Goal: Task Accomplishment & Management: Use online tool/utility

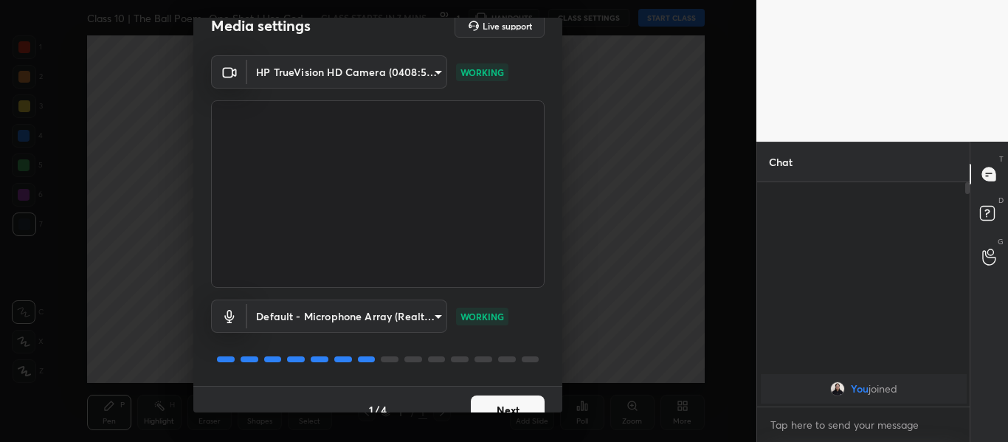
scroll to position [42, 0]
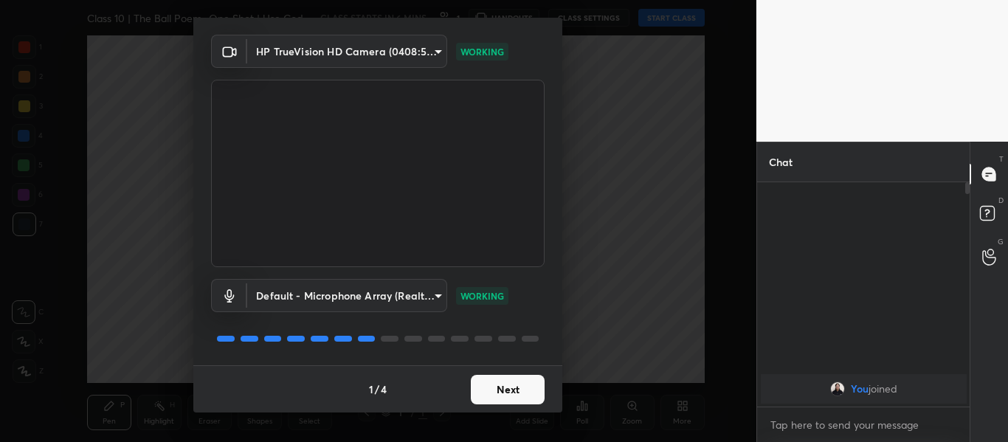
click at [505, 388] on button "Next" at bounding box center [508, 390] width 74 height 30
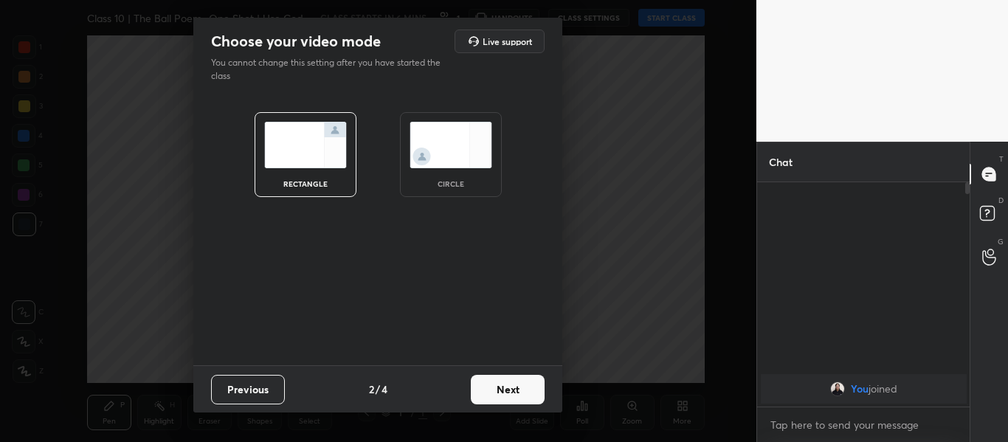
scroll to position [0, 0]
click at [505, 388] on button "Next" at bounding box center [508, 390] width 74 height 30
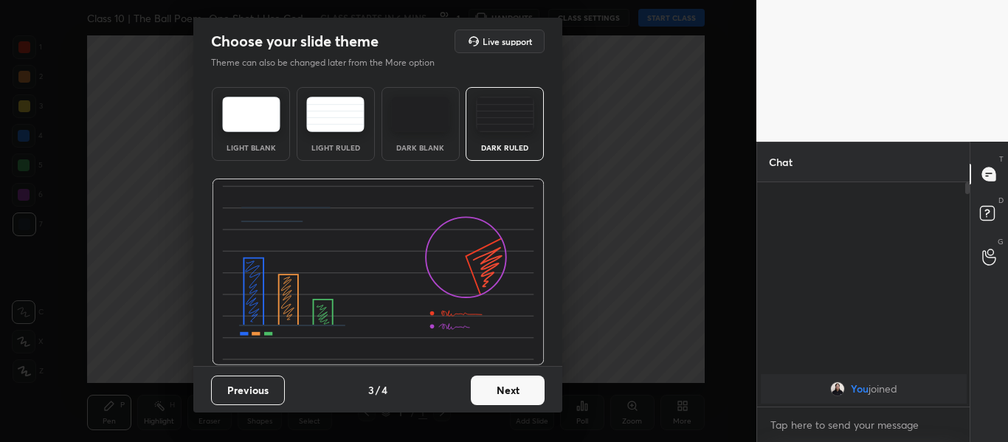
click at [497, 390] on button "Next" at bounding box center [508, 391] width 74 height 30
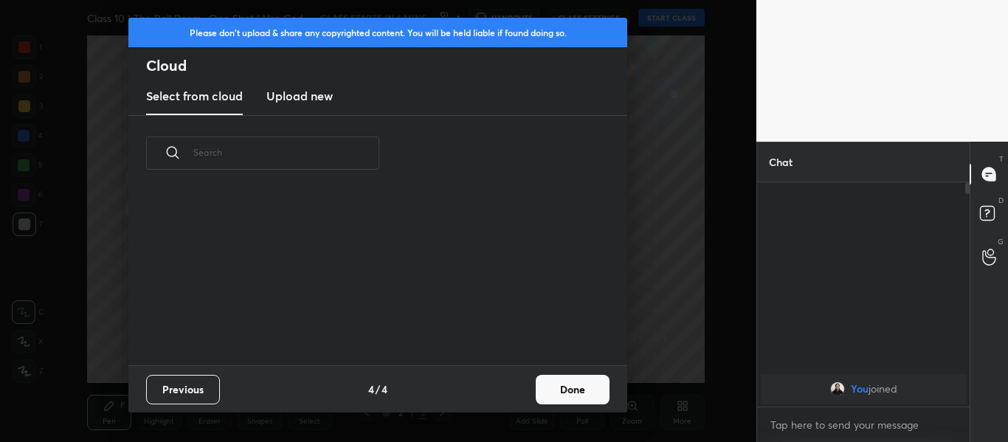
click at [317, 100] on h3 "Upload new" at bounding box center [299, 96] width 66 height 18
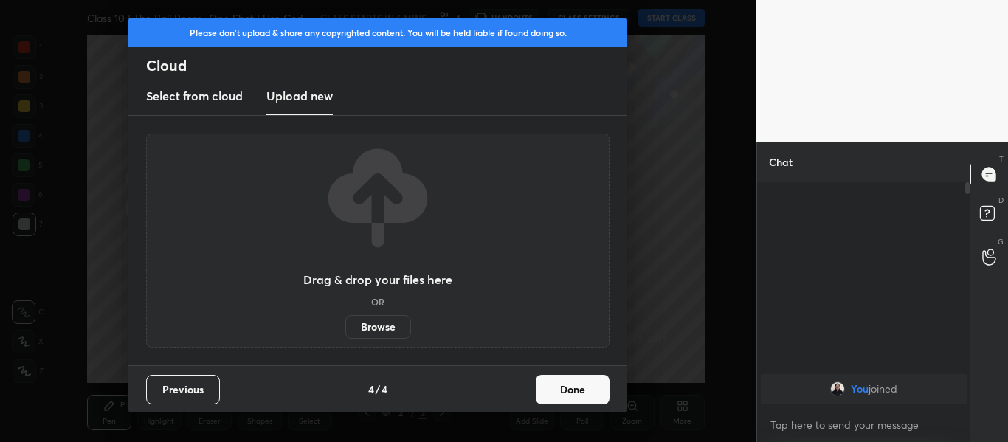
click at [373, 325] on label "Browse" at bounding box center [378, 327] width 66 height 24
click at [345, 325] on input "Browse" at bounding box center [345, 327] width 0 height 24
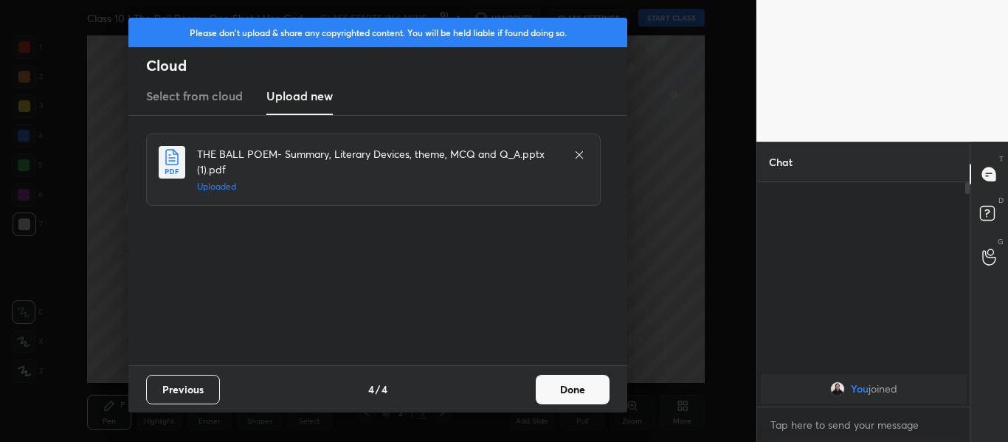
click at [574, 377] on button "Done" at bounding box center [573, 390] width 74 height 30
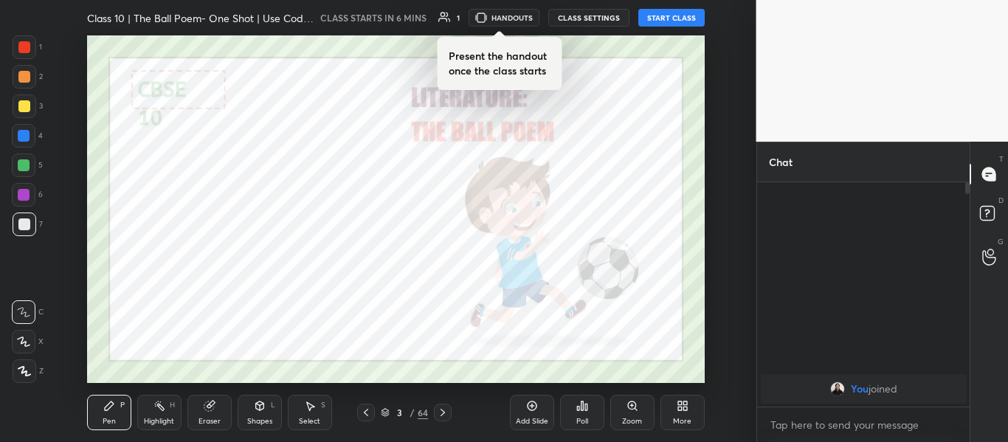
click at [21, 48] on div at bounding box center [24, 47] width 12 height 12
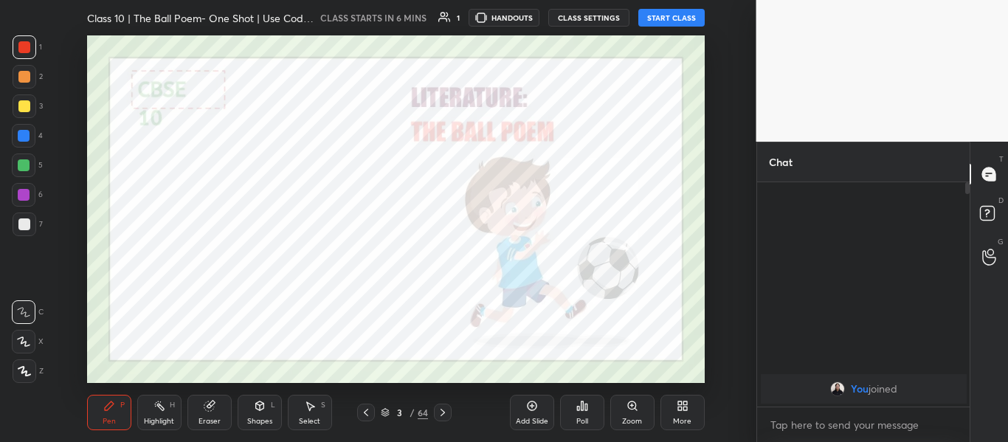
click at [25, 370] on icon at bounding box center [24, 371] width 13 height 10
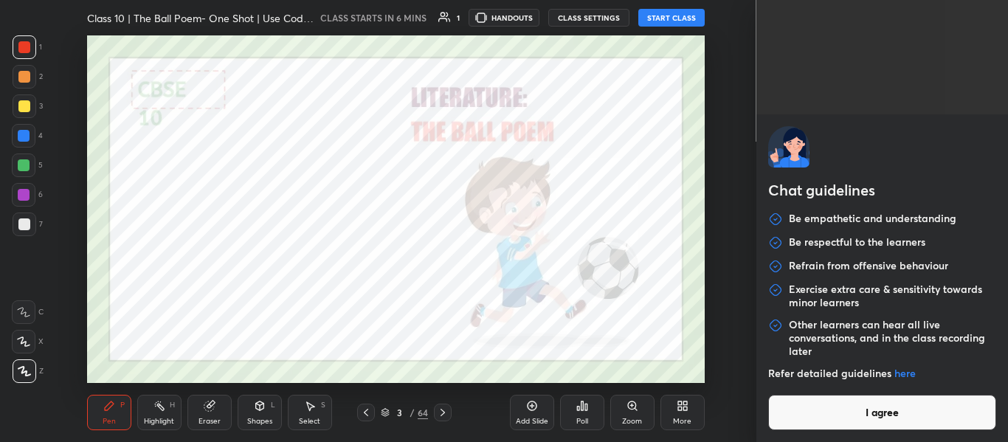
click at [875, 432] on body "1 2 3 4 5 6 7 C X Z C X Z E E Erase all H H Class 10 | The Ball Poem- One Shot …" at bounding box center [504, 221] width 1008 height 442
click at [862, 410] on button "I agree" at bounding box center [882, 412] width 229 height 35
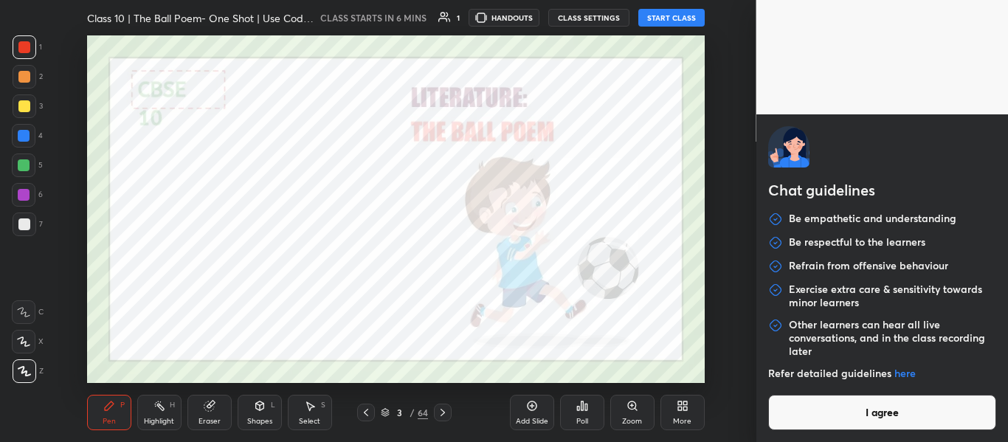
type textarea "x"
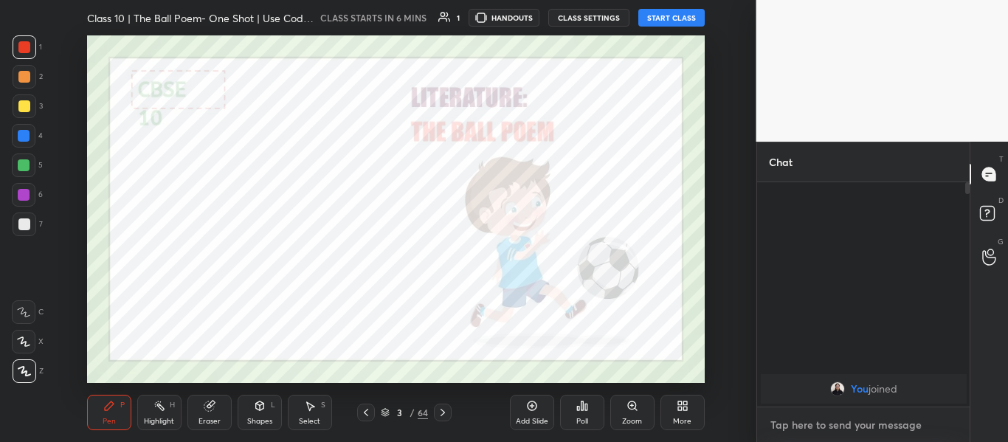
paste textarea "[URL][DOMAIN_NAME]"
type textarea "[URL][DOMAIN_NAME]"
type textarea "x"
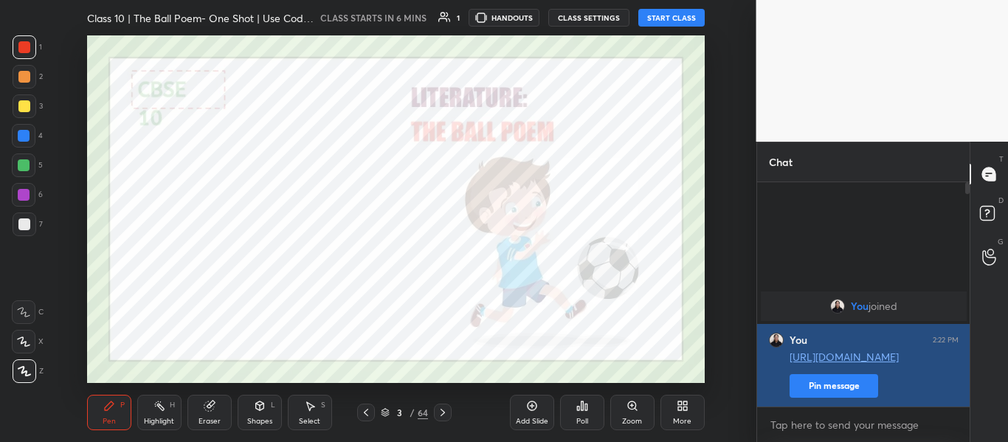
click at [840, 384] on button "Pin message" at bounding box center [833, 386] width 89 height 24
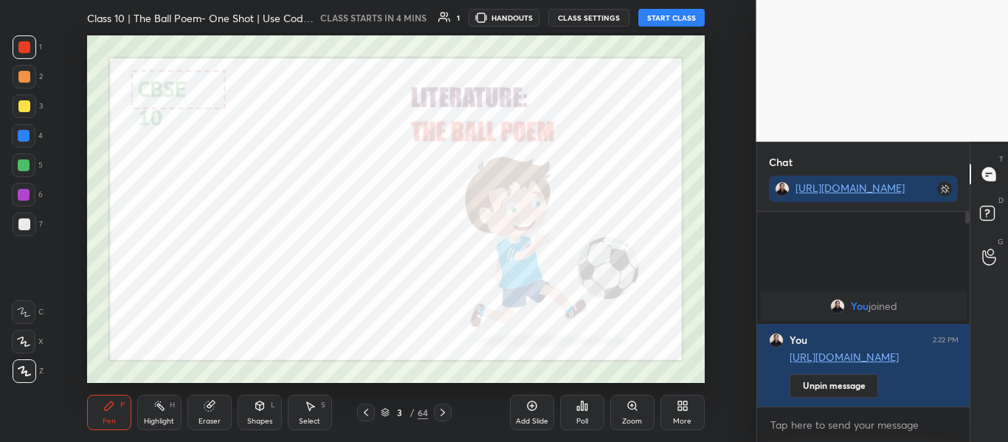
click at [671, 13] on button "START CLASS" at bounding box center [671, 18] width 66 height 18
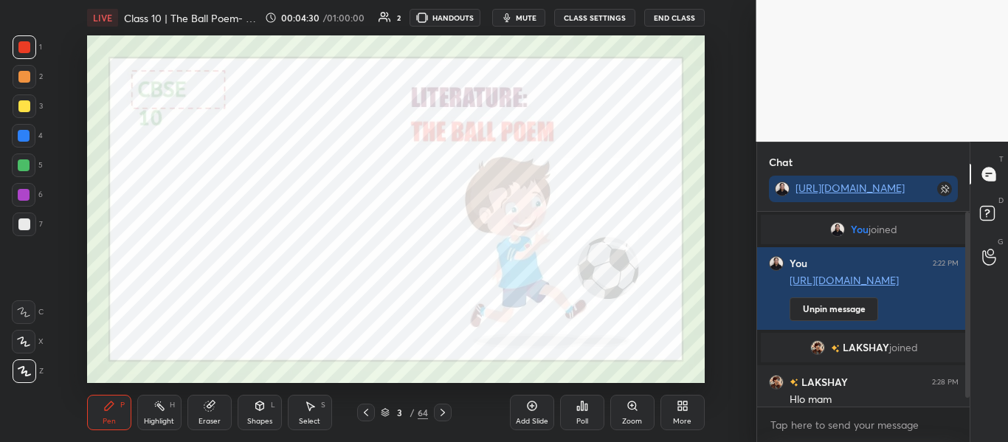
scroll to position [24, 0]
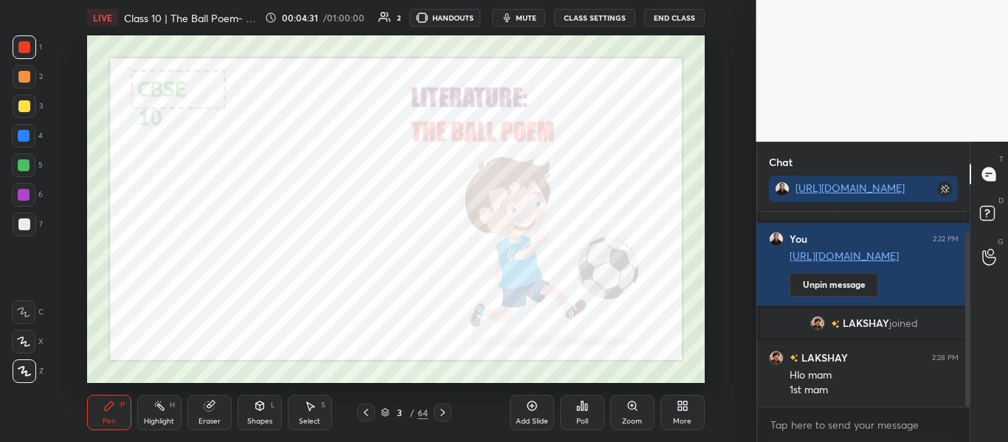
drag, startPoint x: 967, startPoint y: 334, endPoint x: 975, endPoint y: 461, distance: 127.9
click at [975, 0] on html "1 2 3 4 5 6 7 C X Z C X Z E E Erase all H H LIVE Class 10 | The Ball Poem- One …" at bounding box center [504, 0] width 1008 height 0
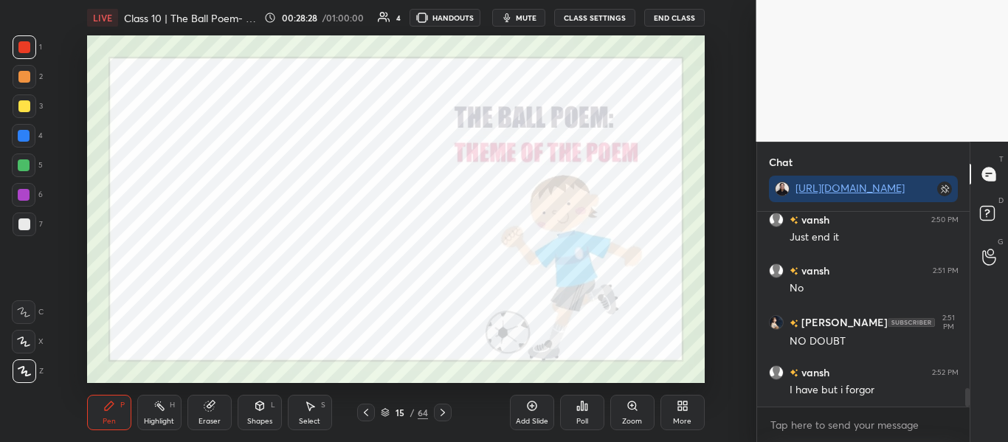
scroll to position [1901, 0]
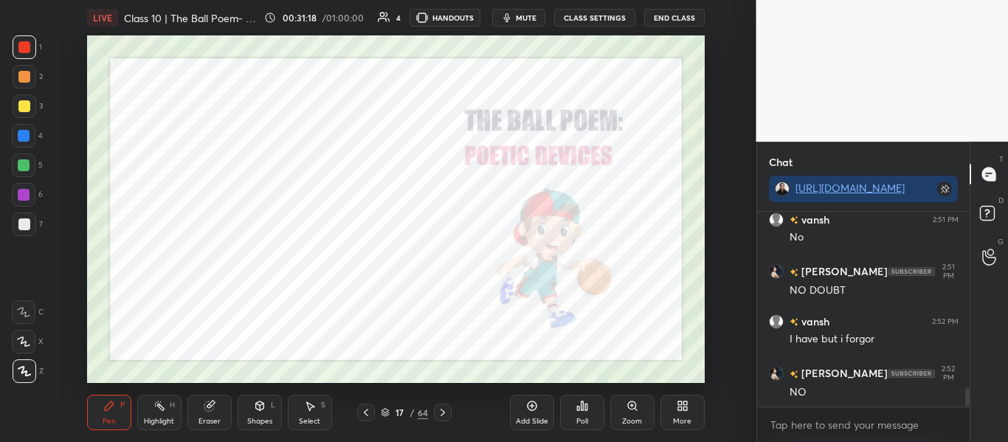
click at [384, 412] on icon at bounding box center [384, 411] width 7 height 4
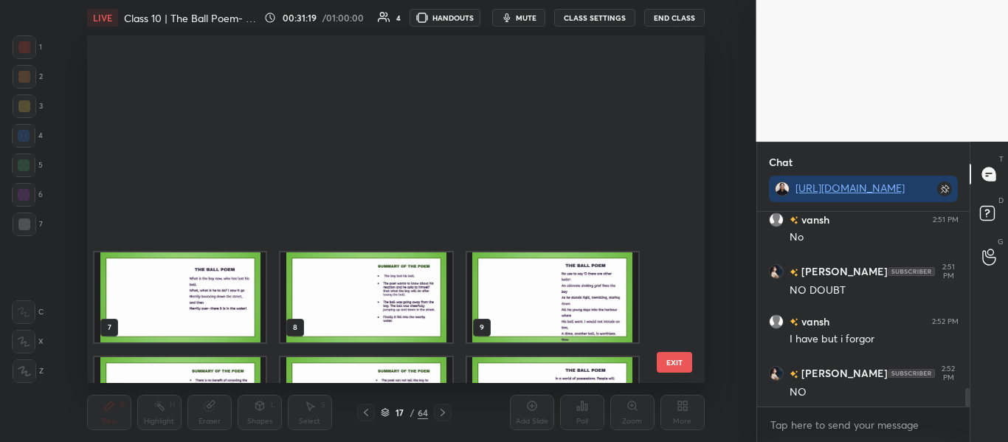
scroll to position [343, 611]
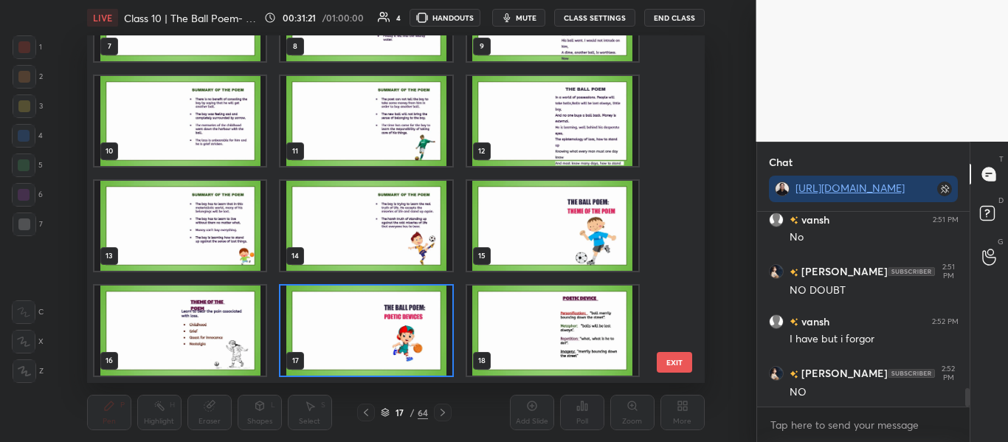
drag, startPoint x: 679, startPoint y: 103, endPoint x: 674, endPoint y: 152, distance: 49.7
click at [674, 152] on div "7 8 9 10 11 12 13 14 15 16 17 18 19 20 21 22 23 24 EXIT" at bounding box center [396, 209] width 618 height 348
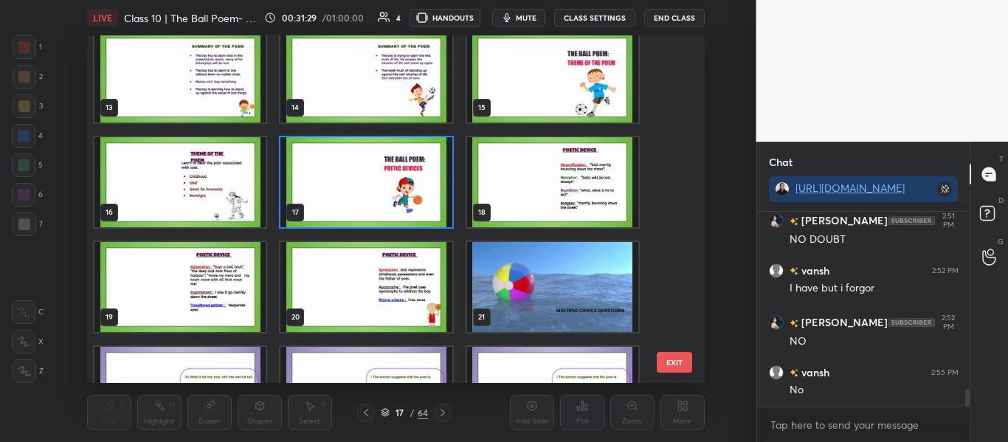
scroll to position [418, 0]
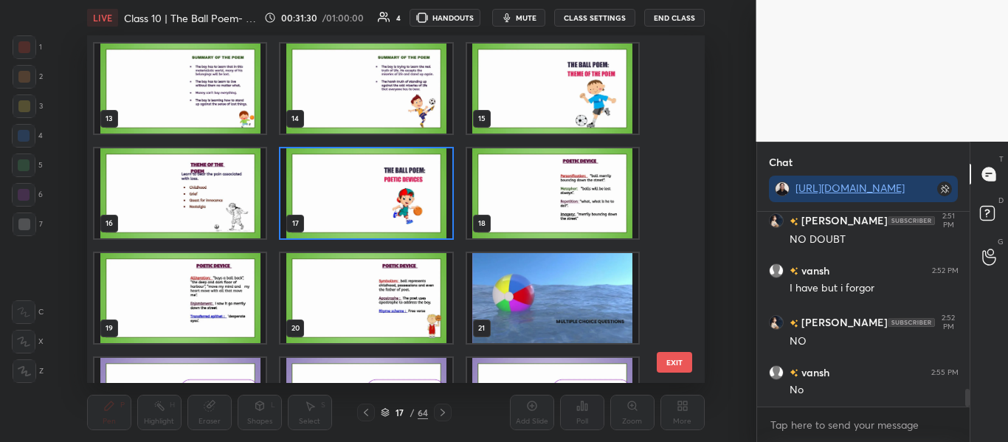
click at [412, 176] on img "grid" at bounding box center [365, 193] width 171 height 90
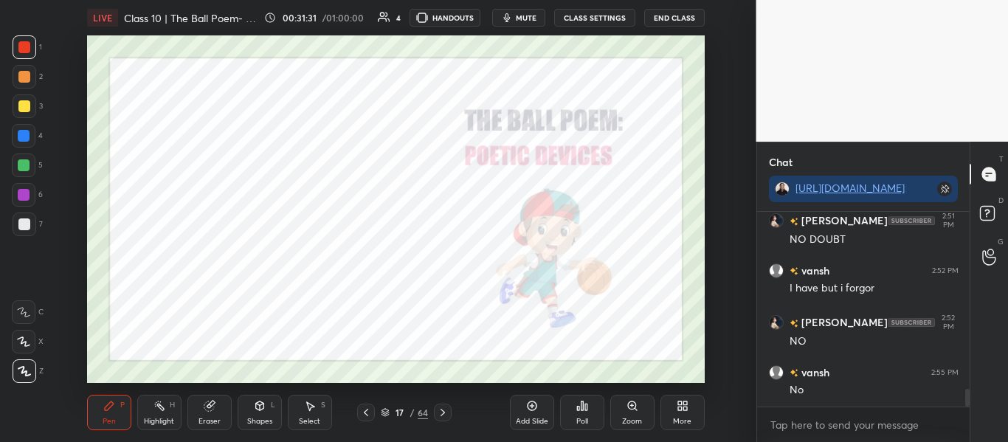
click at [412, 176] on img "grid" at bounding box center [365, 193] width 171 height 90
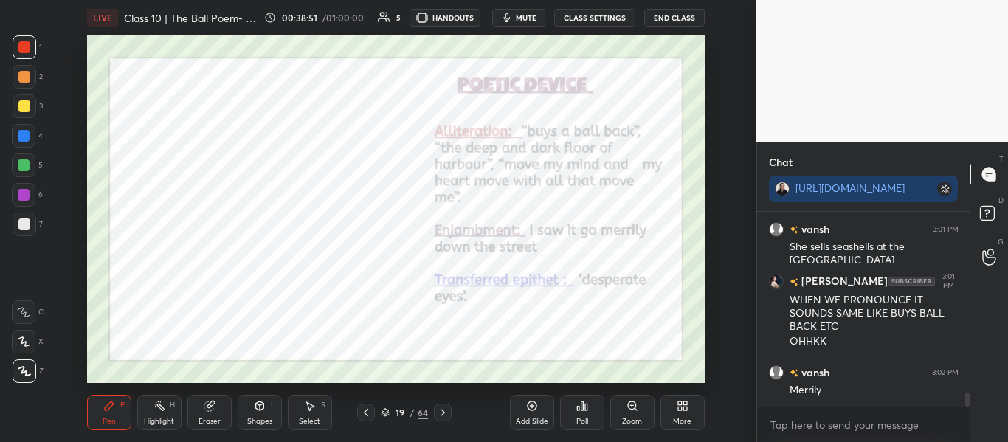
scroll to position [2493, 0]
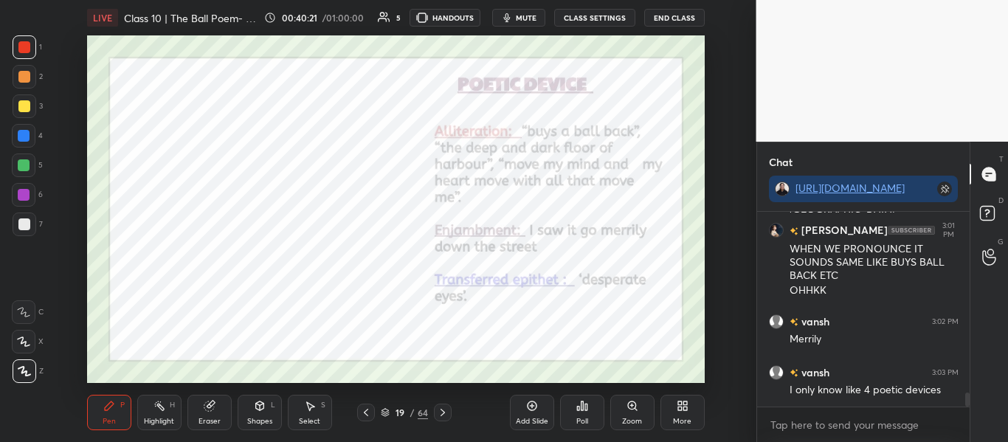
click at [526, 412] on div "Add Slide" at bounding box center [532, 412] width 44 height 35
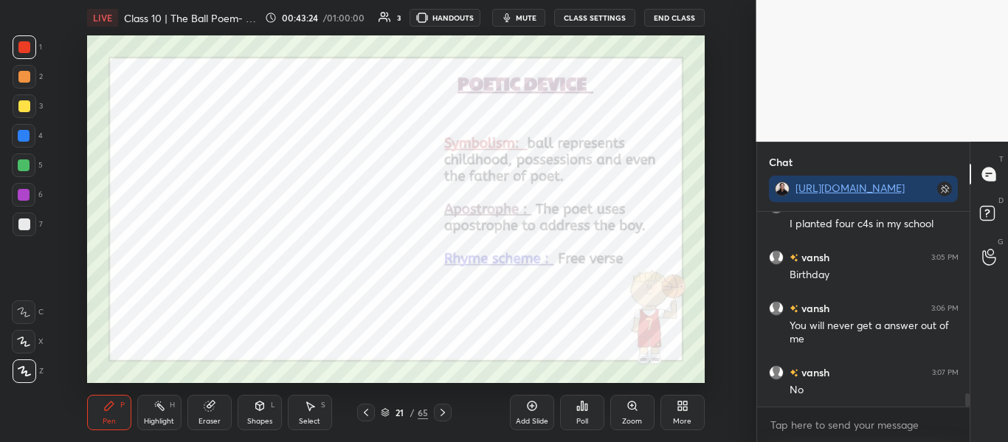
scroll to position [2761, 0]
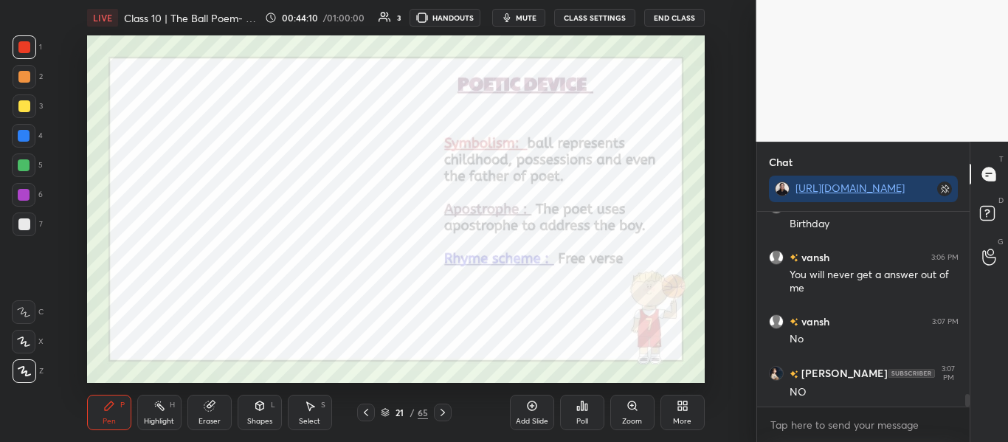
click at [531, 401] on icon at bounding box center [532, 406] width 10 height 10
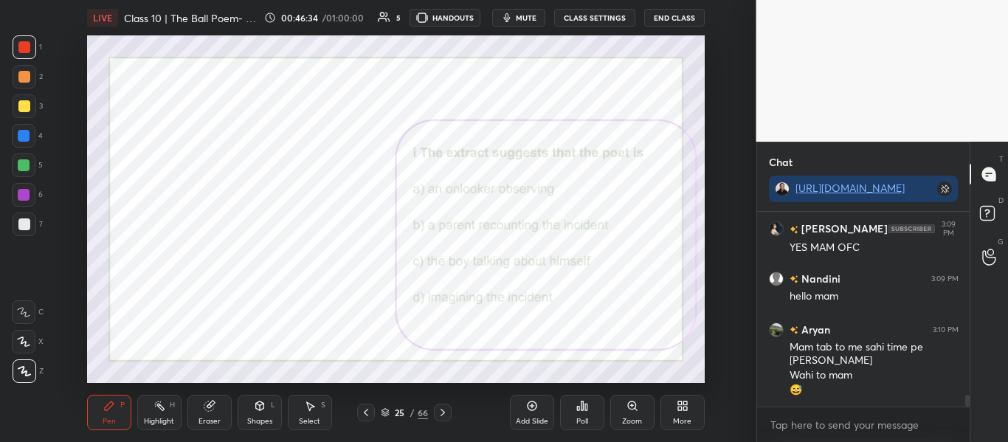
scroll to position [3130, 0]
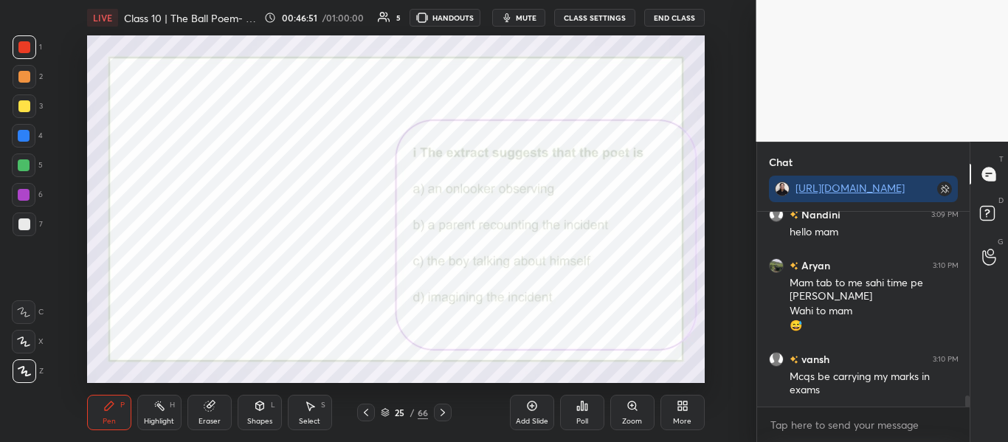
click at [570, 417] on div "Poll" at bounding box center [582, 412] width 44 height 35
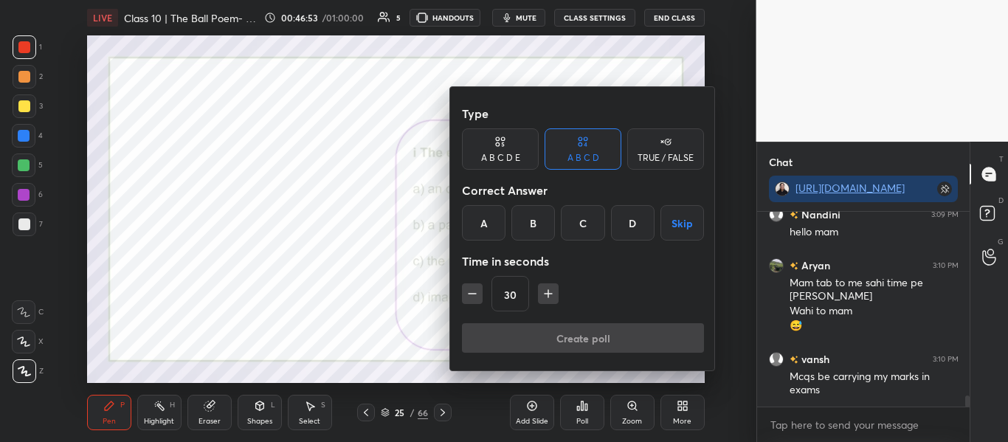
click at [483, 211] on div "A" at bounding box center [484, 222] width 44 height 35
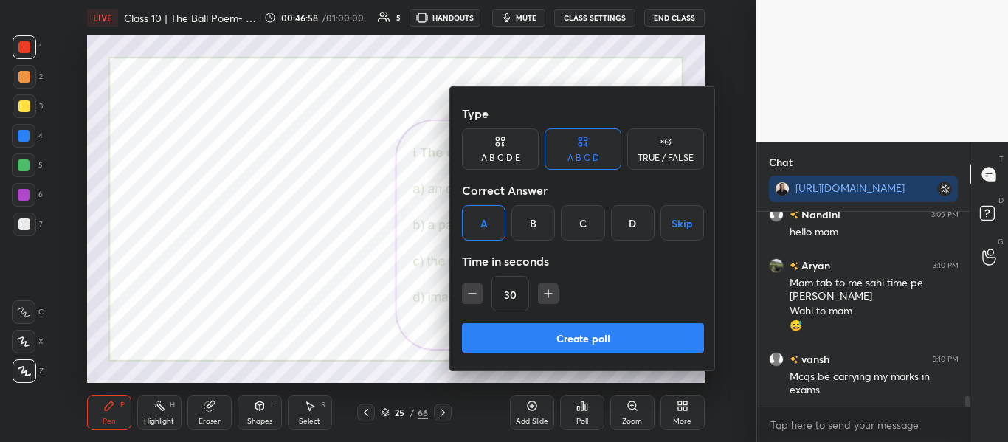
click at [550, 325] on button "Create poll" at bounding box center [583, 338] width 242 height 30
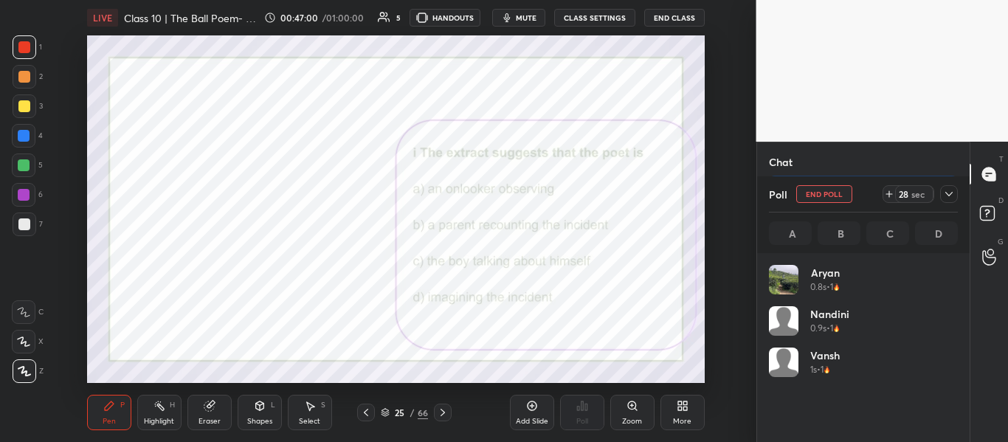
scroll to position [173, 184]
click at [947, 190] on icon at bounding box center [949, 194] width 12 height 12
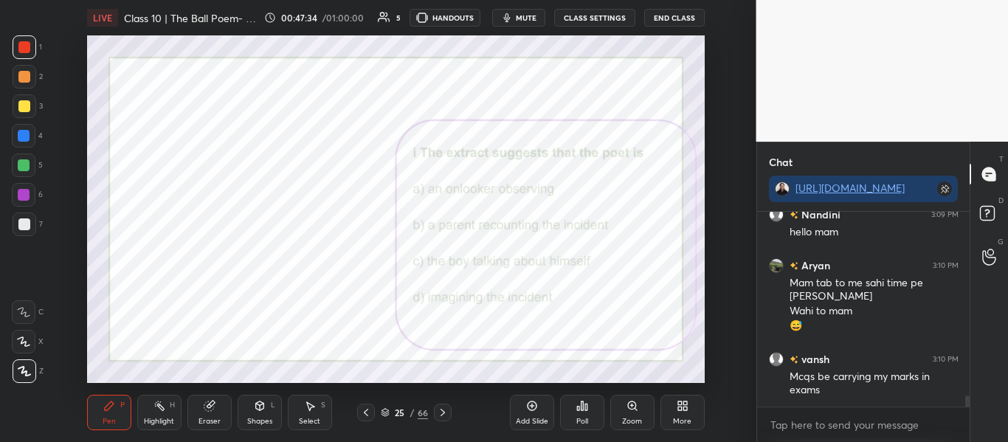
scroll to position [67, 208]
click at [381, 415] on icon at bounding box center [384, 415] width 7 height 2
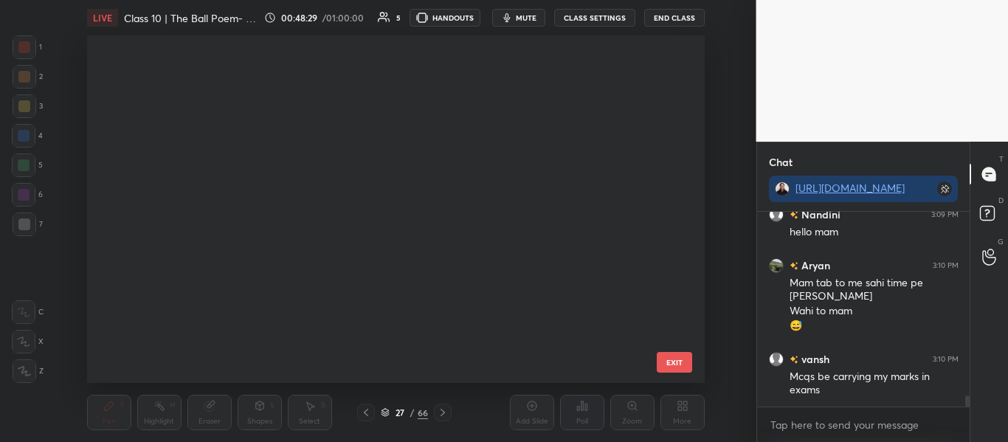
scroll to position [343, 611]
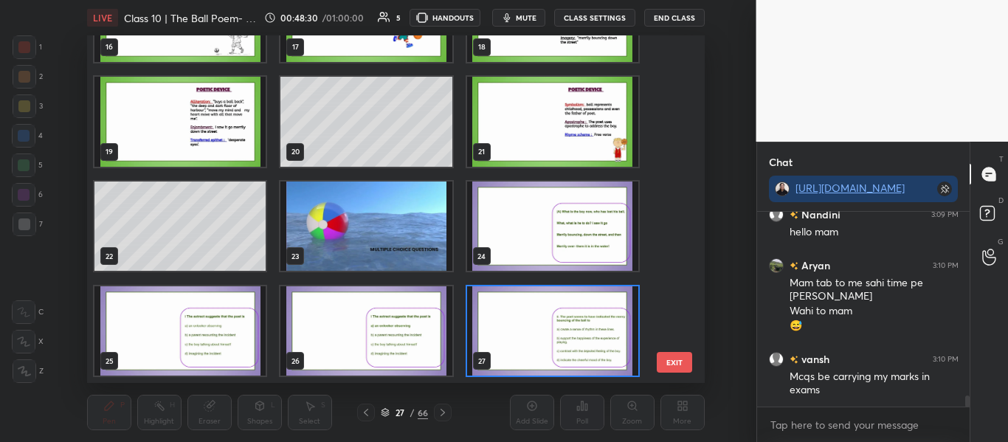
click at [598, 348] on img "grid" at bounding box center [551, 331] width 171 height 90
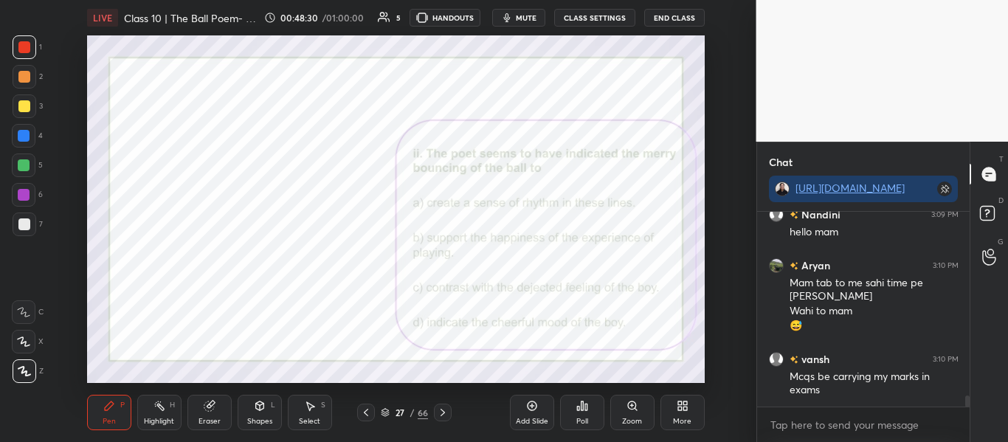
click at [598, 348] on img "grid" at bounding box center [551, 331] width 171 height 90
click at [581, 406] on icon at bounding box center [582, 405] width 2 height 9
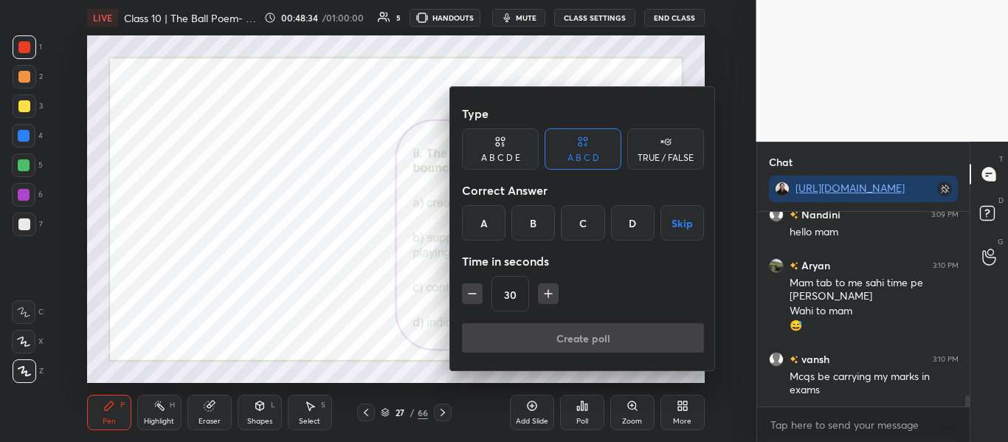
click at [566, 238] on div "C" at bounding box center [583, 222] width 44 height 35
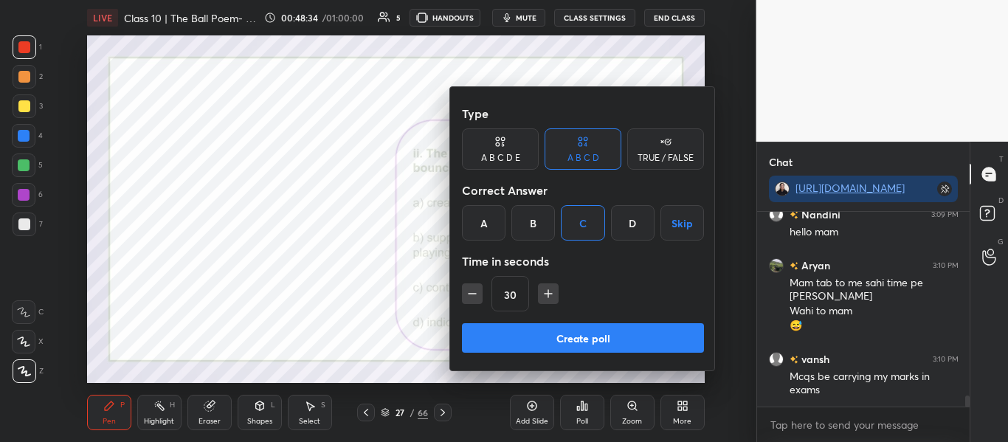
scroll to position [3181, 0]
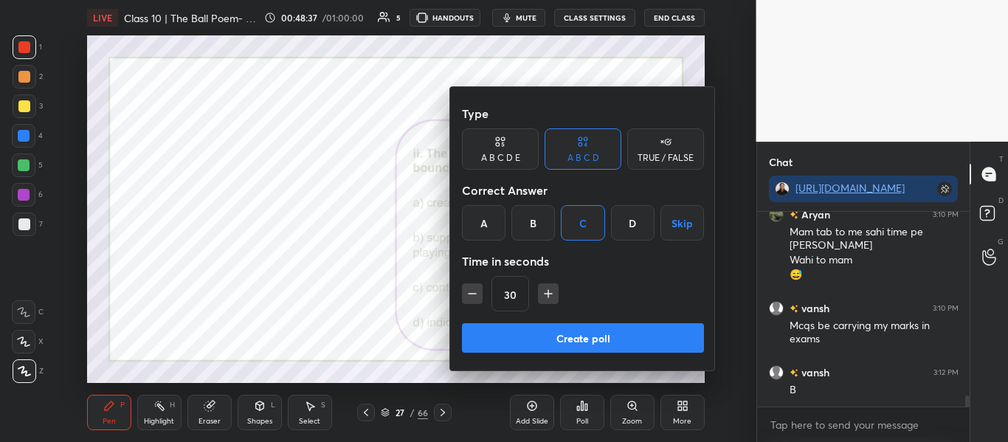
click at [549, 329] on button "Create poll" at bounding box center [583, 338] width 242 height 30
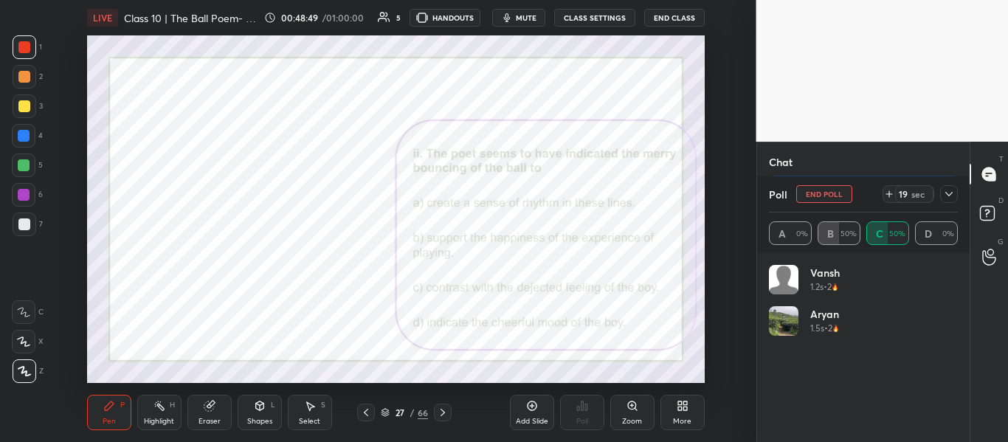
scroll to position [3359, 0]
click at [949, 188] on icon at bounding box center [949, 194] width 12 height 12
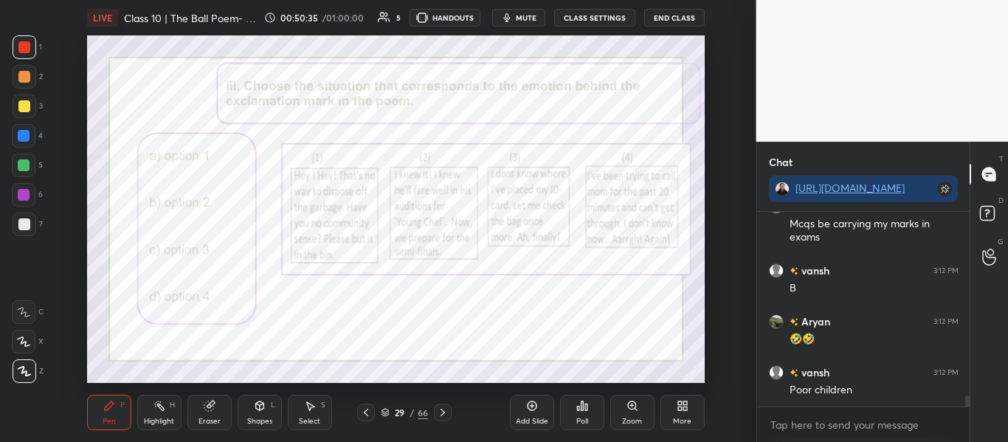
scroll to position [3347, 0]
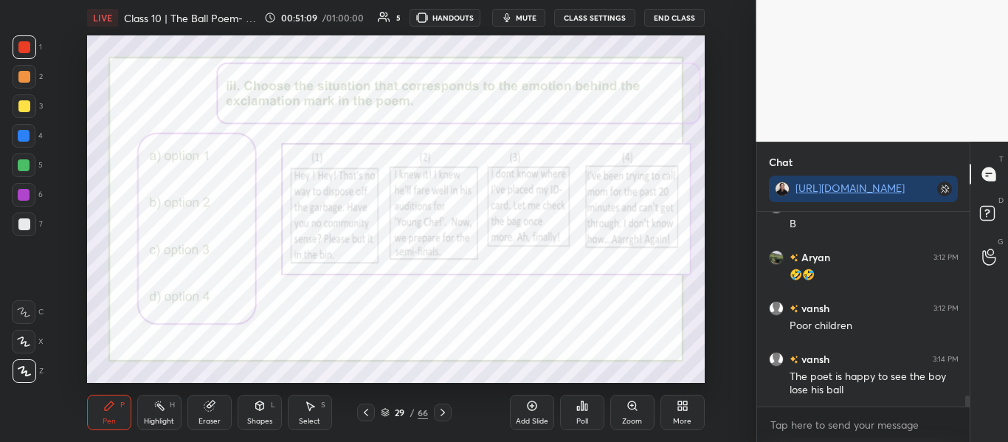
click at [580, 404] on icon at bounding box center [582, 406] width 12 height 12
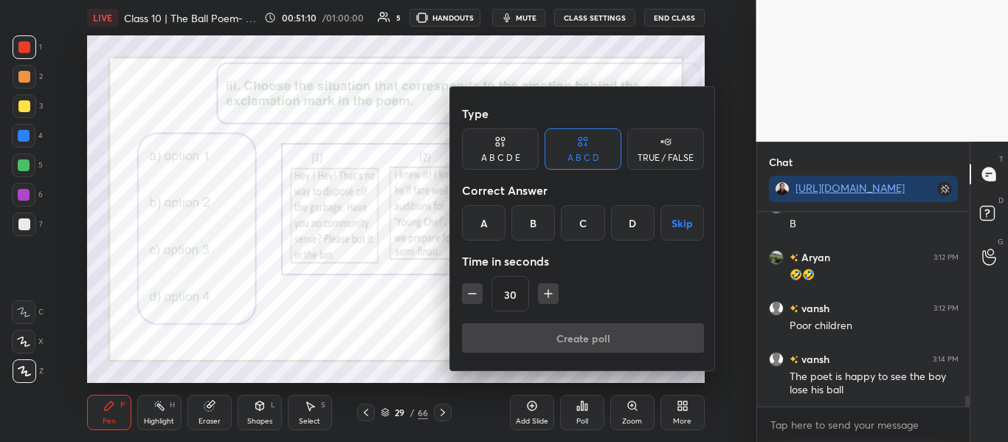
click at [626, 229] on div "D" at bounding box center [633, 222] width 44 height 35
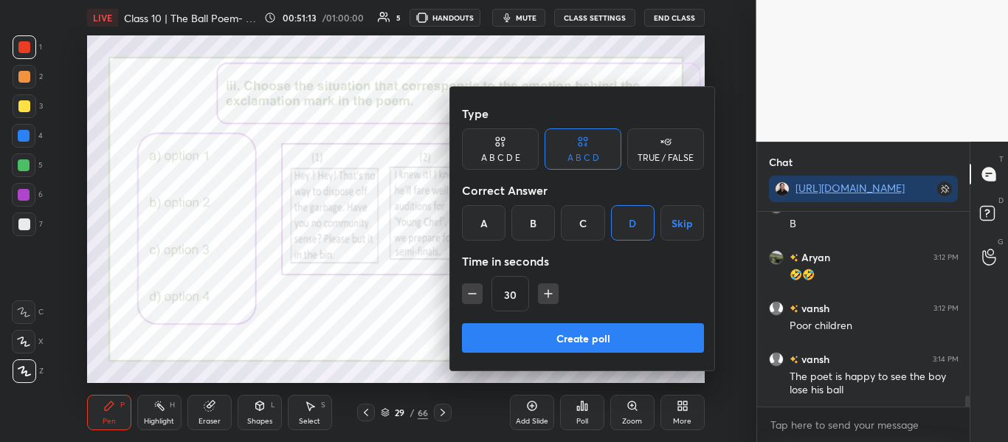
click at [533, 330] on button "Create poll" at bounding box center [583, 338] width 242 height 30
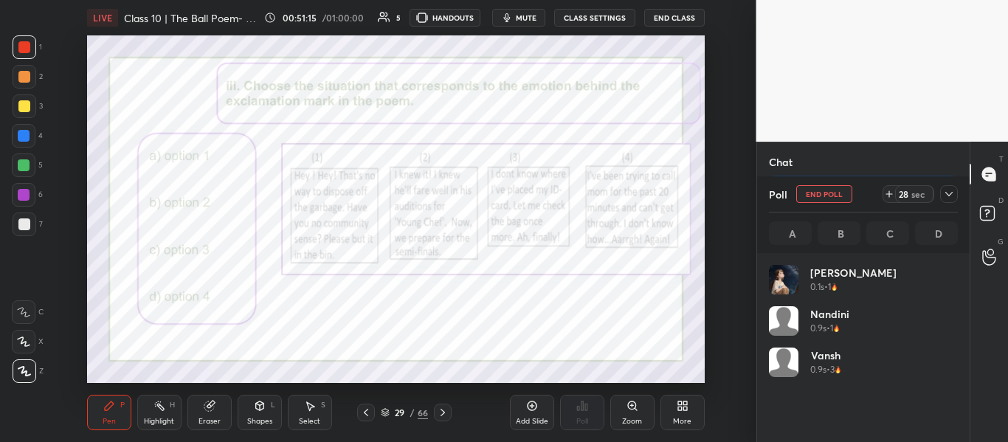
scroll to position [173, 184]
click at [947, 198] on icon at bounding box center [949, 194] width 12 height 12
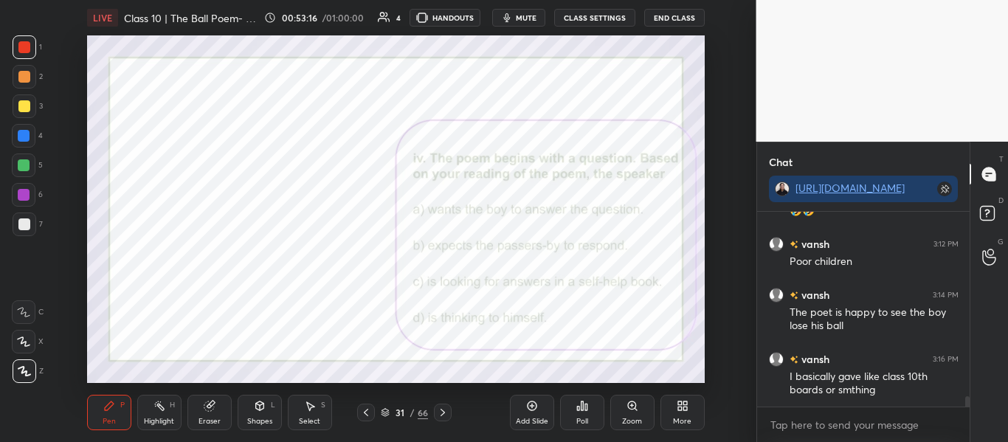
scroll to position [3462, 0]
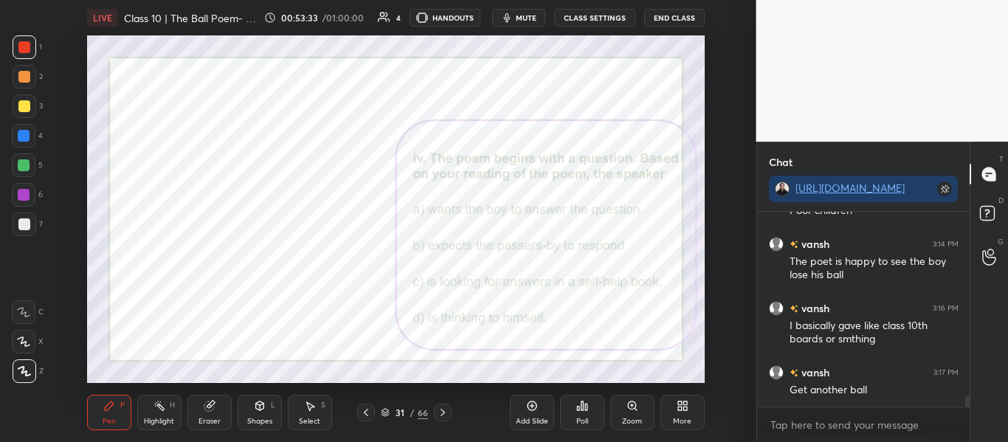
click at [579, 429] on div "Poll" at bounding box center [582, 412] width 44 height 35
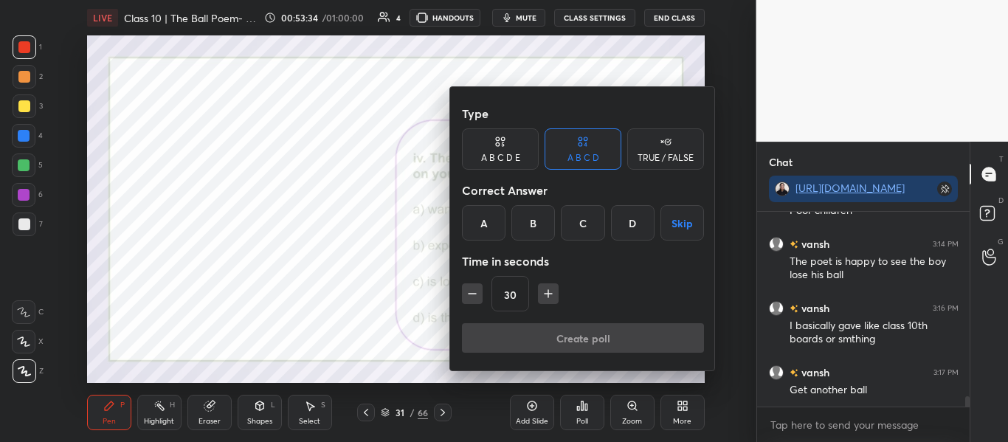
click at [630, 227] on div "D" at bounding box center [633, 222] width 44 height 35
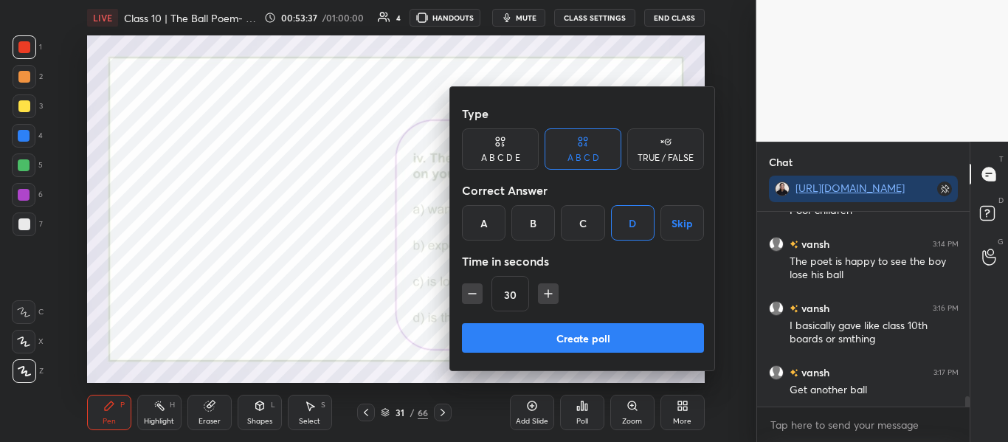
click at [569, 346] on button "Create poll" at bounding box center [583, 338] width 242 height 30
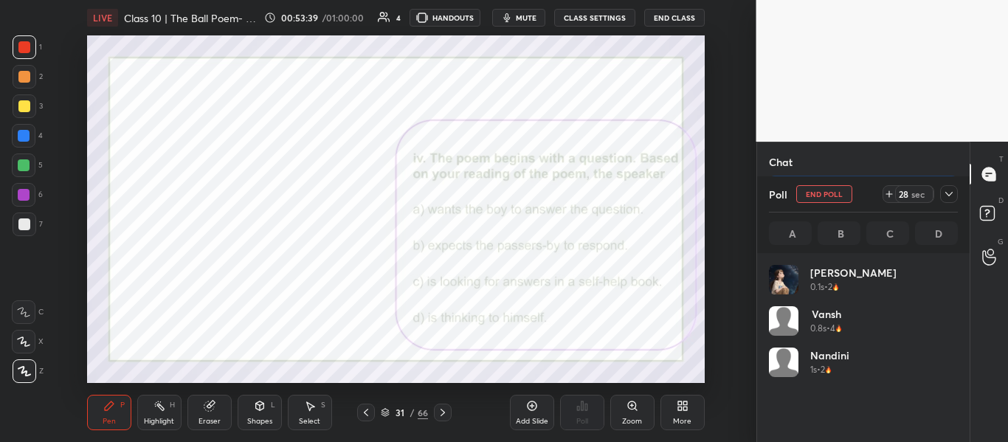
scroll to position [173, 184]
click at [947, 196] on icon at bounding box center [948, 193] width 7 height 7
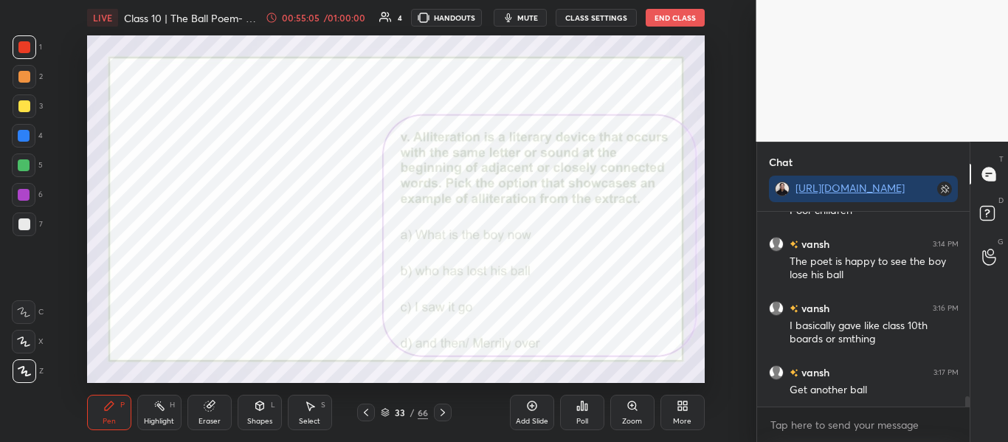
scroll to position [3497, 0]
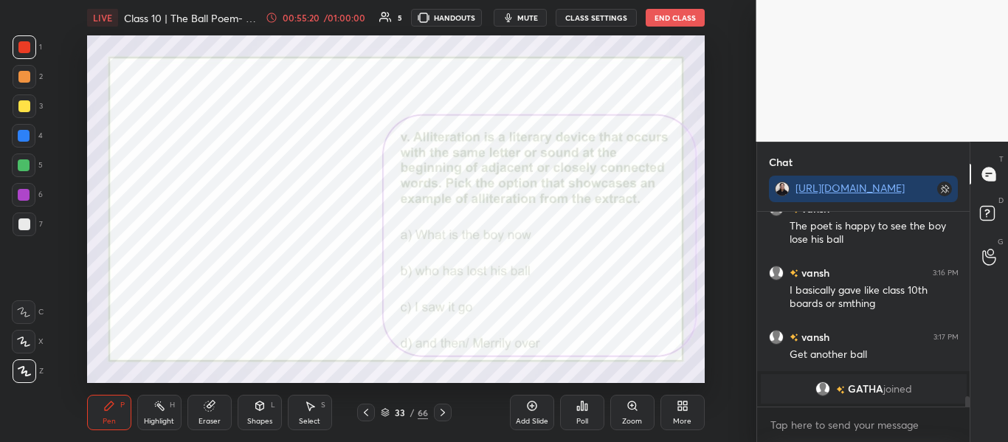
click at [588, 407] on div "Poll" at bounding box center [582, 412] width 44 height 35
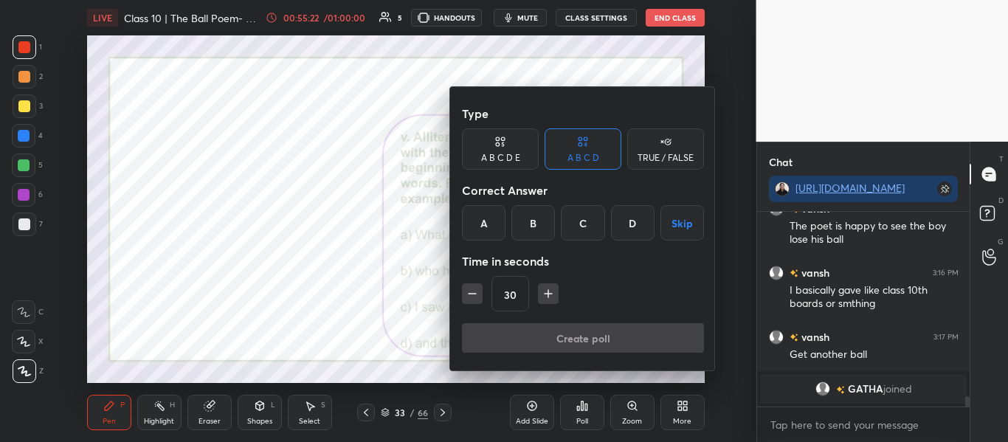
click at [536, 222] on div "B" at bounding box center [533, 222] width 44 height 35
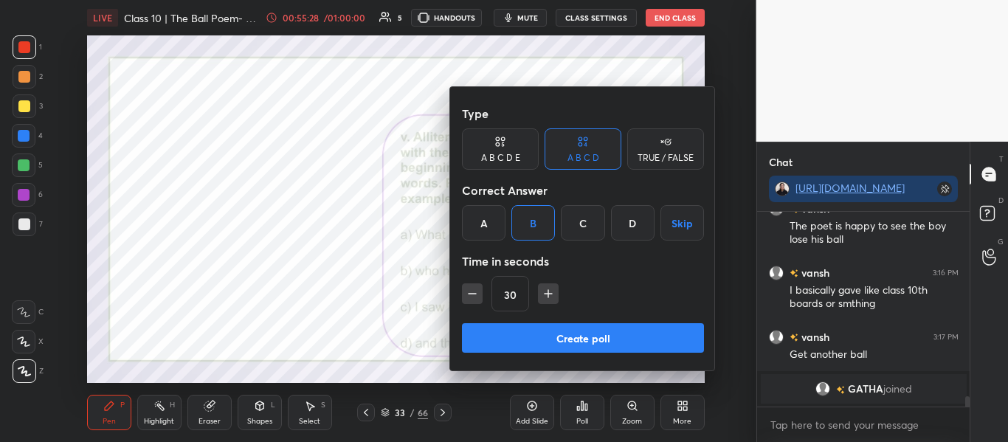
click at [547, 332] on button "Create poll" at bounding box center [583, 338] width 242 height 30
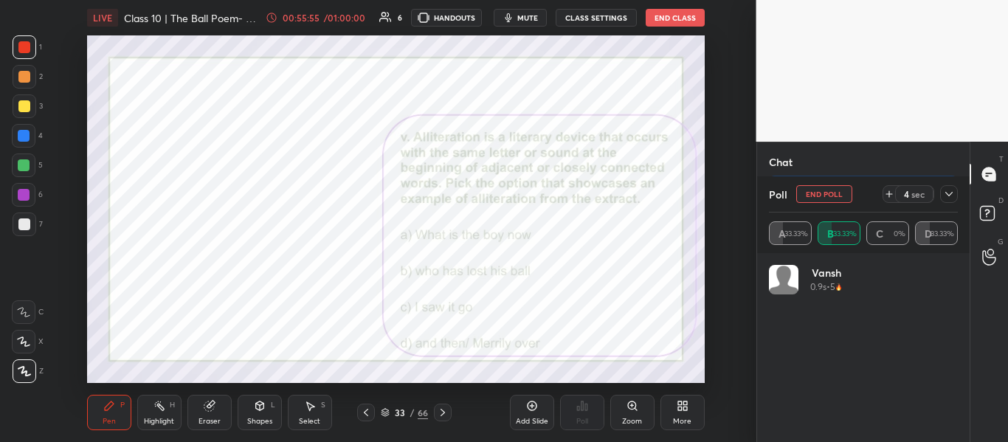
scroll to position [3408, 0]
click at [945, 198] on icon at bounding box center [948, 193] width 7 height 7
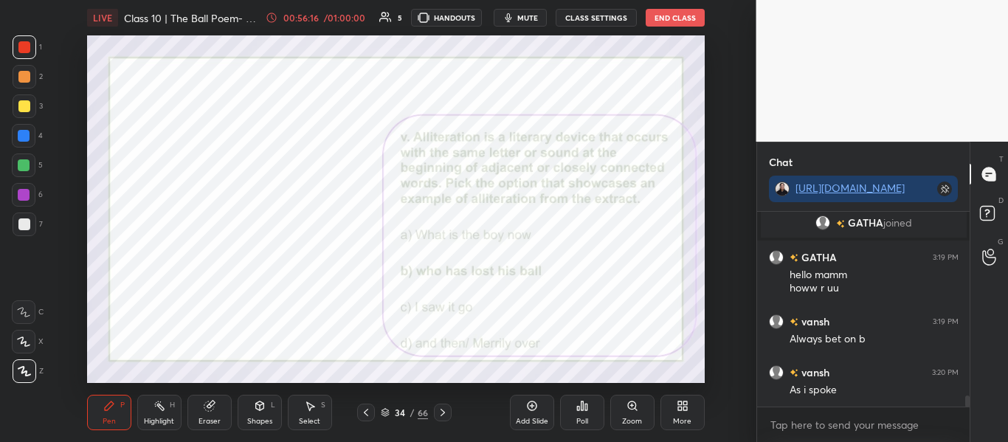
scroll to position [3383, 0]
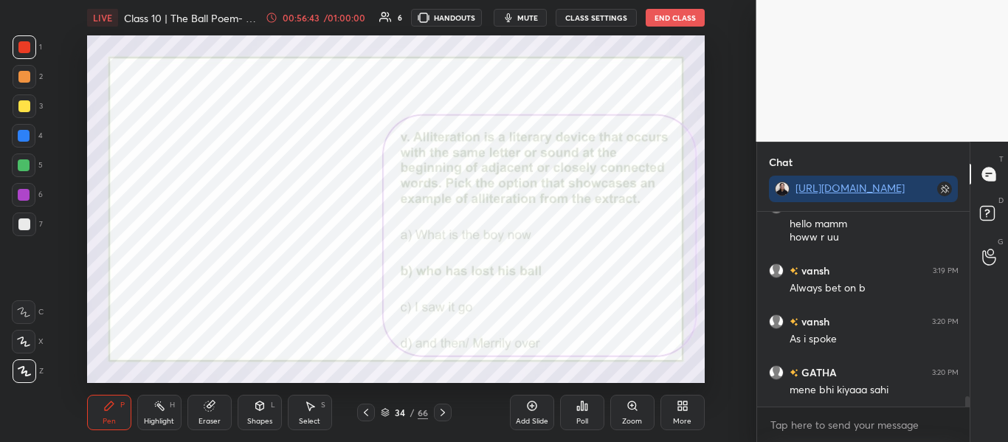
click at [385, 410] on icon at bounding box center [385, 412] width 9 height 9
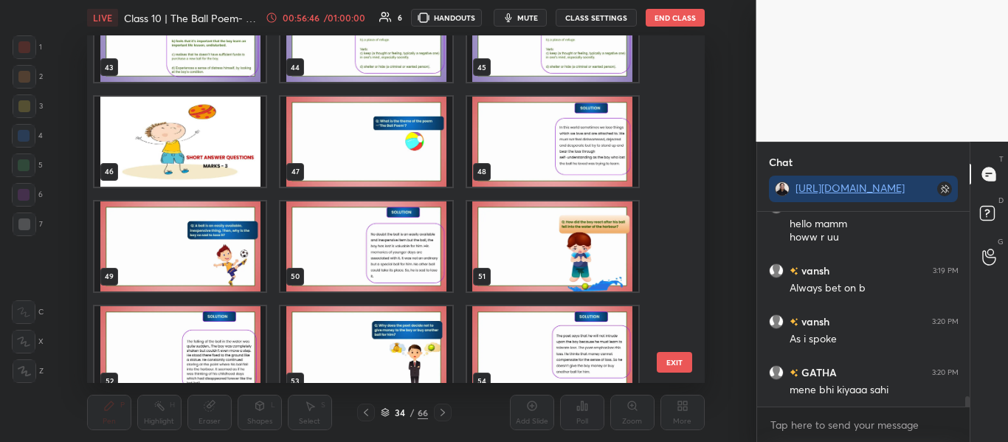
scroll to position [3398, 0]
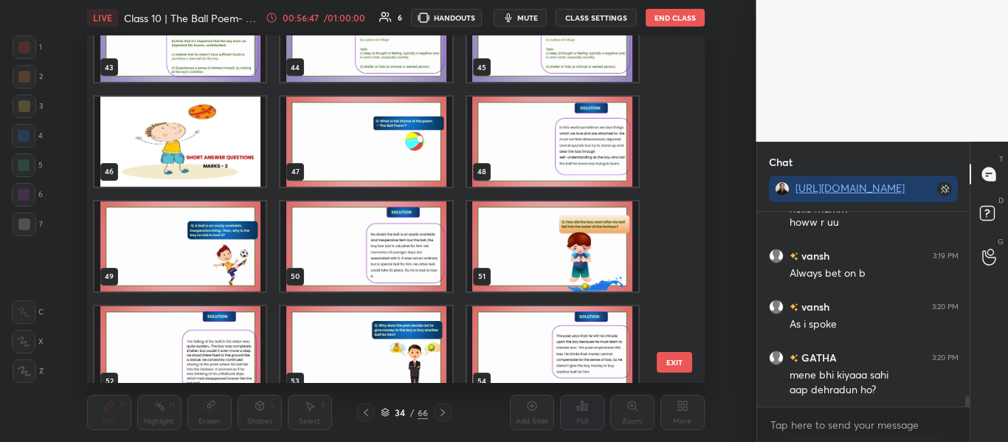
click at [207, 137] on img "grid" at bounding box center [179, 142] width 171 height 90
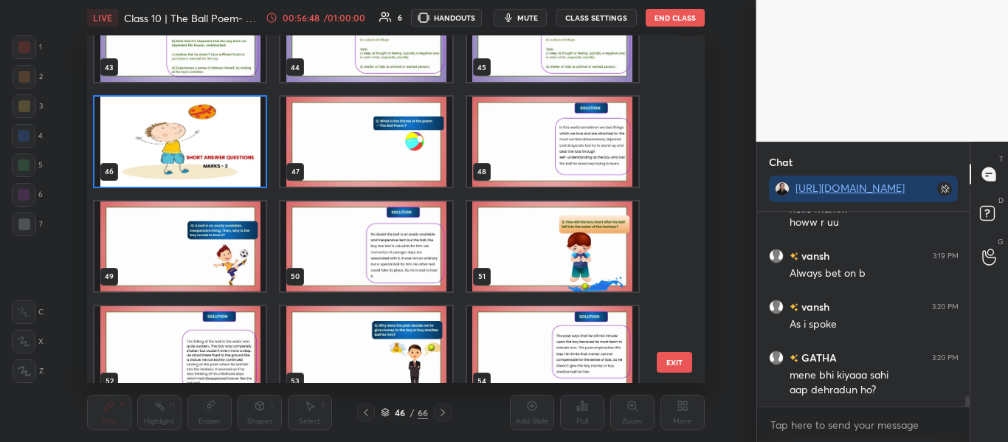
click at [207, 137] on img "grid" at bounding box center [179, 142] width 171 height 90
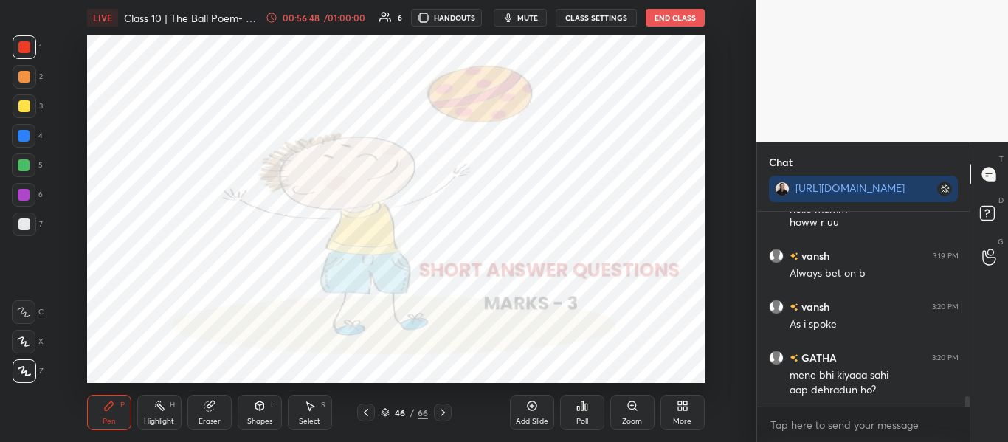
click at [207, 137] on img "grid" at bounding box center [179, 142] width 171 height 90
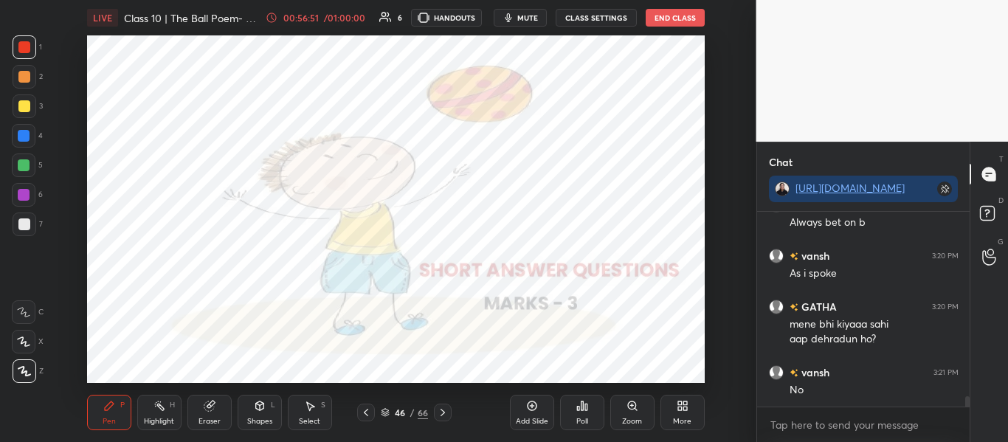
scroll to position [3500, 0]
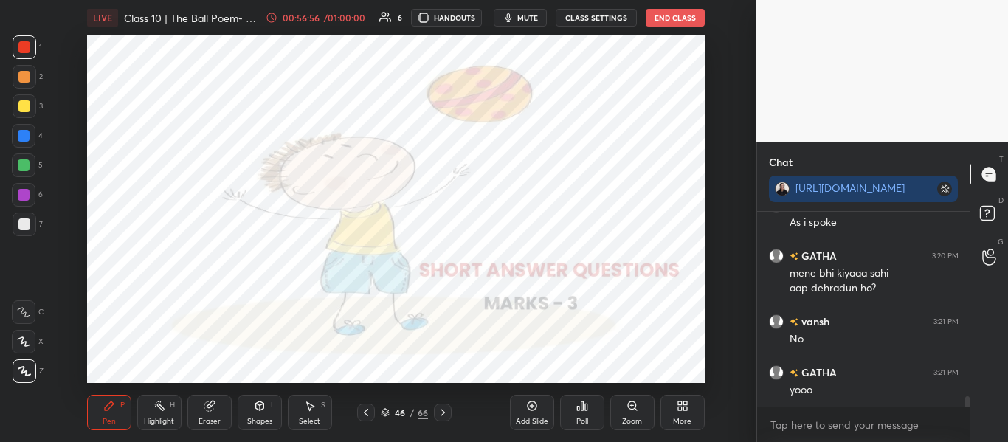
click at [388, 411] on icon at bounding box center [384, 411] width 7 height 4
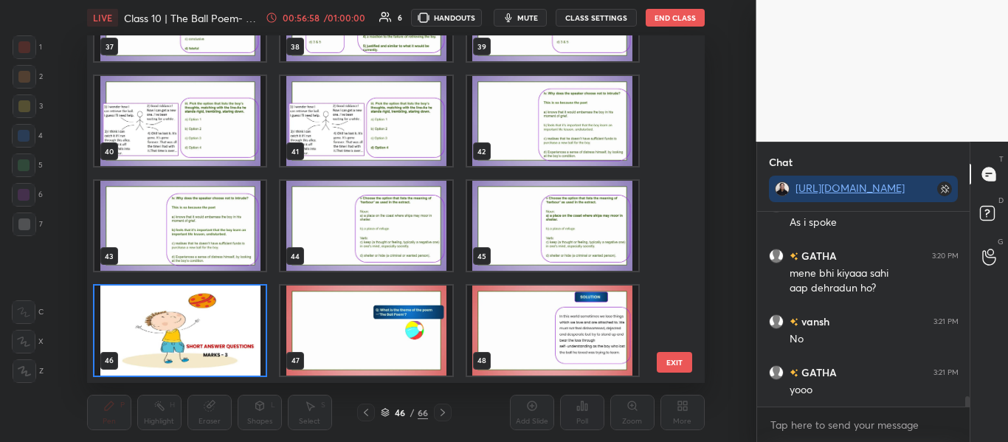
scroll to position [1632, 0]
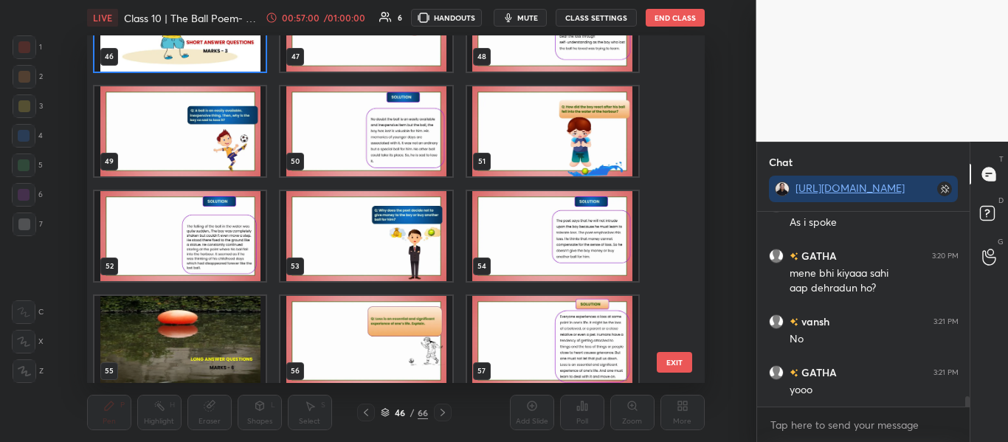
click at [263, 132] on img "grid" at bounding box center [179, 131] width 171 height 90
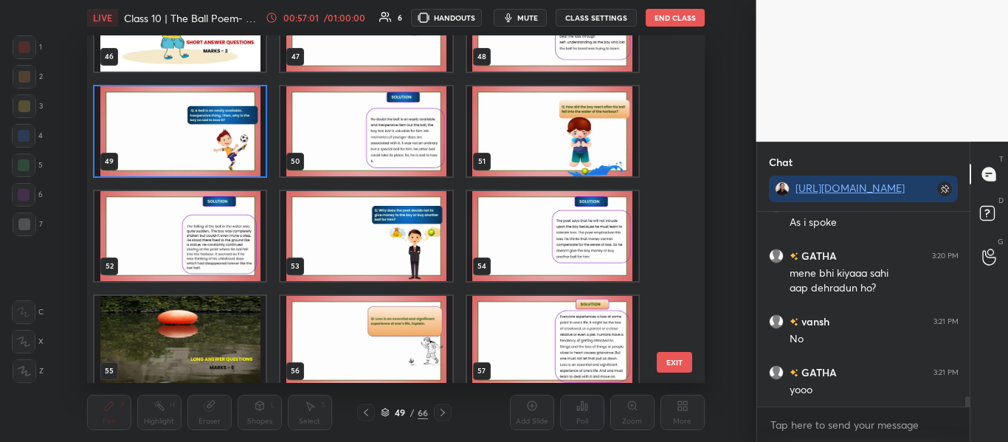
click at [263, 132] on img "grid" at bounding box center [179, 131] width 171 height 90
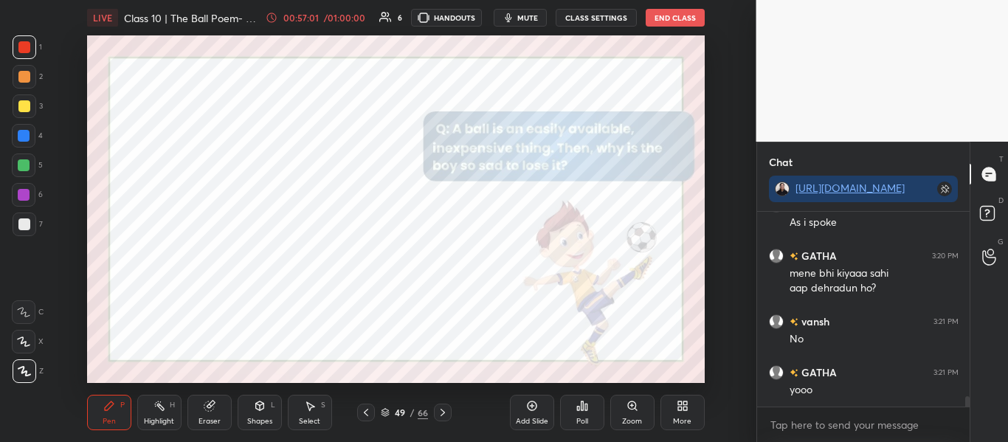
click at [263, 132] on img "grid" at bounding box center [179, 131] width 171 height 90
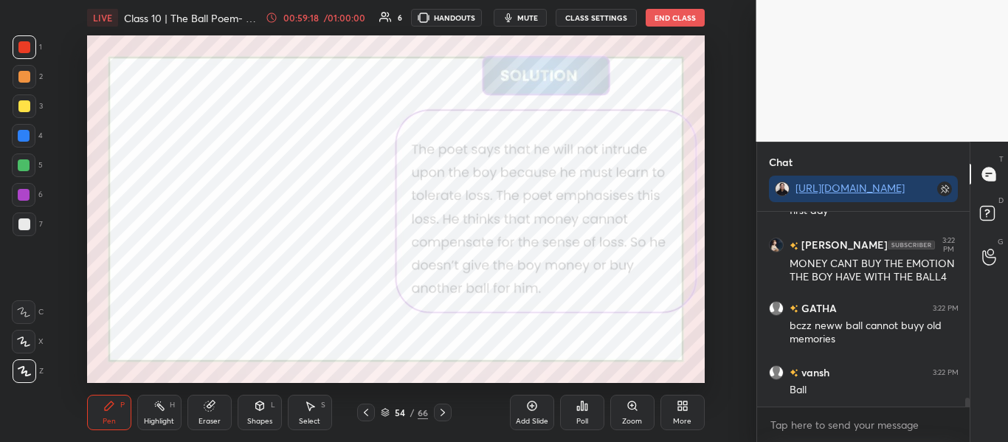
scroll to position [4077, 0]
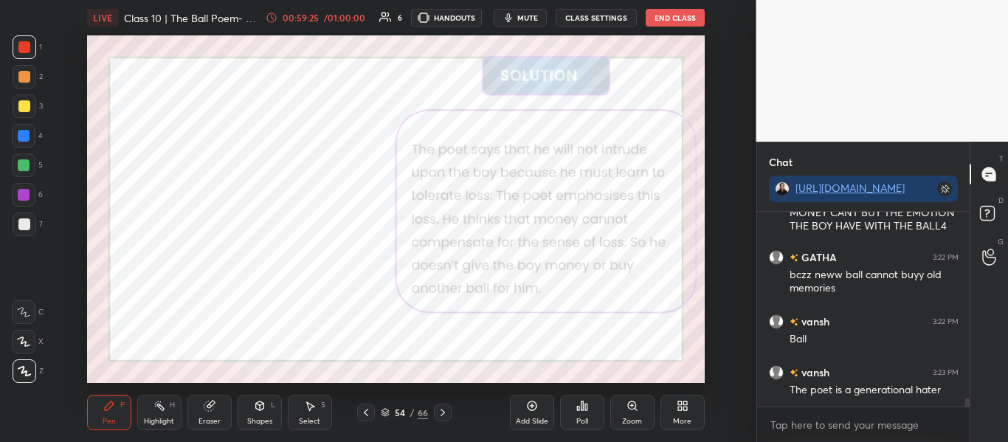
click at [387, 412] on icon at bounding box center [385, 412] width 9 height 9
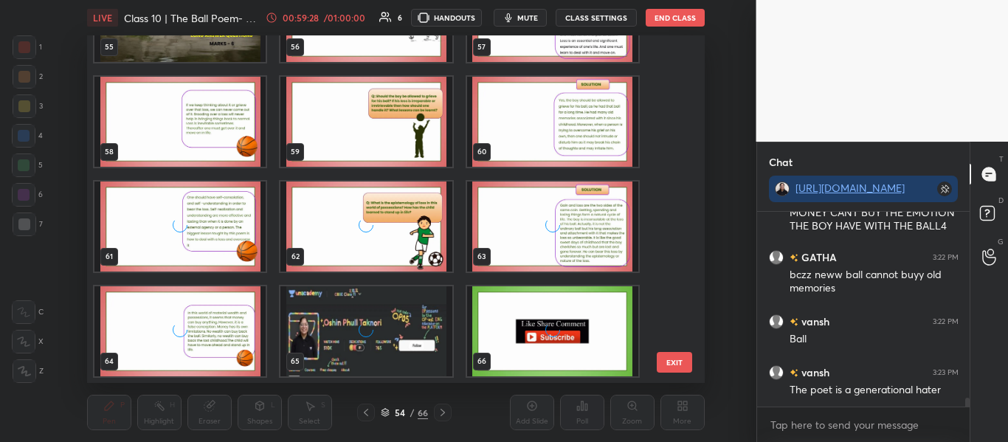
scroll to position [1957, 0]
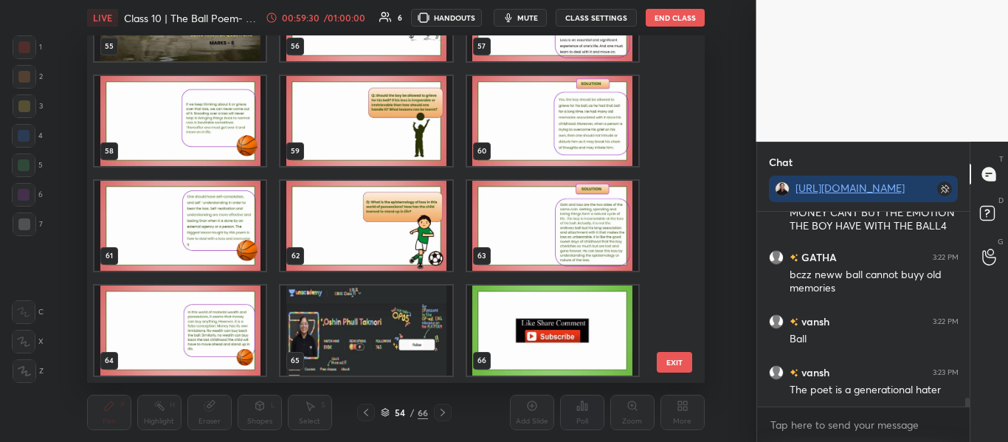
click at [376, 350] on img "grid" at bounding box center [365, 331] width 171 height 90
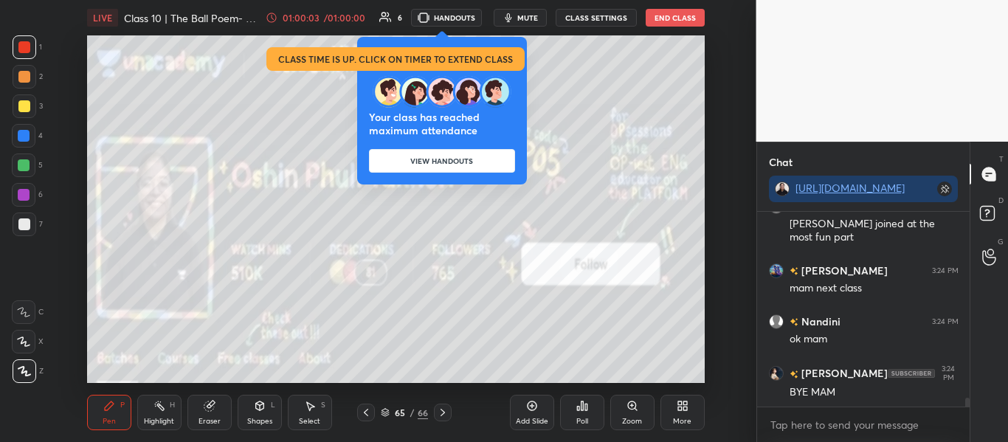
scroll to position [4130, 0]
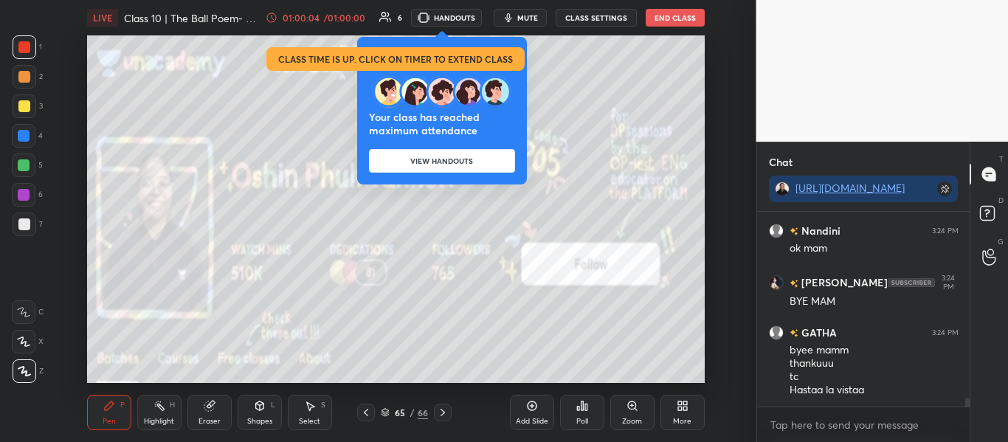
click at [661, 15] on button "End Class" at bounding box center [675, 18] width 59 height 18
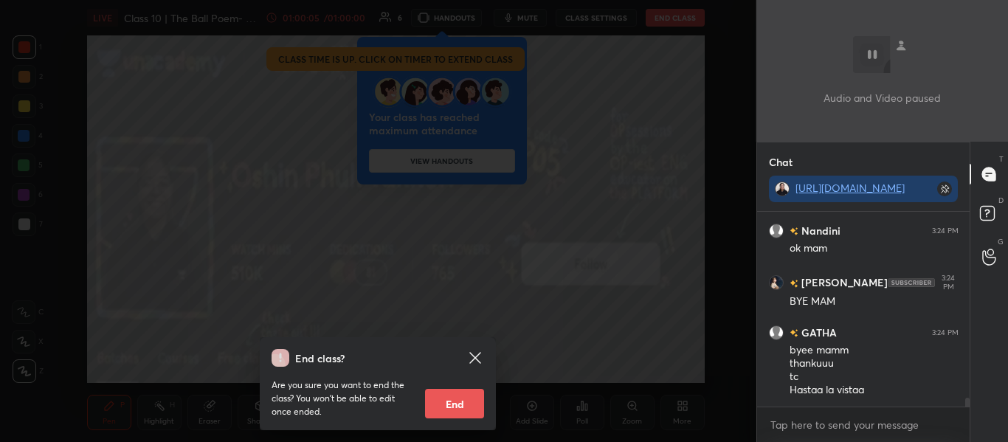
click at [468, 407] on button "End" at bounding box center [454, 404] width 59 height 30
type textarea "x"
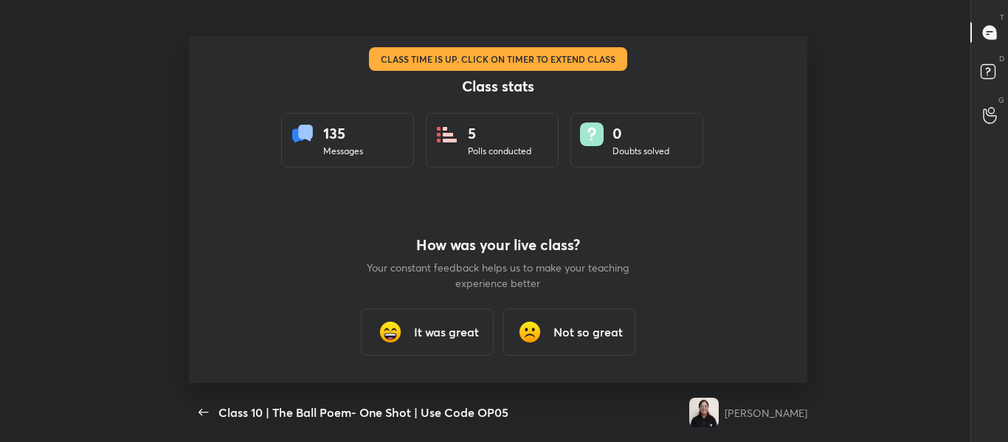
scroll to position [73437, 72847]
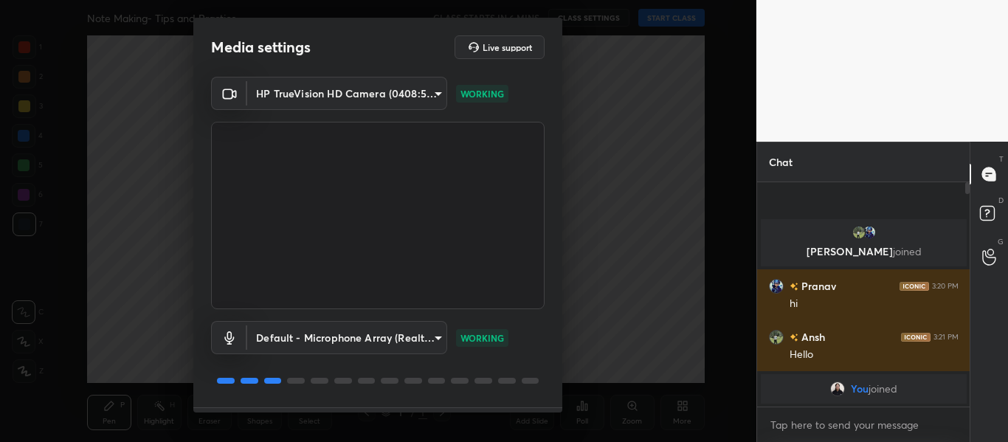
drag, startPoint x: 557, startPoint y: 385, endPoint x: 560, endPoint y: 393, distance: 7.9
click at [560, 393] on div "Media settings Live support HP TrueVision HD Camera (0408:5365) 2d0ec58b8ac62d4…" at bounding box center [377, 215] width 369 height 395
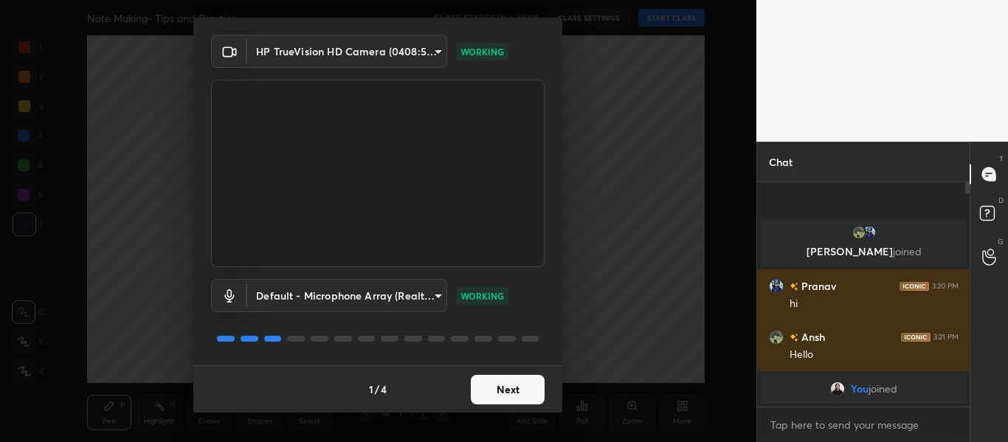
click at [527, 394] on button "Next" at bounding box center [508, 390] width 74 height 30
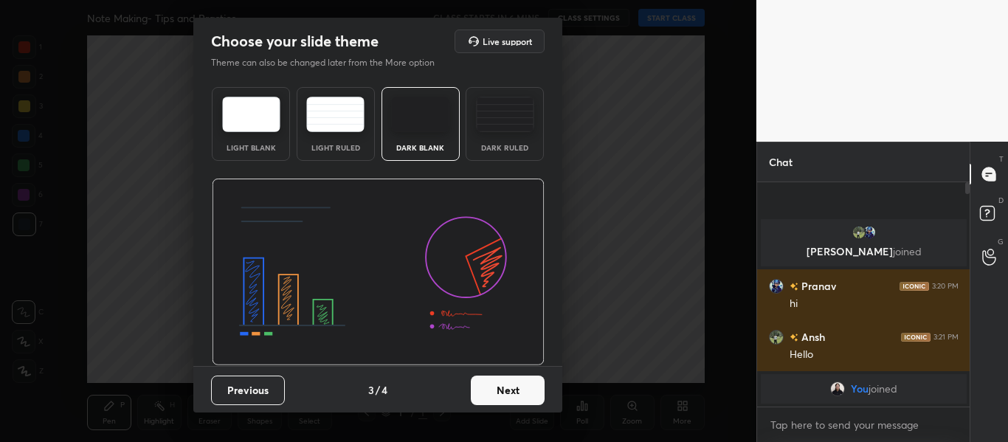
click at [527, 394] on button "Next" at bounding box center [508, 391] width 74 height 30
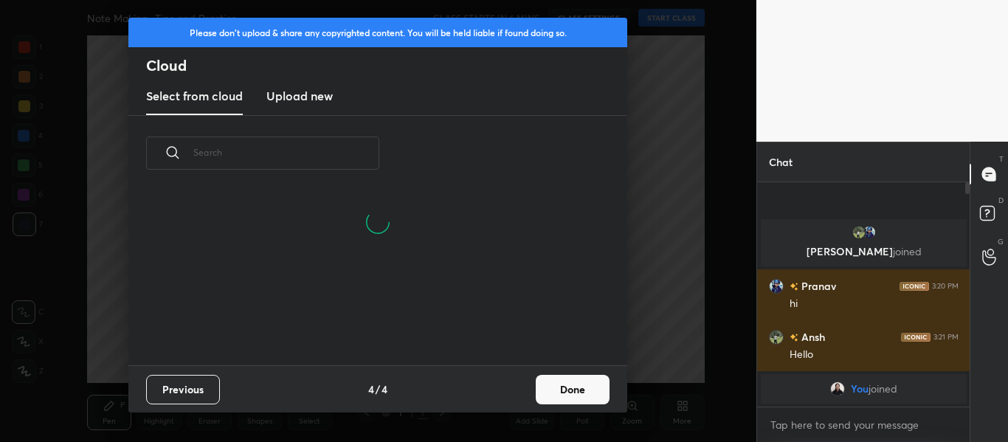
click at [568, 384] on button "Done" at bounding box center [573, 390] width 74 height 30
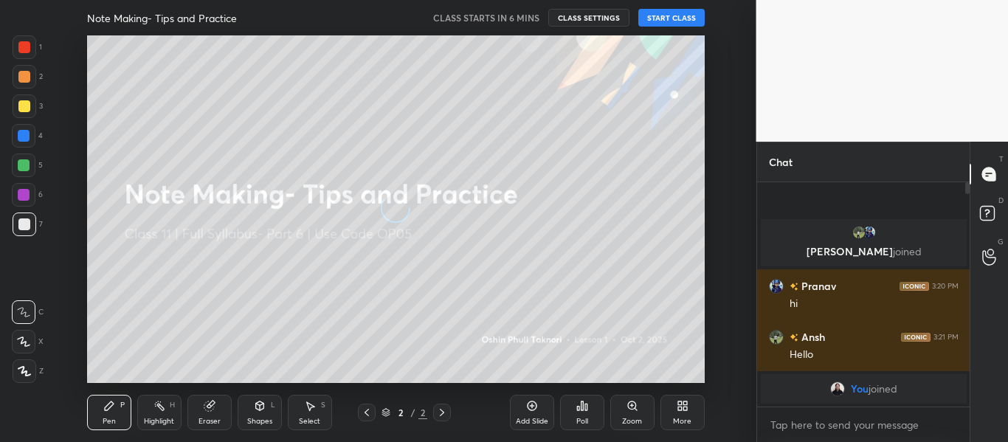
scroll to position [174, 474]
click at [670, 15] on button "START CLASS" at bounding box center [671, 18] width 66 height 18
click at [26, 57] on div at bounding box center [25, 47] width 24 height 24
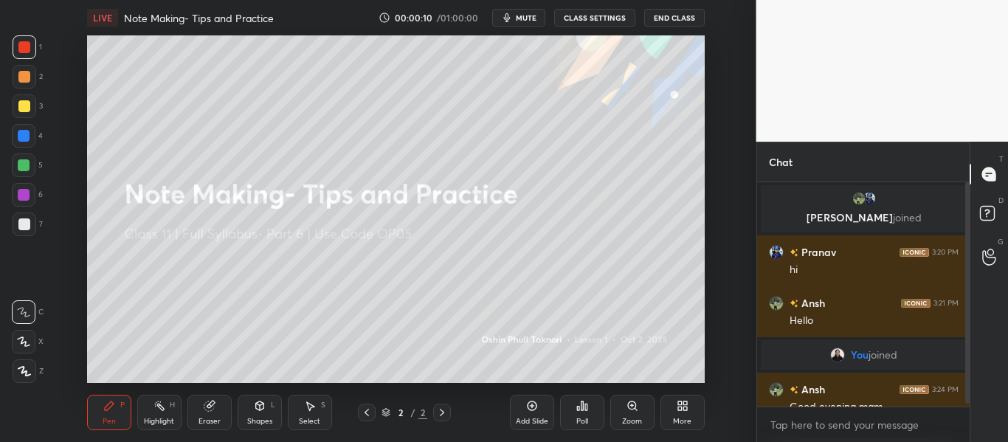
click at [23, 357] on div "Z" at bounding box center [28, 368] width 31 height 30
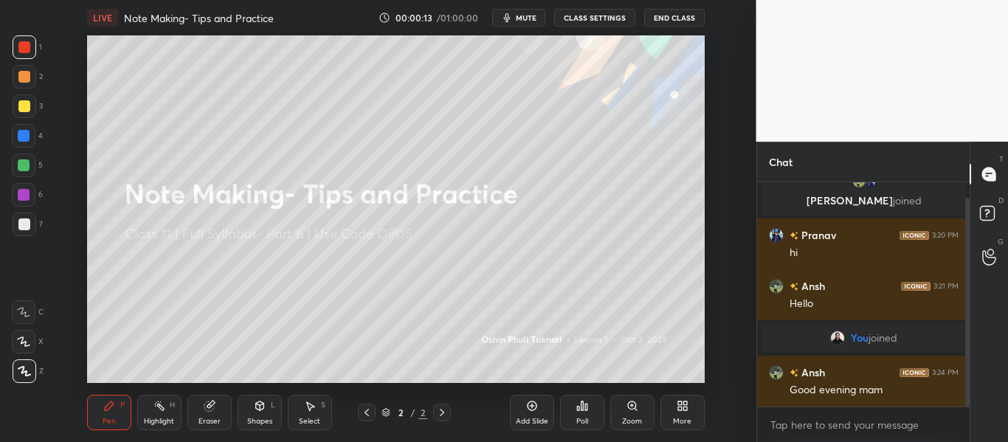
drag, startPoint x: 967, startPoint y: 370, endPoint x: 972, endPoint y: 422, distance: 52.7
click at [972, 422] on div "Chat [PERSON_NAME] joined [PERSON_NAME] 3:20 PM hi [PERSON_NAME] 3:21 PM Hello …" at bounding box center [882, 292] width 252 height 300
type textarea "x"
click at [853, 425] on textarea at bounding box center [864, 425] width 190 height 24
paste textarea
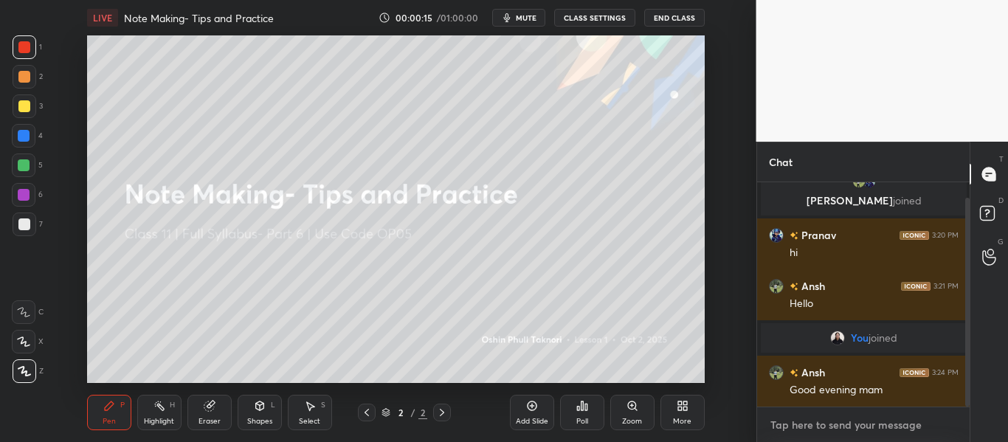
type textarea "x"
paste textarea
type textarea "x"
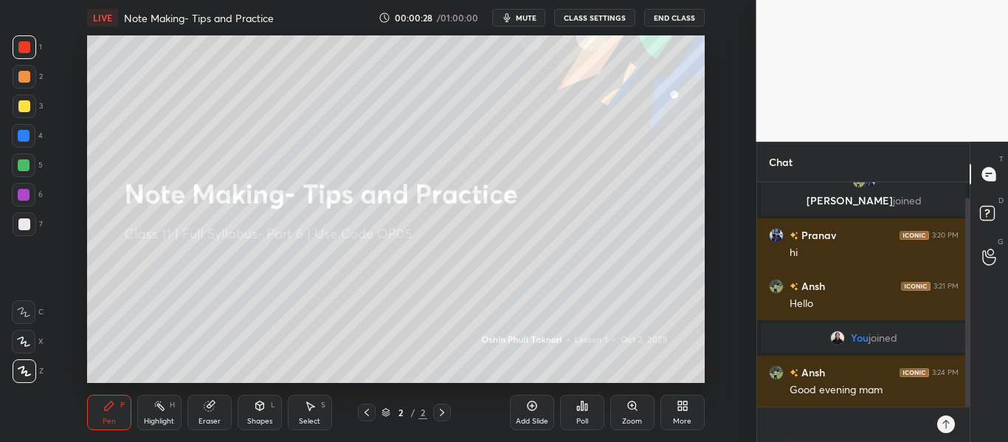
type textarea "x"
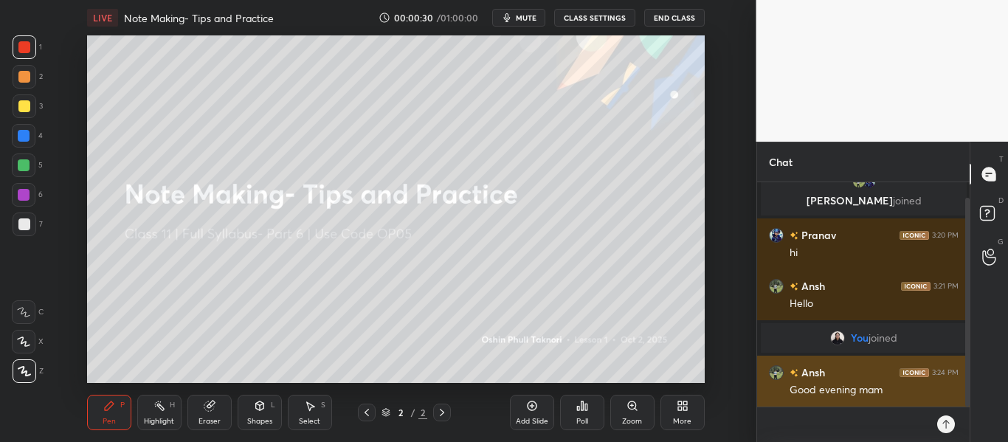
paste textarea "[URL][DOMAIN_NAME]"
type textarea "[URL][DOMAIN_NAME]"
type textarea "x"
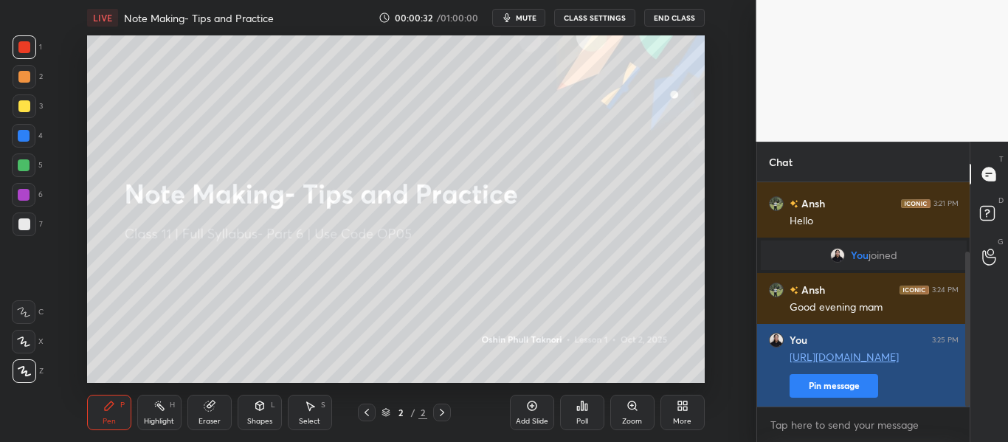
click at [834, 388] on button "Pin message" at bounding box center [833, 386] width 89 height 24
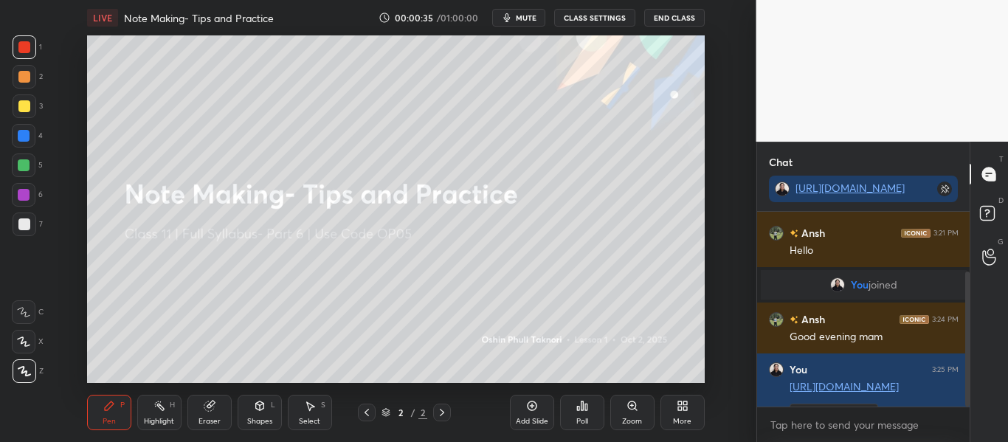
click at [665, 418] on div "More" at bounding box center [682, 412] width 44 height 35
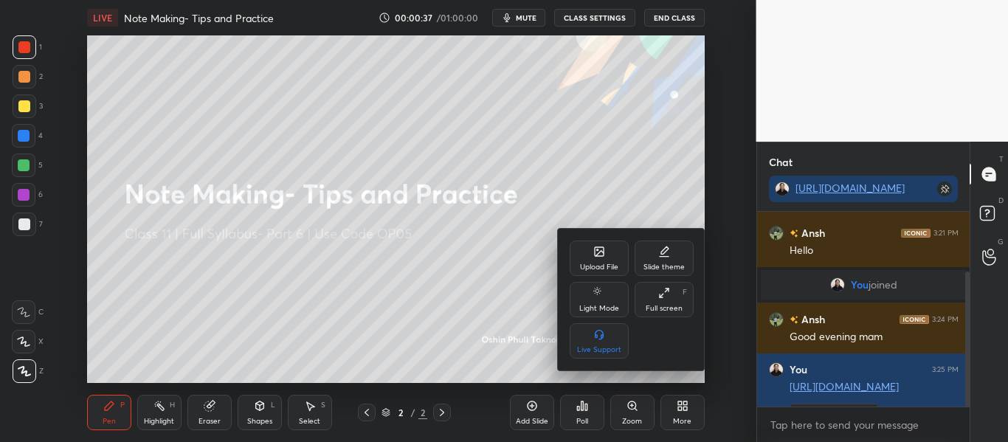
click at [584, 246] on div "Upload File" at bounding box center [599, 258] width 59 height 35
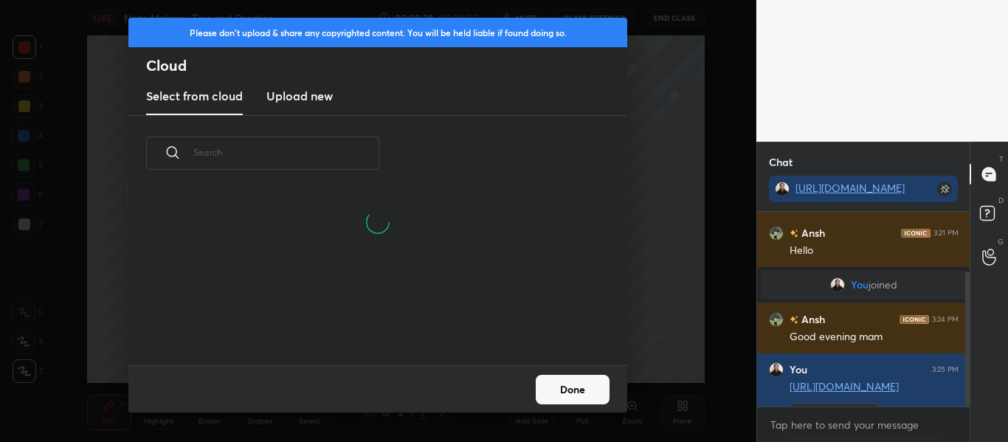
click at [288, 99] on h3 "Upload new" at bounding box center [299, 96] width 66 height 18
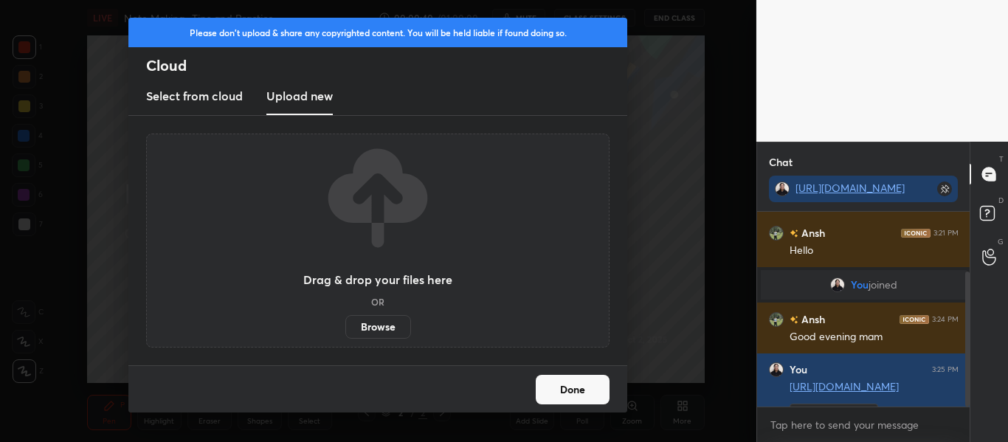
click at [383, 317] on label "Browse" at bounding box center [378, 327] width 66 height 24
click at [345, 317] on input "Browse" at bounding box center [345, 327] width 0 height 24
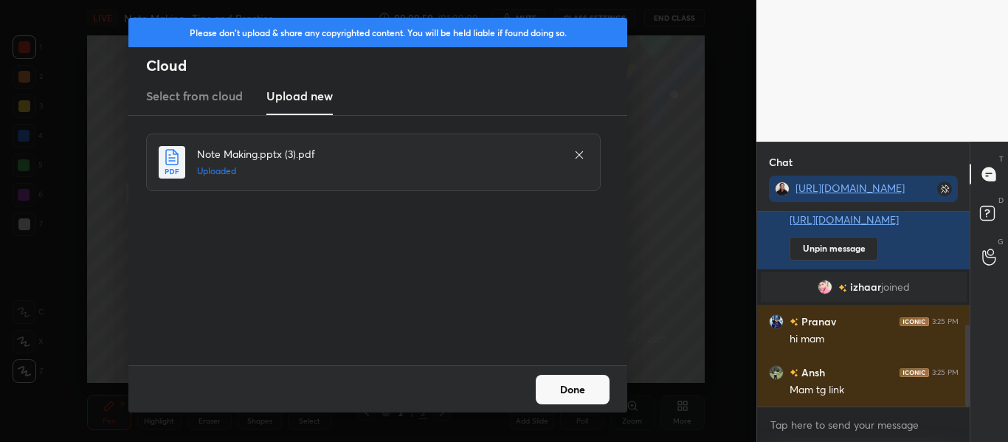
click at [566, 381] on button "Done" at bounding box center [573, 390] width 74 height 30
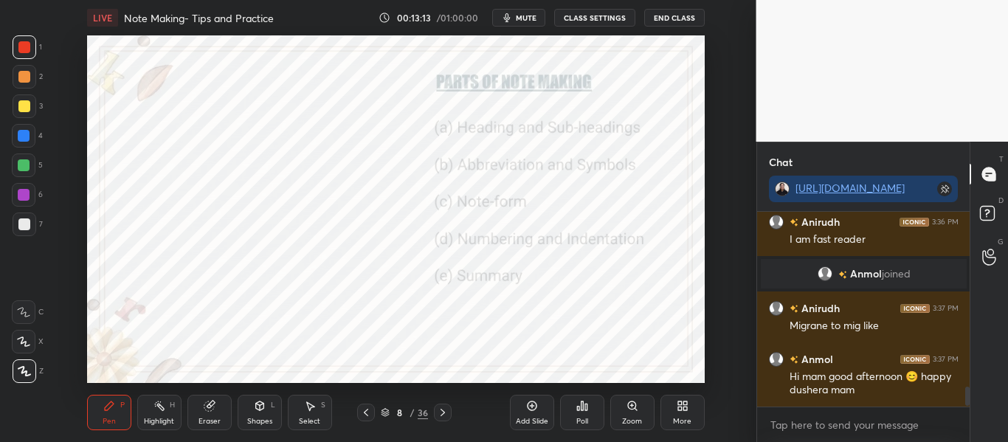
scroll to position [1728, 0]
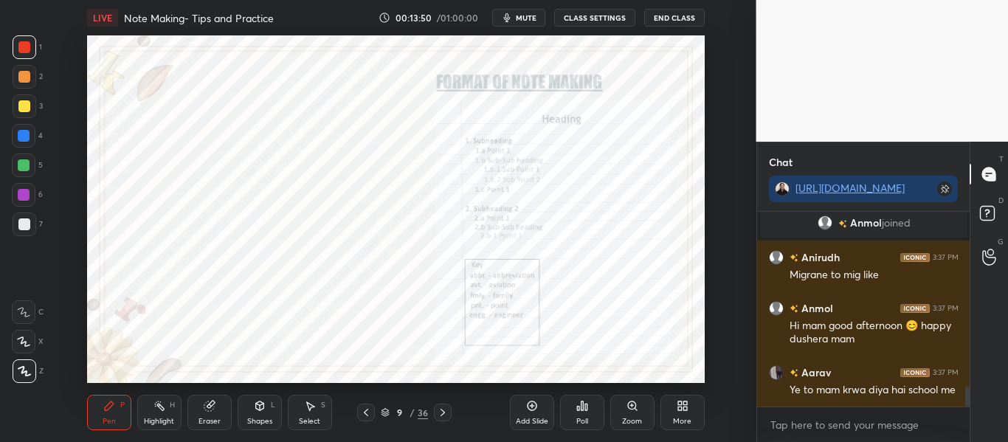
click at [623, 392] on div "Add Slide Poll Zoom More" at bounding box center [607, 412] width 195 height 83
click at [624, 412] on div "Zoom" at bounding box center [632, 412] width 44 height 35
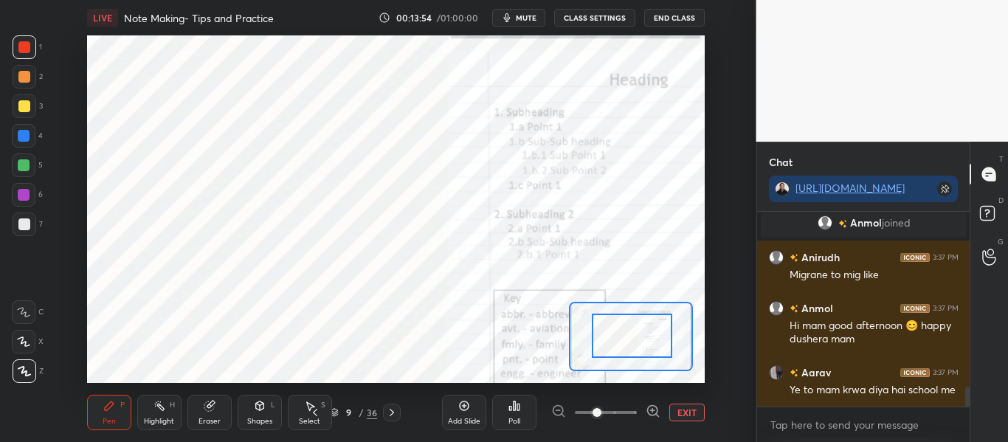
drag, startPoint x: 640, startPoint y: 334, endPoint x: 665, endPoint y: 335, distance: 24.4
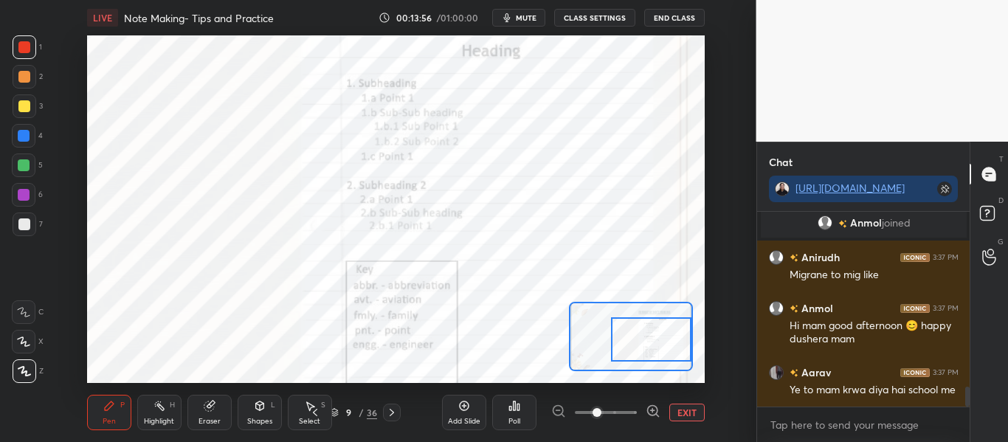
drag, startPoint x: 639, startPoint y: 334, endPoint x: 660, endPoint y: 338, distance: 21.7
click at [660, 338] on div at bounding box center [651, 339] width 80 height 44
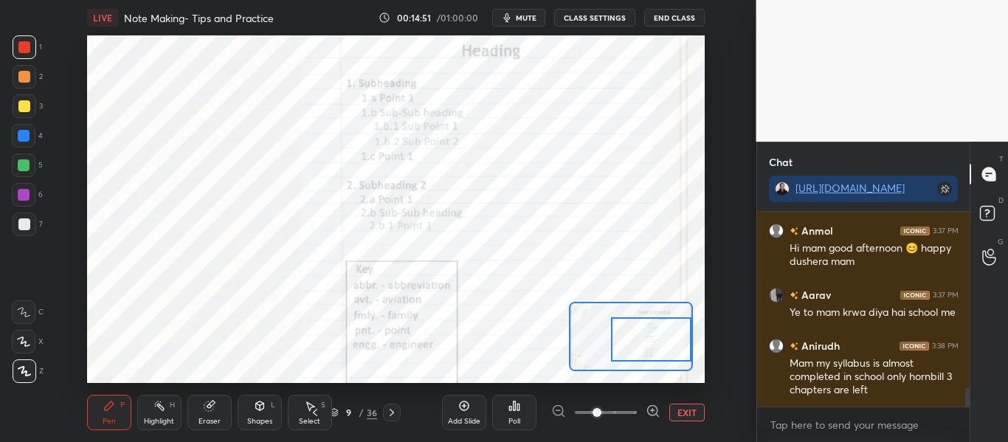
scroll to position [1883, 0]
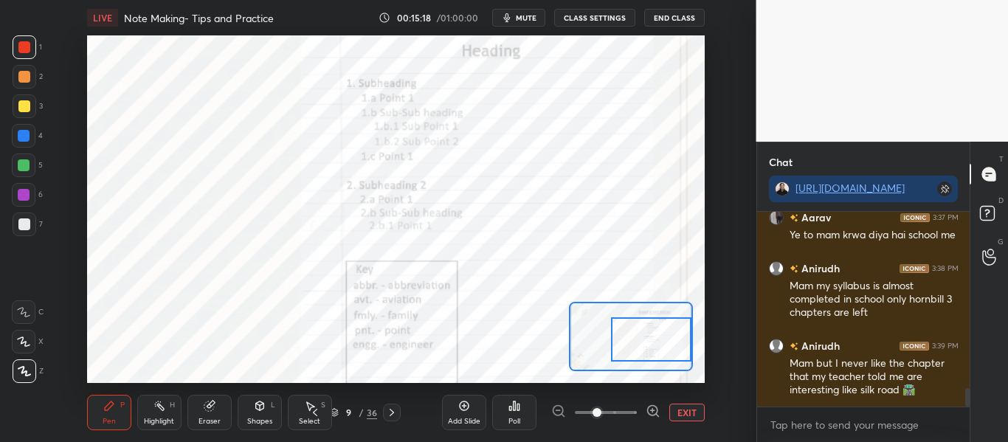
click at [678, 410] on button "EXIT" at bounding box center [686, 413] width 35 height 18
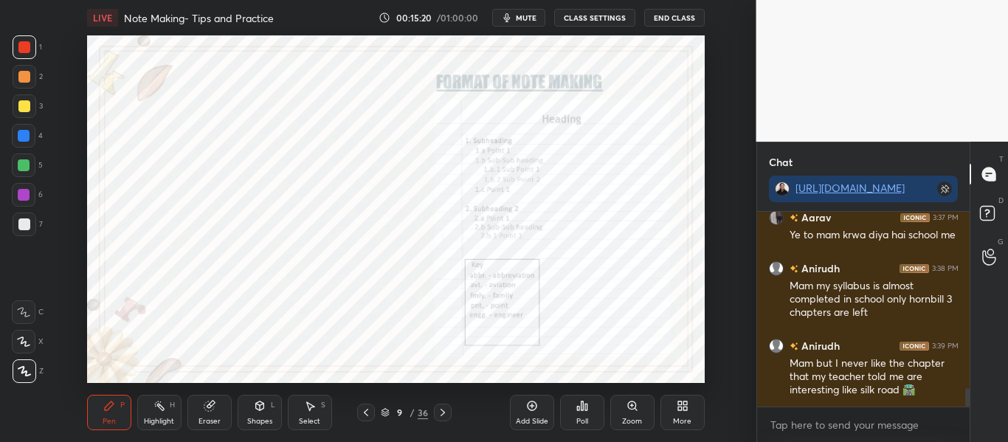
click at [523, 409] on div "Add Slide" at bounding box center [532, 412] width 44 height 35
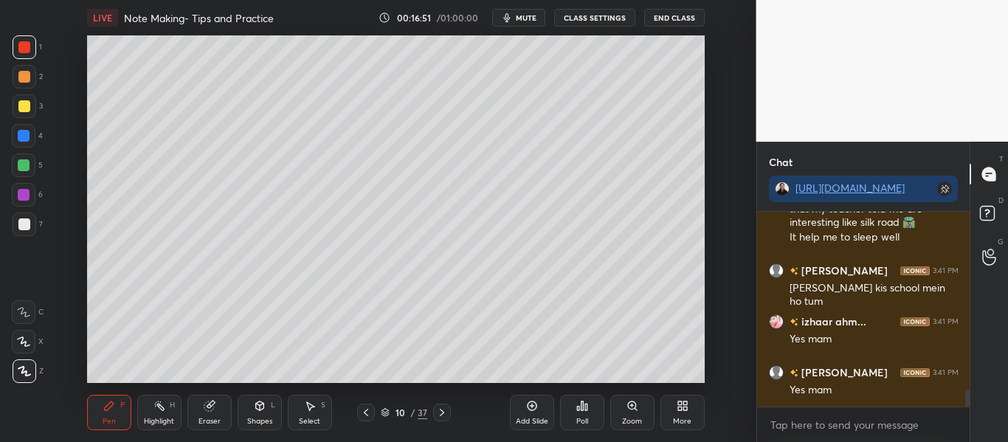
scroll to position [2101, 0]
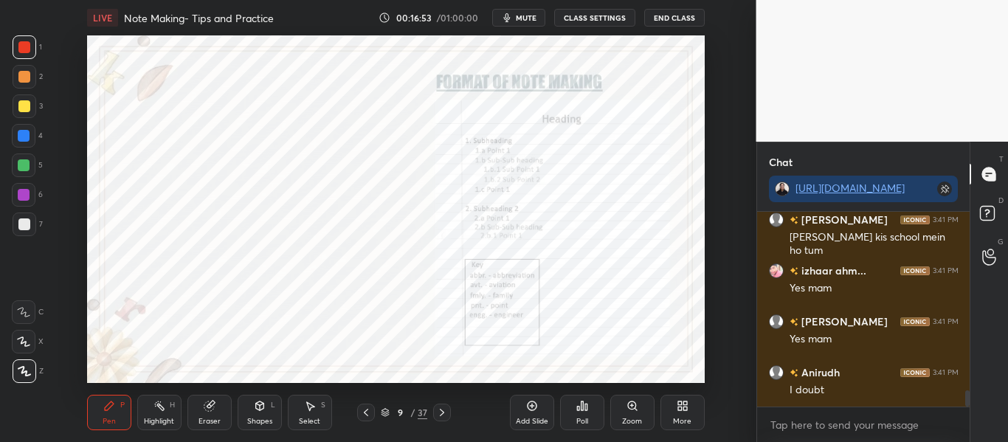
click at [634, 410] on icon at bounding box center [632, 406] width 12 height 12
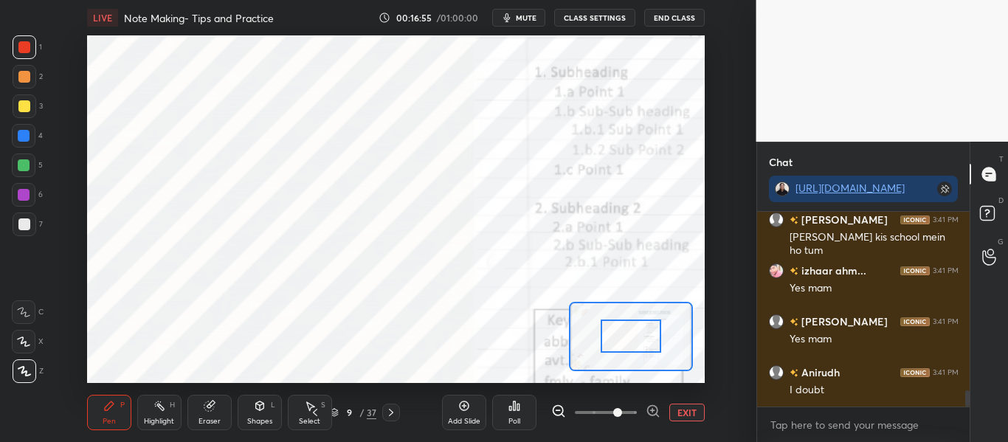
click at [615, 412] on span at bounding box center [606, 412] width 62 height 22
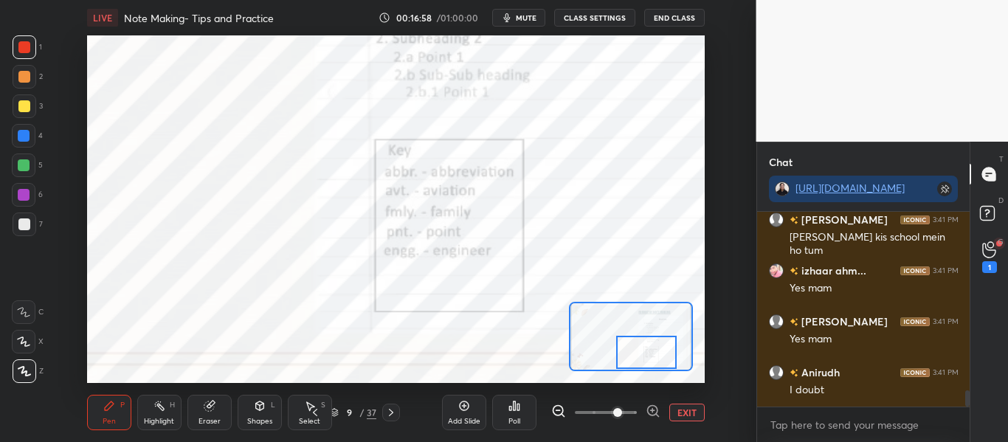
drag, startPoint x: 629, startPoint y: 339, endPoint x: 645, endPoint y: 362, distance: 28.2
click at [645, 362] on div at bounding box center [646, 352] width 61 height 33
click at [990, 246] on icon at bounding box center [989, 249] width 14 height 17
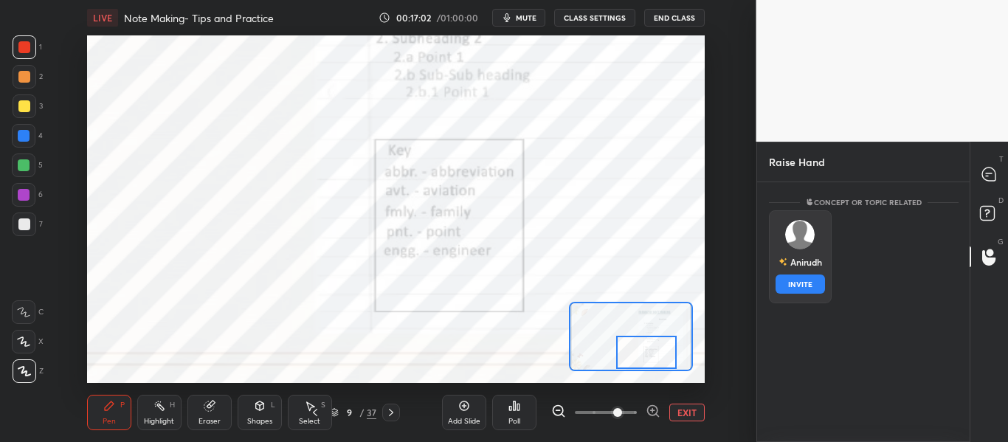
click at [793, 243] on img "grid" at bounding box center [800, 235] width 30 height 30
click at [787, 281] on button "INVITE" at bounding box center [799, 283] width 49 height 19
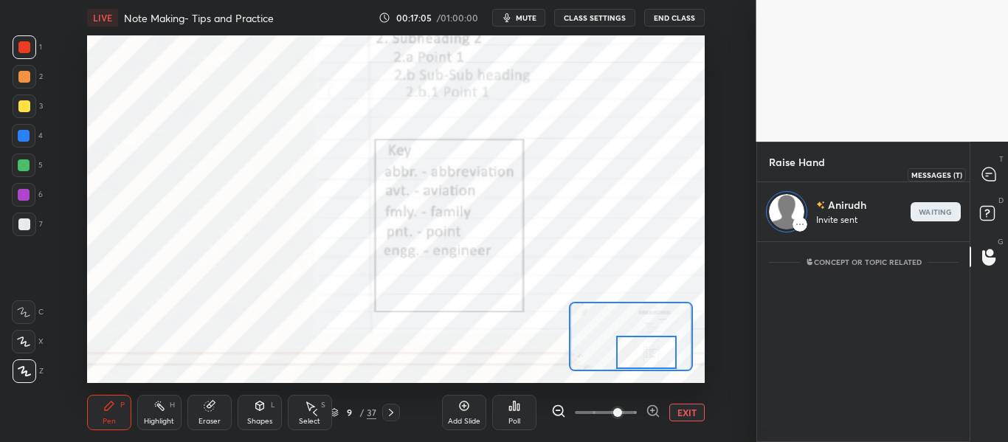
click at [987, 187] on div at bounding box center [990, 174] width 30 height 27
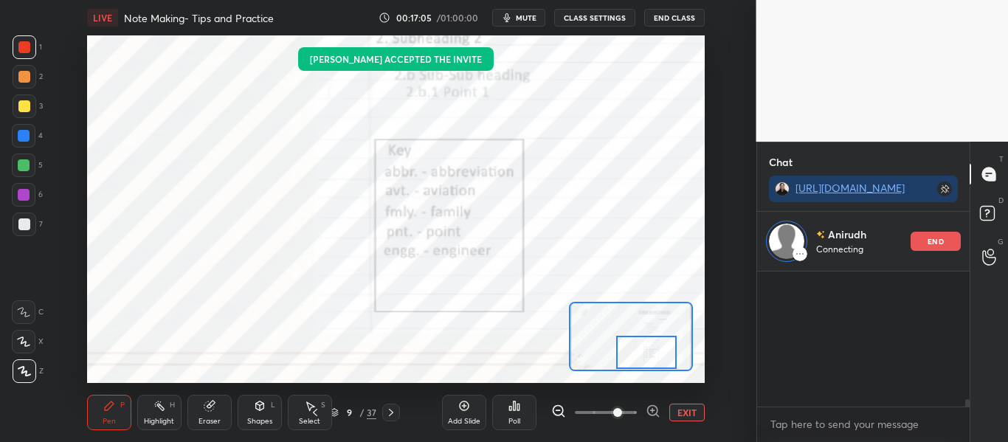
scroll to position [131, 208]
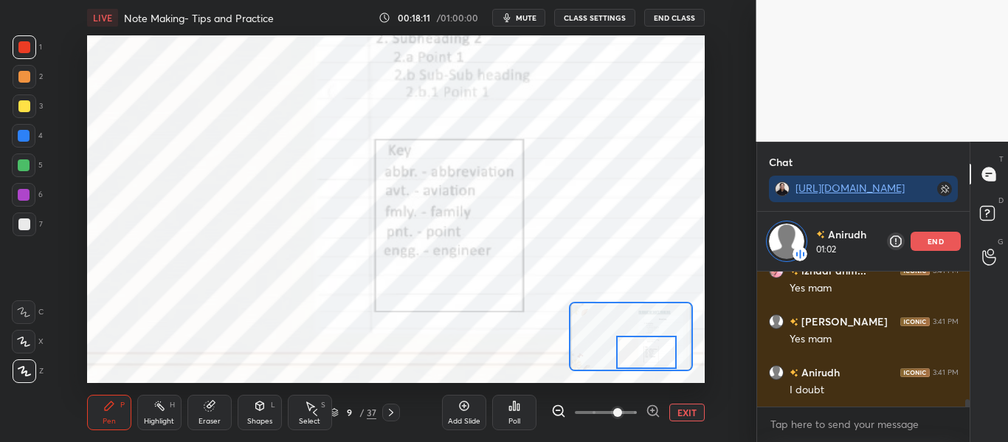
click at [686, 409] on button "EXIT" at bounding box center [686, 413] width 35 height 18
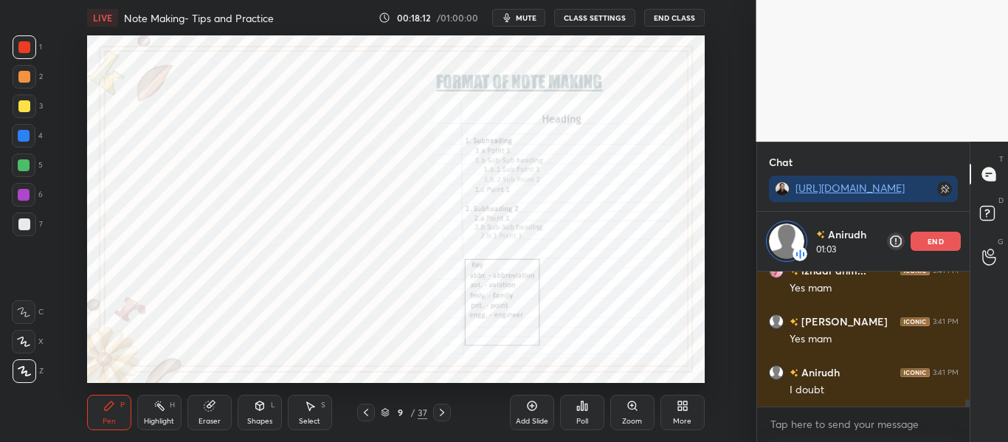
click at [439, 411] on icon at bounding box center [442, 413] width 12 height 12
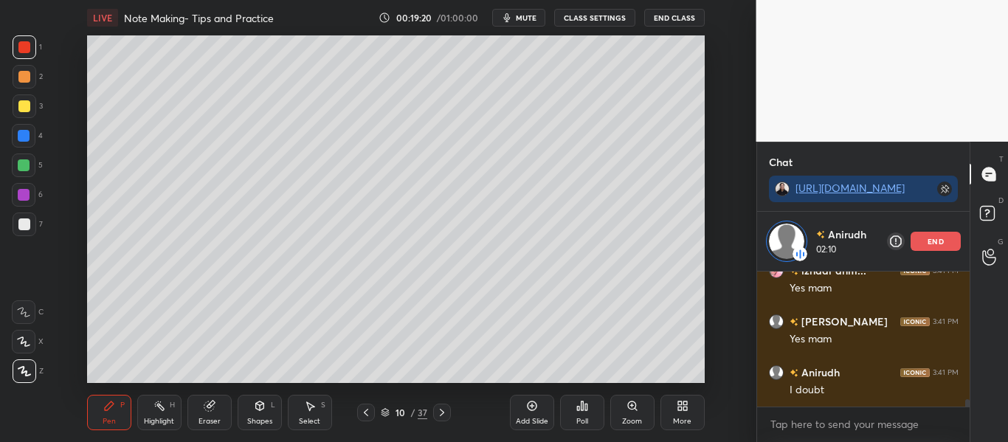
click at [362, 415] on icon at bounding box center [366, 413] width 12 height 12
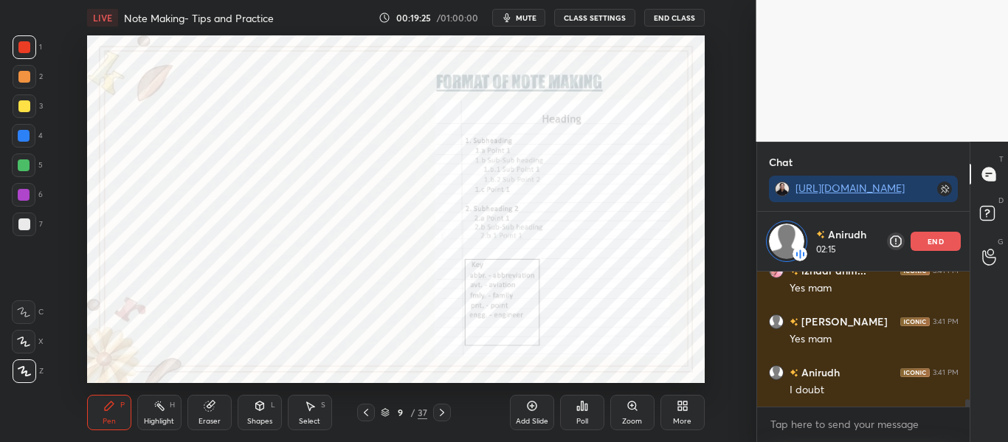
click at [631, 408] on icon at bounding box center [632, 405] width 8 height 8
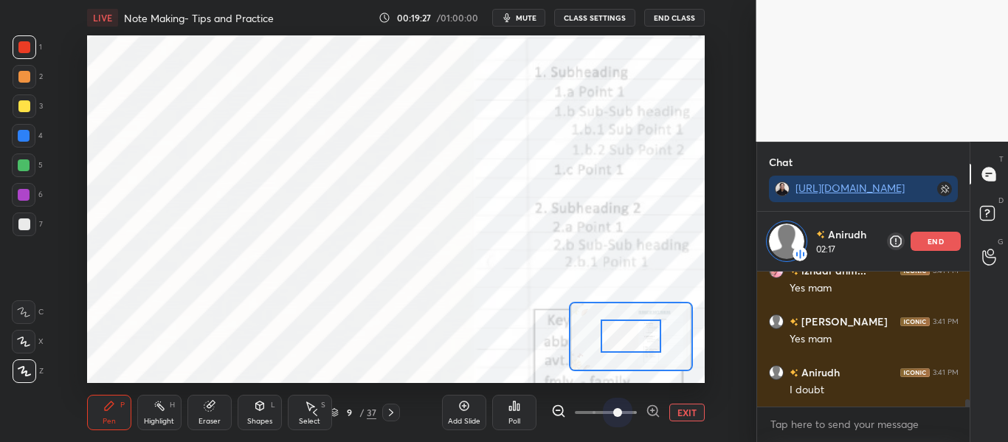
click at [613, 404] on span at bounding box center [606, 412] width 62 height 22
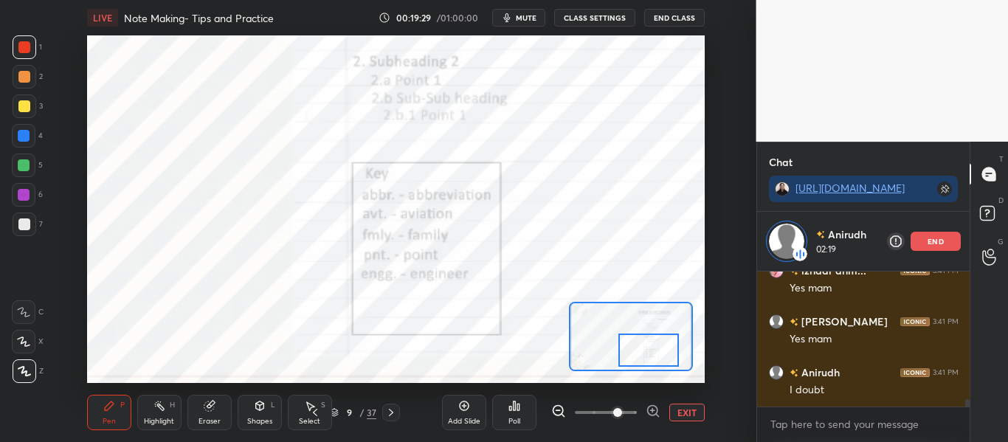
drag, startPoint x: 625, startPoint y: 341, endPoint x: 643, endPoint y: 355, distance: 23.2
click at [643, 355] on div at bounding box center [648, 350] width 61 height 33
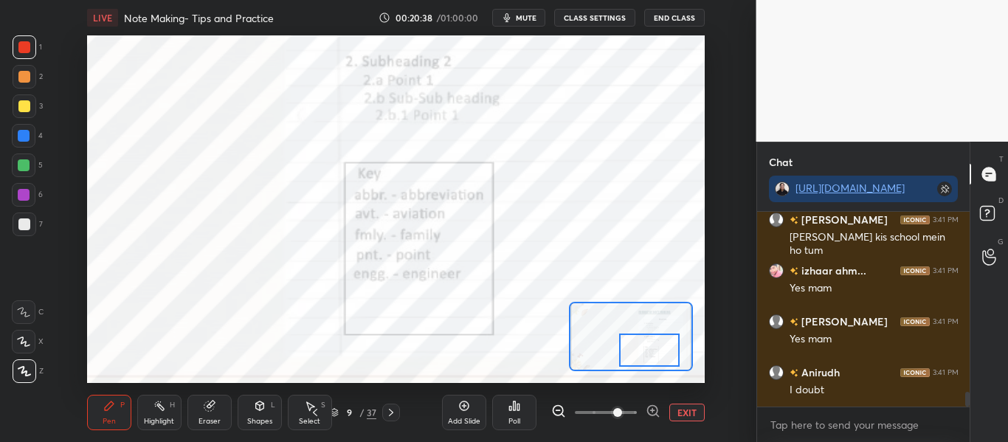
scroll to position [2349, 0]
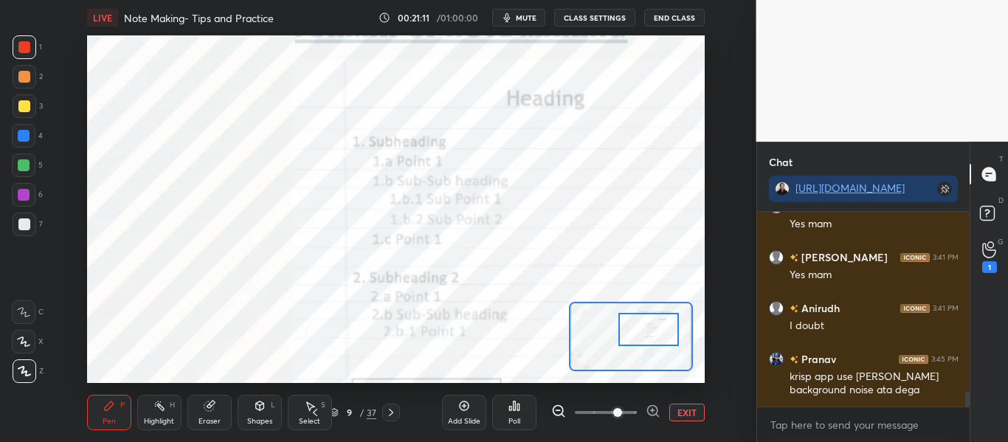
drag, startPoint x: 648, startPoint y: 352, endPoint x: 647, endPoint y: 331, distance: 20.7
click at [647, 331] on div at bounding box center [648, 329] width 61 height 33
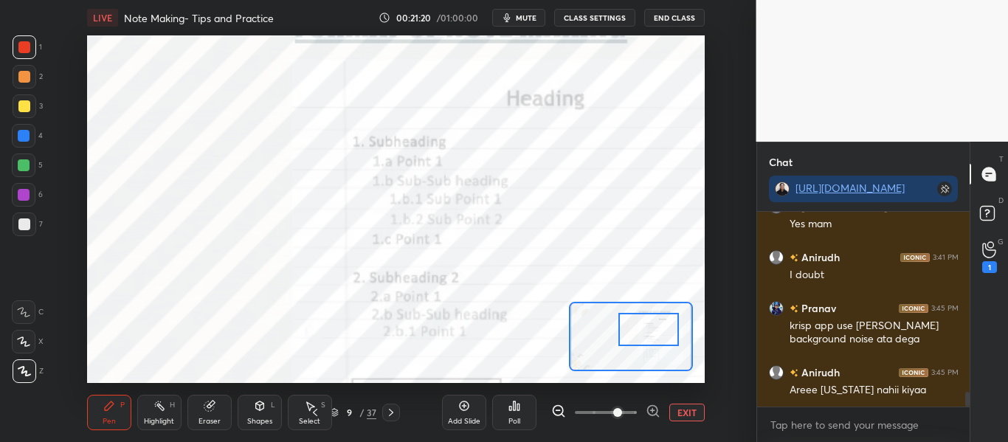
scroll to position [2415, 0]
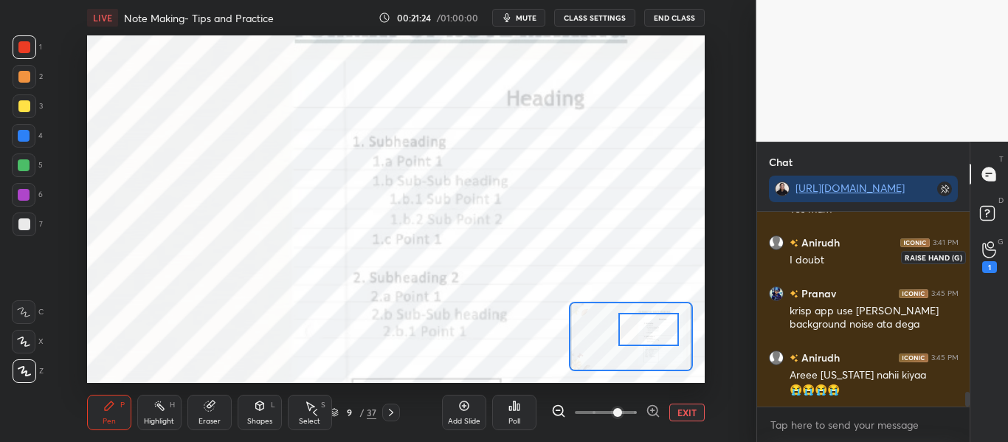
click at [988, 256] on icon at bounding box center [989, 249] width 14 height 17
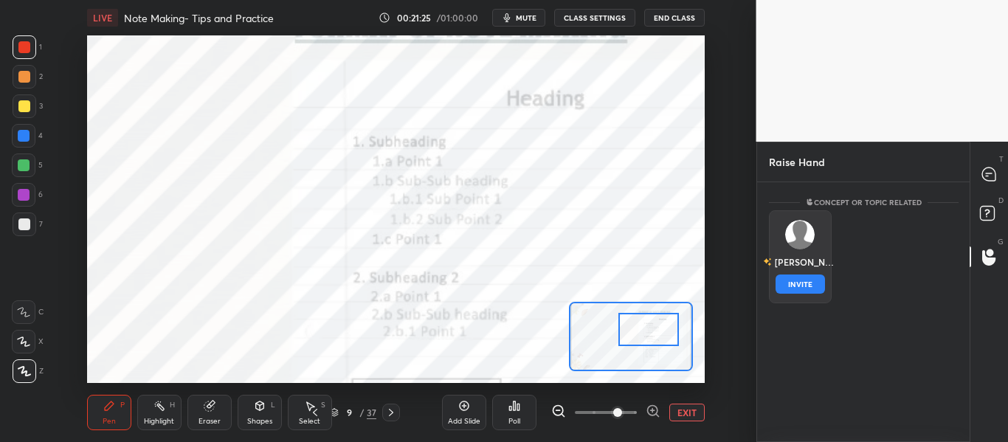
click at [811, 235] on img "grid" at bounding box center [800, 235] width 30 height 30
click at [806, 278] on button "INVITE" at bounding box center [799, 283] width 49 height 19
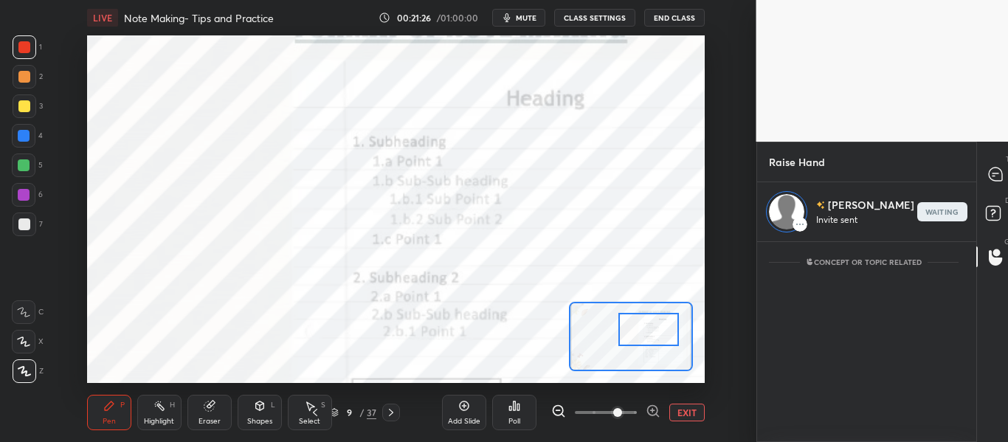
scroll to position [196, 208]
click at [997, 176] on div at bounding box center [996, 174] width 30 height 27
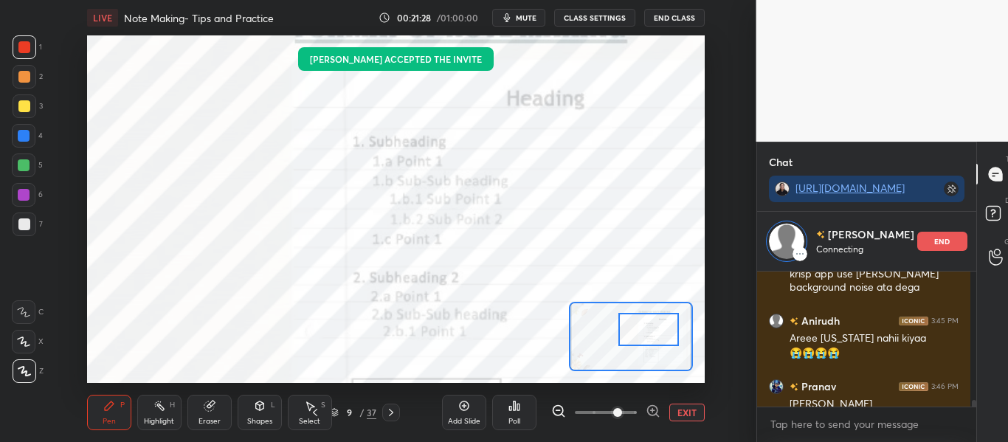
scroll to position [2577, 0]
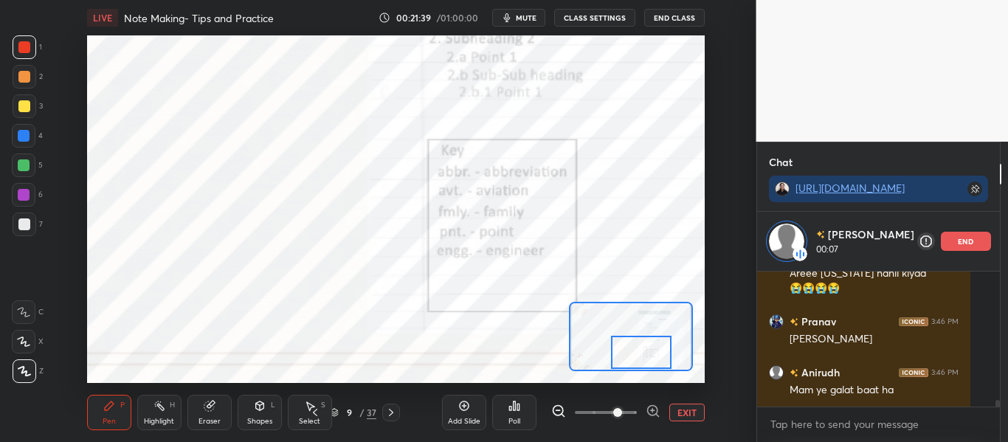
drag, startPoint x: 660, startPoint y: 325, endPoint x: 652, endPoint y: 348, distance: 24.0
click at [652, 348] on div at bounding box center [641, 352] width 61 height 33
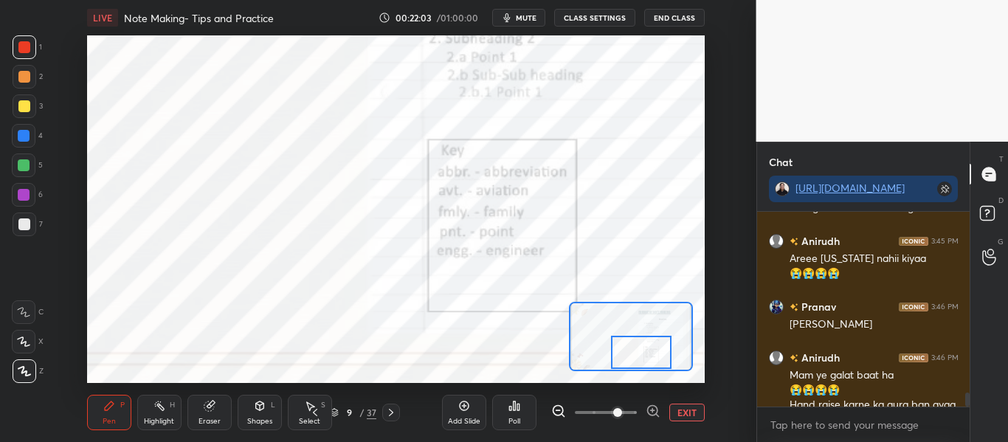
scroll to position [2560, 0]
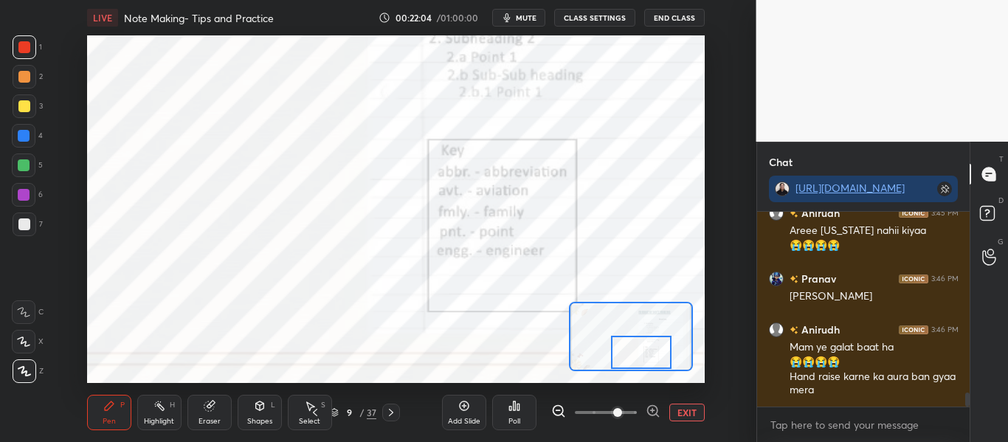
click at [634, 359] on div at bounding box center [641, 352] width 61 height 33
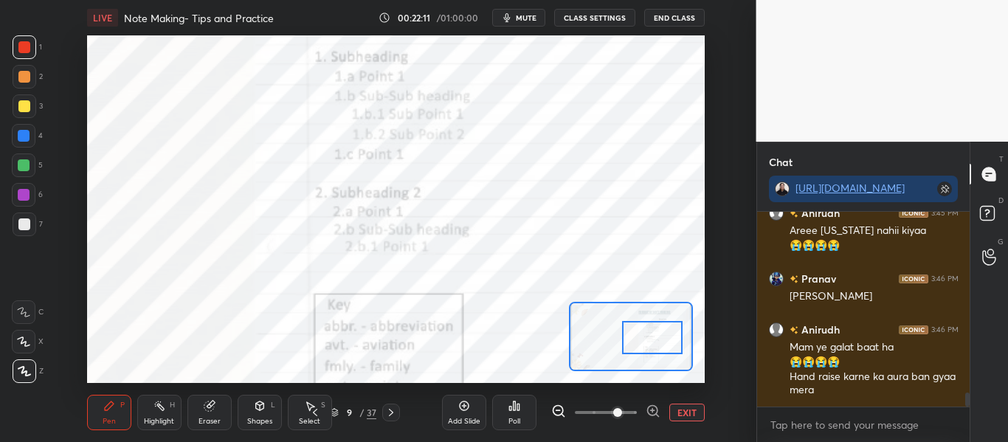
drag, startPoint x: 634, startPoint y: 364, endPoint x: 646, endPoint y: 345, distance: 21.9
click at [646, 345] on div at bounding box center [652, 337] width 61 height 33
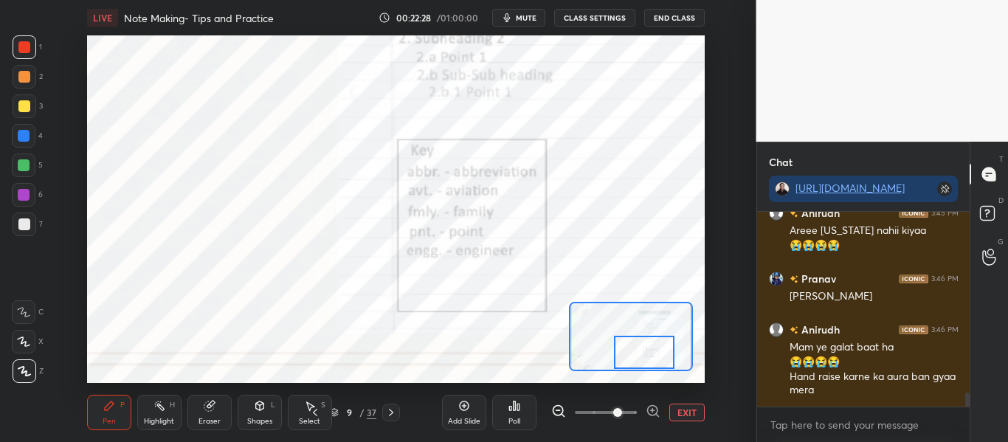
drag, startPoint x: 648, startPoint y: 334, endPoint x: 639, endPoint y: 357, distance: 25.2
click at [639, 357] on div at bounding box center [644, 352] width 61 height 33
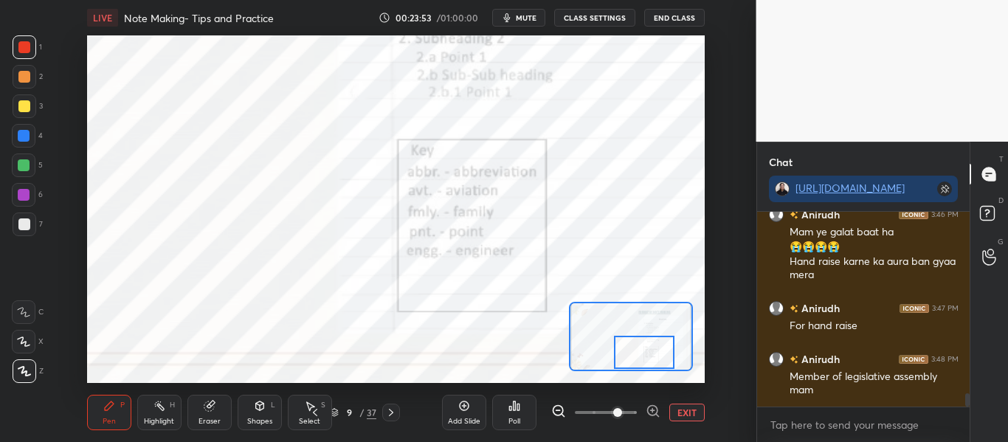
scroll to position [2710, 0]
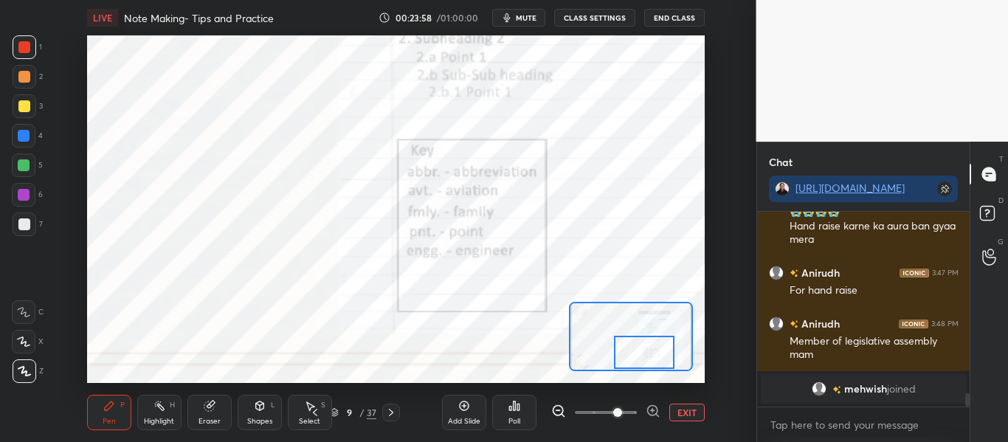
click at [680, 407] on button "EXIT" at bounding box center [686, 413] width 35 height 18
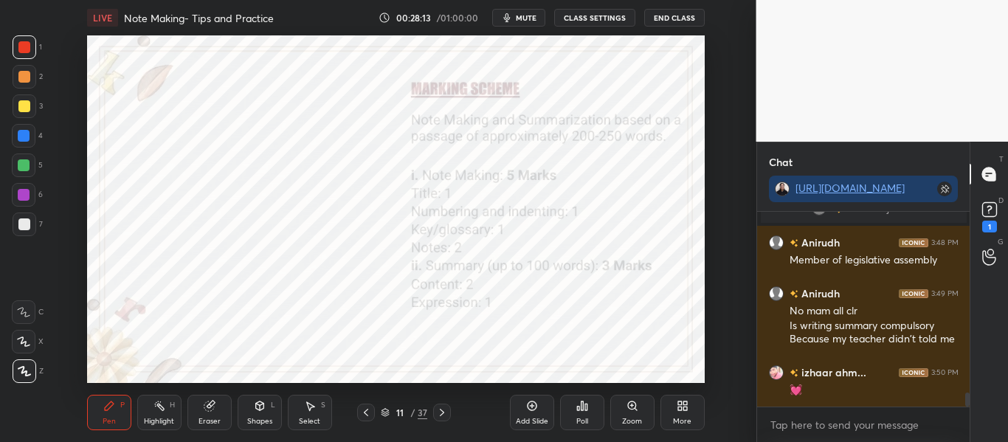
scroll to position [2525, 0]
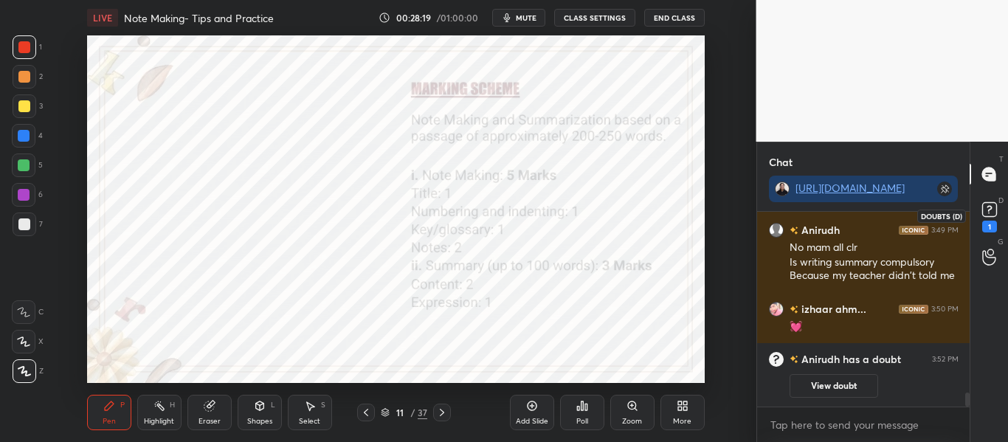
click at [989, 215] on rect at bounding box center [989, 210] width 14 height 14
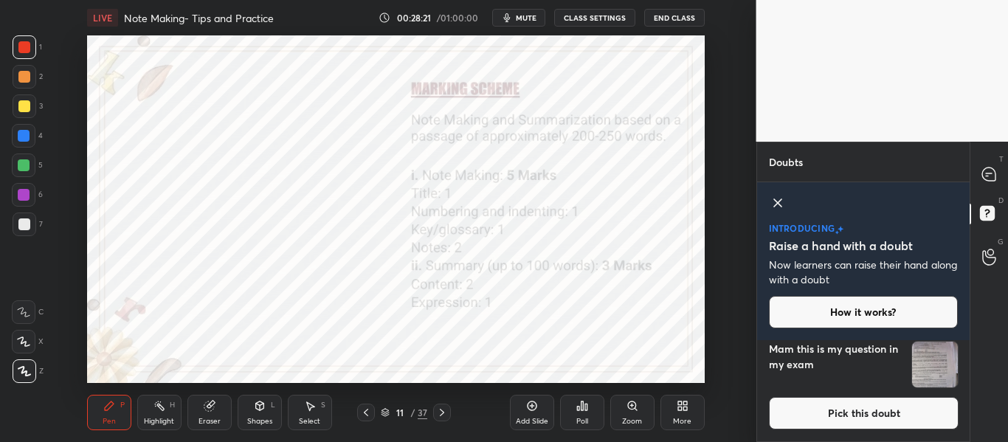
click at [931, 356] on img "grid" at bounding box center [935, 365] width 46 height 46
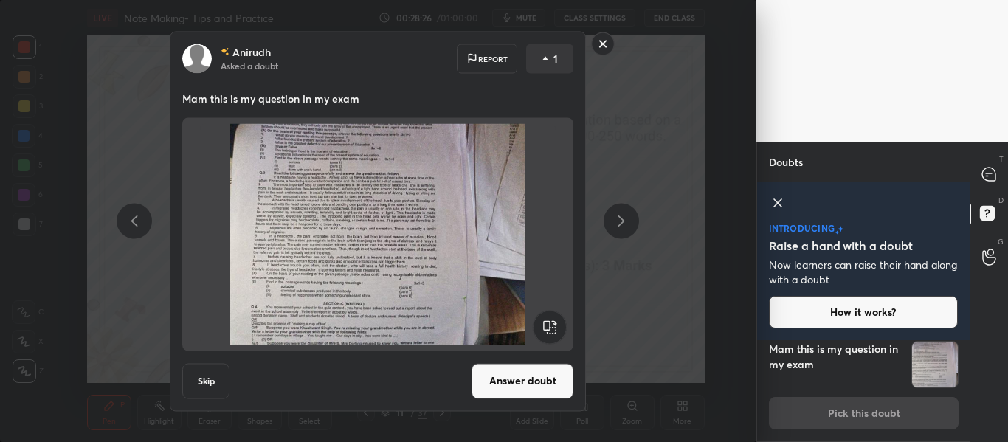
click at [601, 38] on rect at bounding box center [603, 43] width 23 height 23
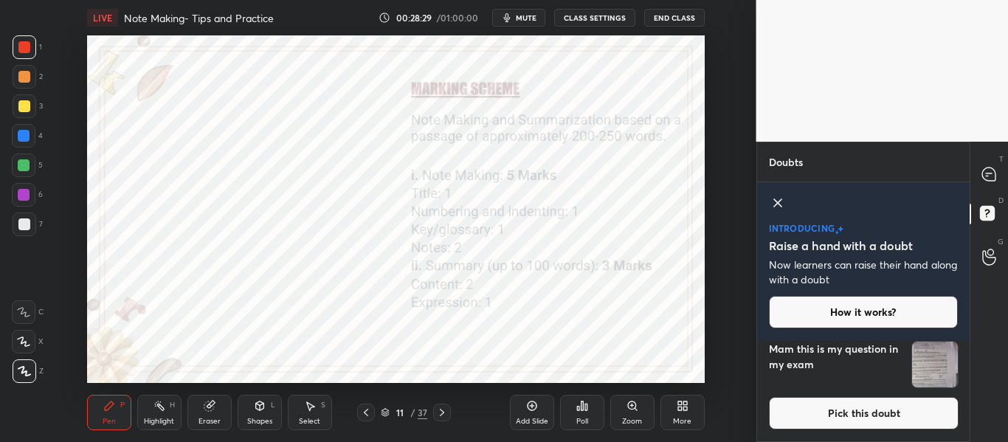
click at [390, 410] on div "11 / 37" at bounding box center [404, 412] width 46 height 13
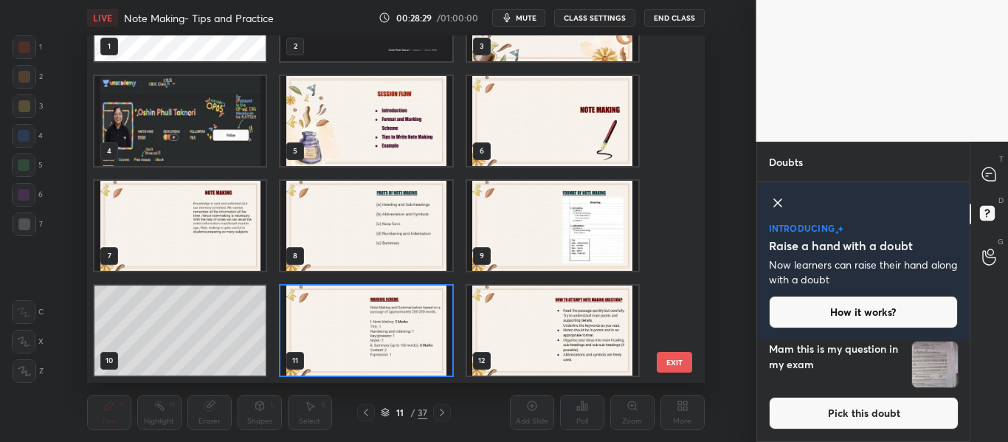
scroll to position [343, 611]
click at [244, 116] on img "grid" at bounding box center [179, 121] width 171 height 90
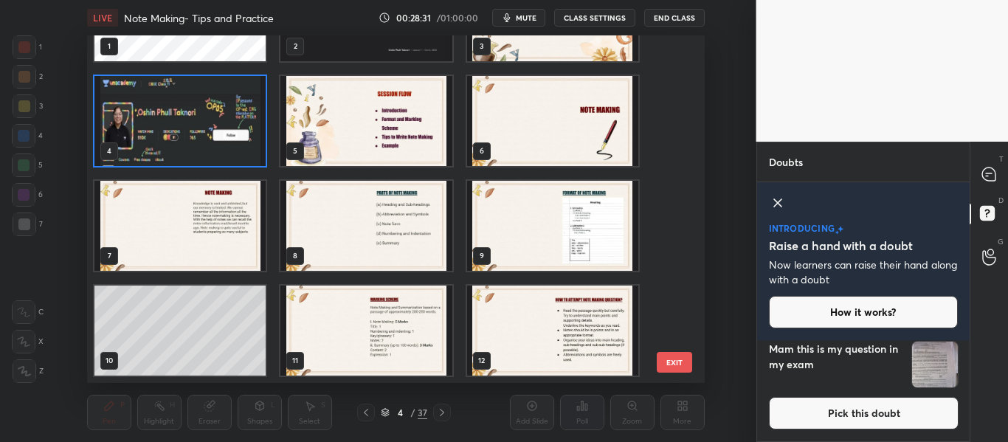
click at [244, 116] on img "grid" at bounding box center [179, 121] width 171 height 90
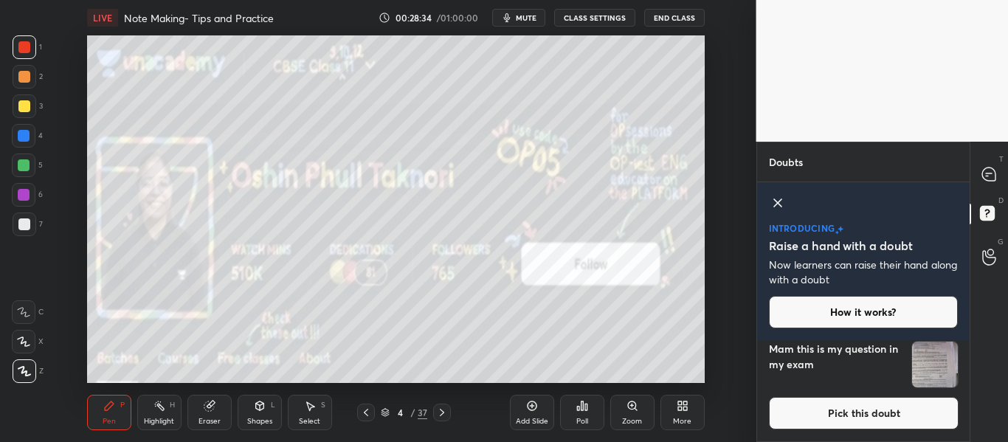
click at [929, 367] on img "grid" at bounding box center [935, 365] width 46 height 46
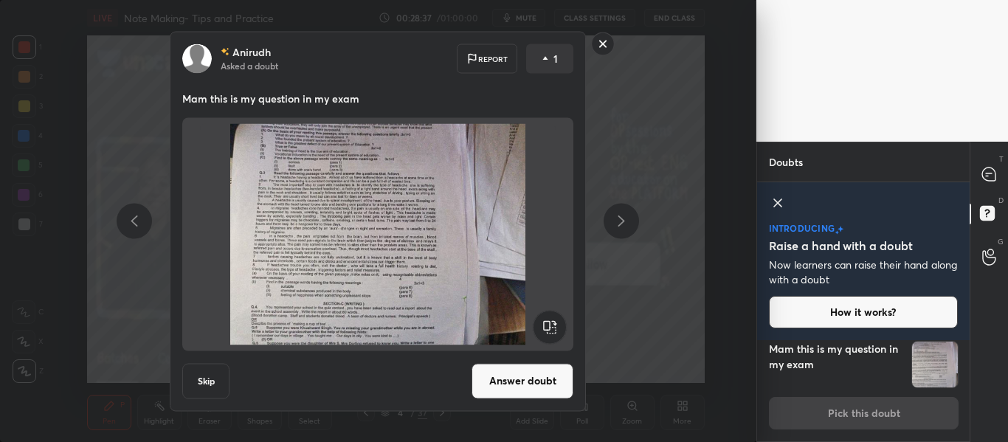
click at [519, 367] on button "Answer doubt" at bounding box center [522, 380] width 102 height 35
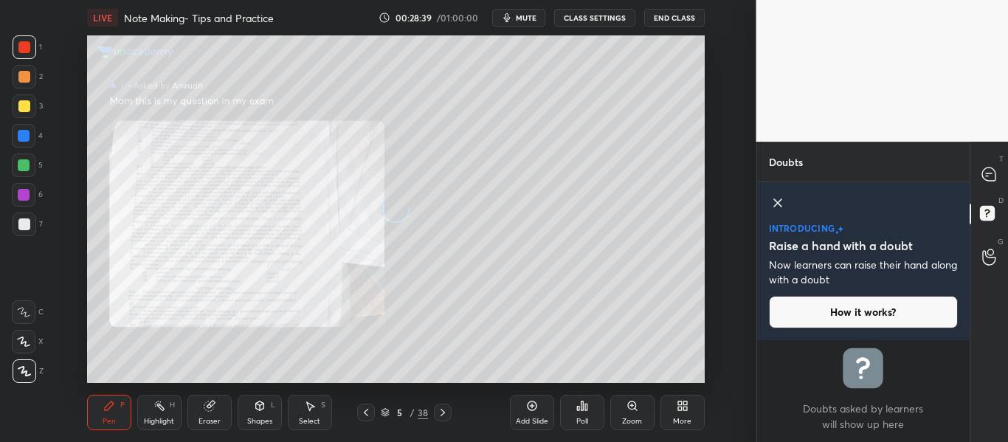
scroll to position [0, 0]
click at [987, 167] on icon at bounding box center [988, 173] width 13 height 13
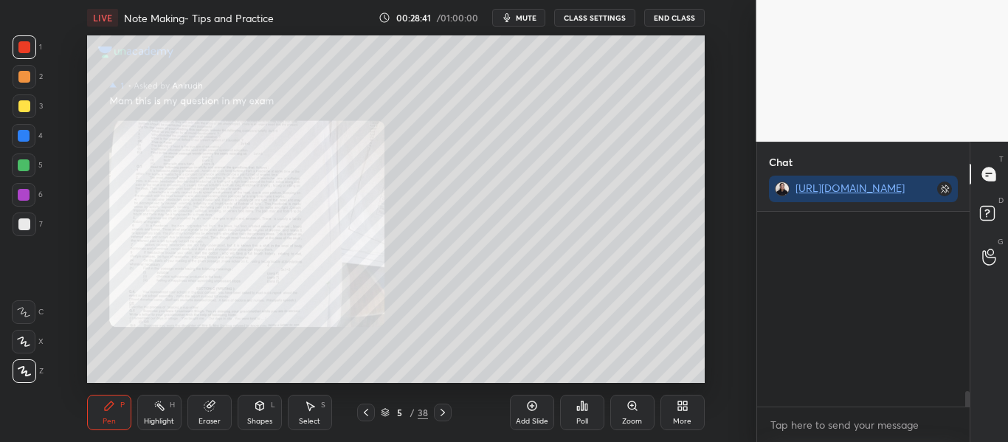
scroll to position [190, 208]
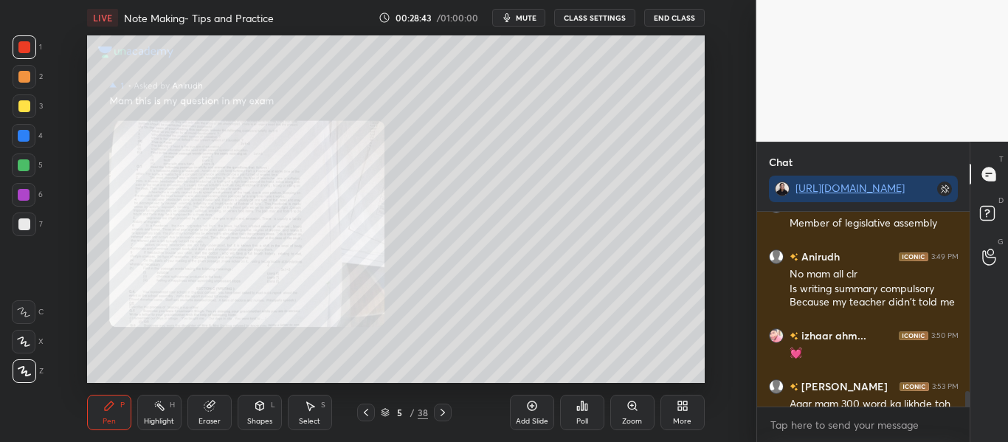
click at [630, 407] on icon at bounding box center [632, 405] width 8 height 8
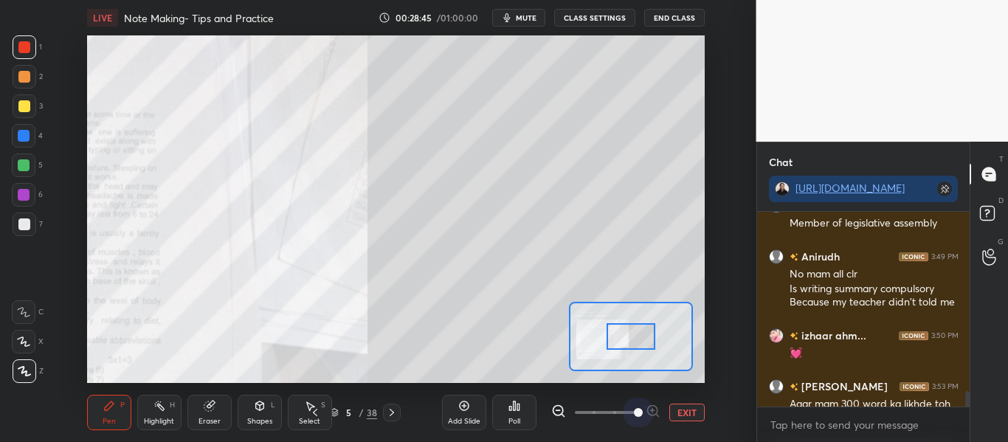
click at [630, 412] on span at bounding box center [606, 412] width 62 height 22
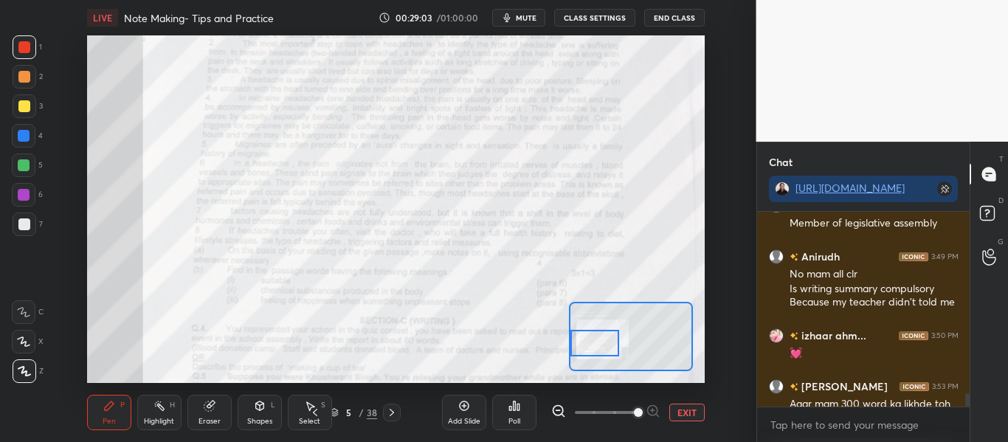
scroll to position [2641, 0]
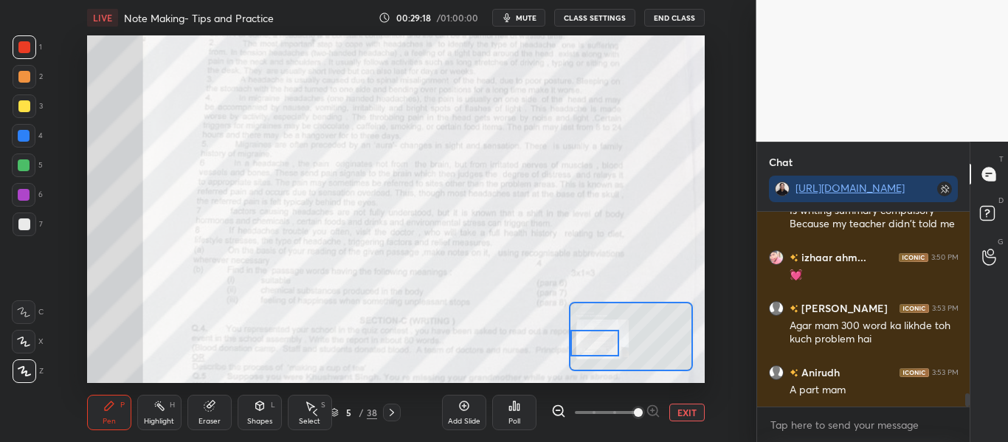
drag, startPoint x: 633, startPoint y: 336, endPoint x: 581, endPoint y: 343, distance: 52.8
click at [581, 343] on div at bounding box center [594, 343] width 48 height 27
click at [701, 407] on button "EXIT" at bounding box center [686, 413] width 35 height 18
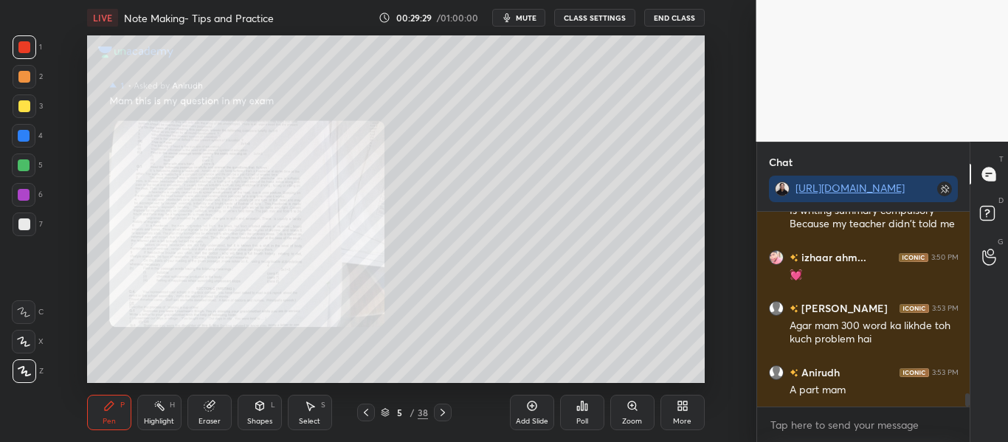
scroll to position [2692, 0]
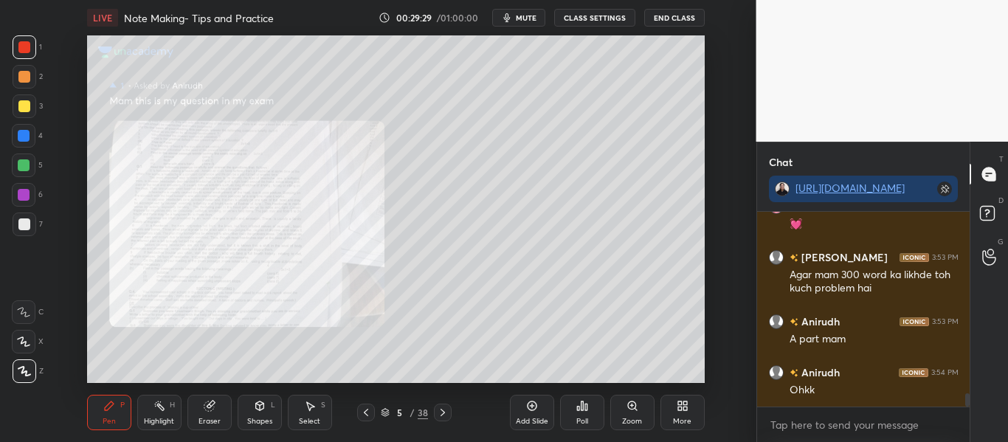
click at [390, 411] on div "5 / 38" at bounding box center [404, 412] width 47 height 13
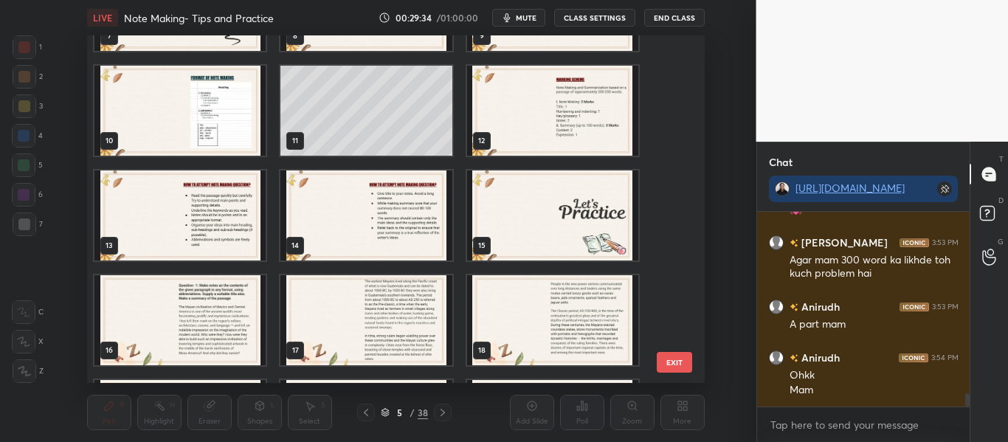
scroll to position [304, 0]
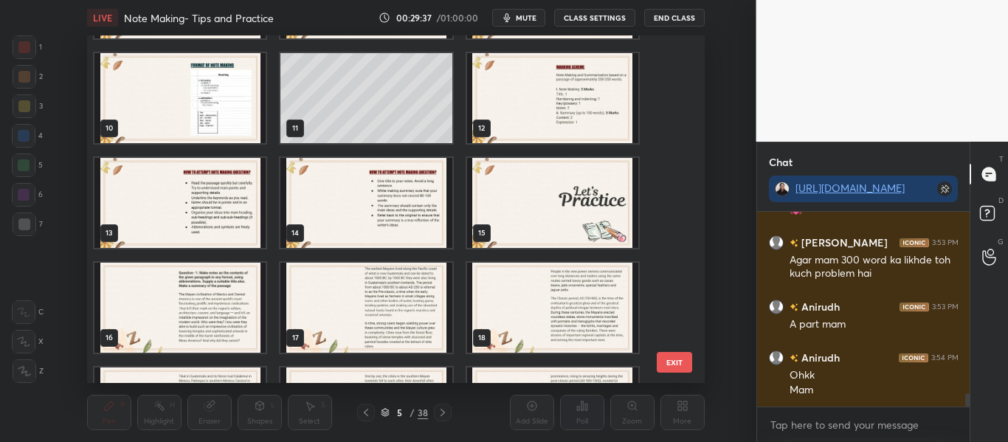
click at [533, 114] on img "grid" at bounding box center [551, 98] width 171 height 90
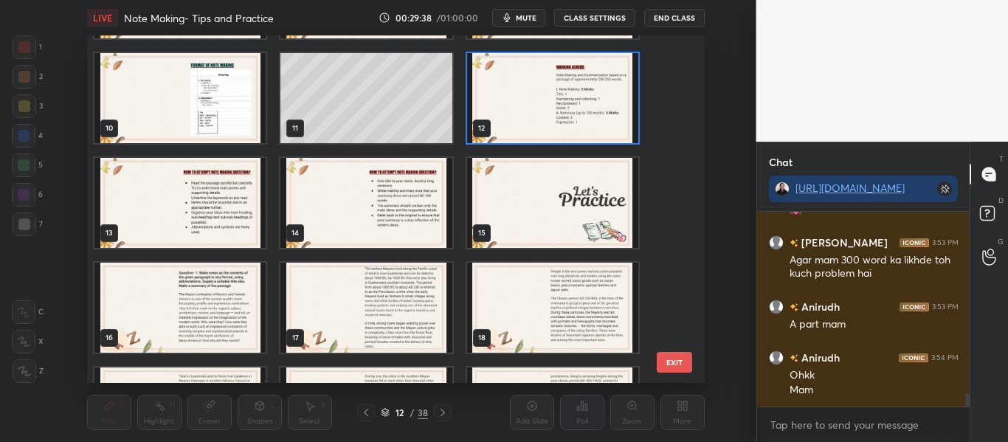
click at [533, 114] on img "grid" at bounding box center [551, 98] width 171 height 90
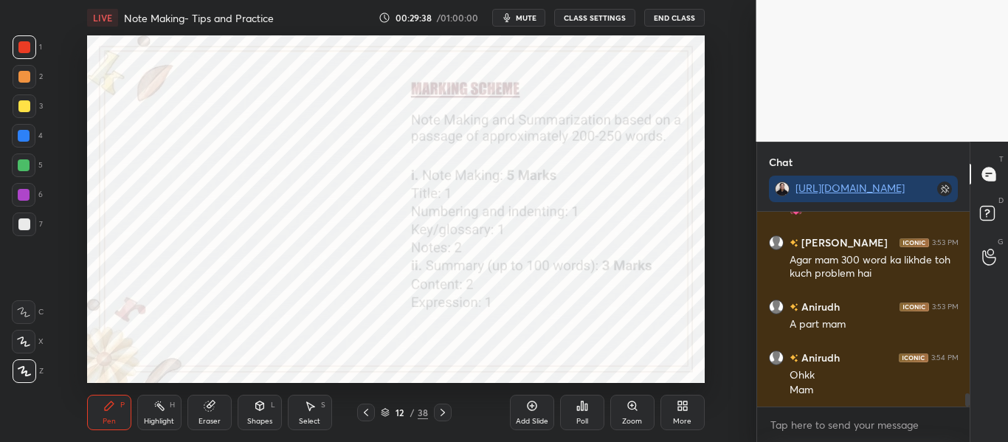
click at [533, 114] on img "grid" at bounding box center [551, 98] width 171 height 90
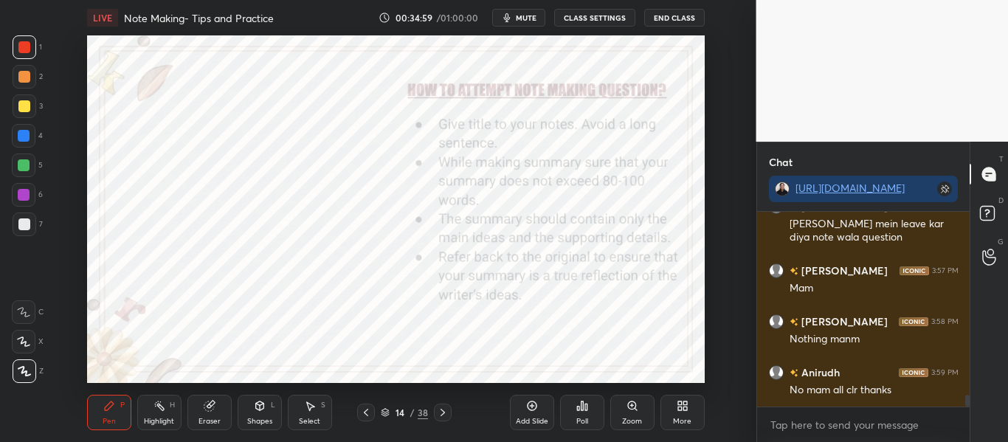
scroll to position [3038, 0]
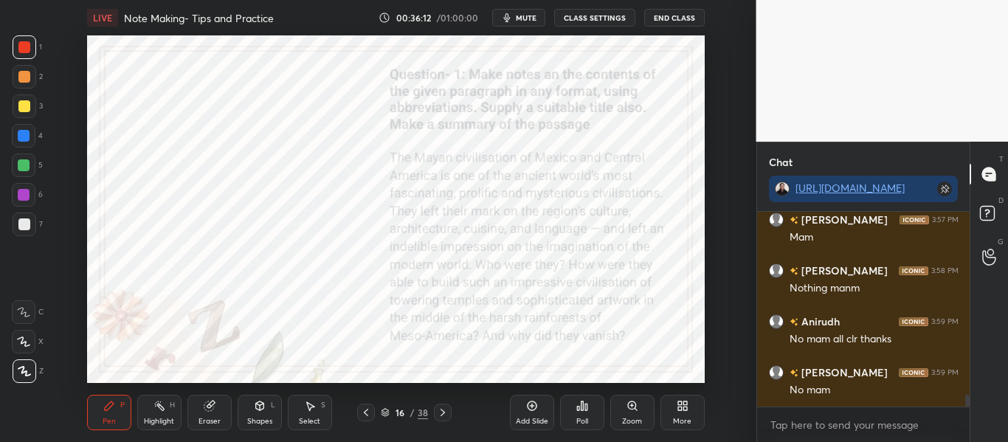
click at [385, 412] on icon at bounding box center [384, 411] width 7 height 4
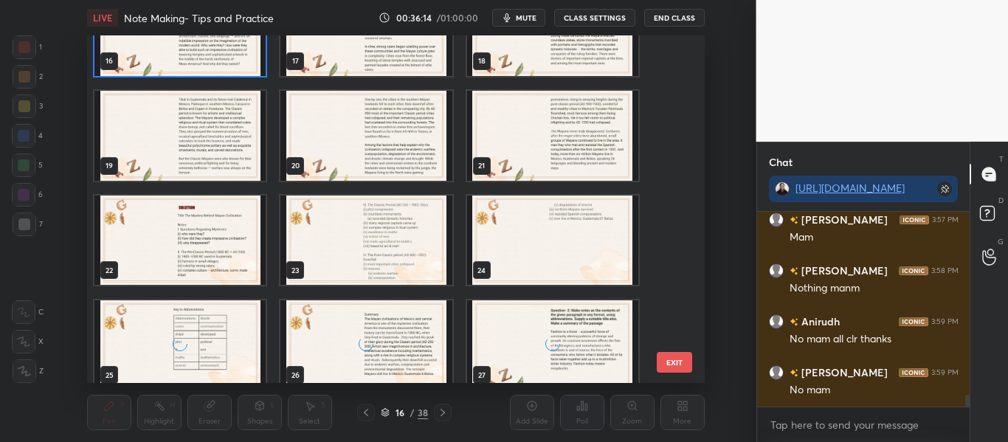
scroll to position [585, 0]
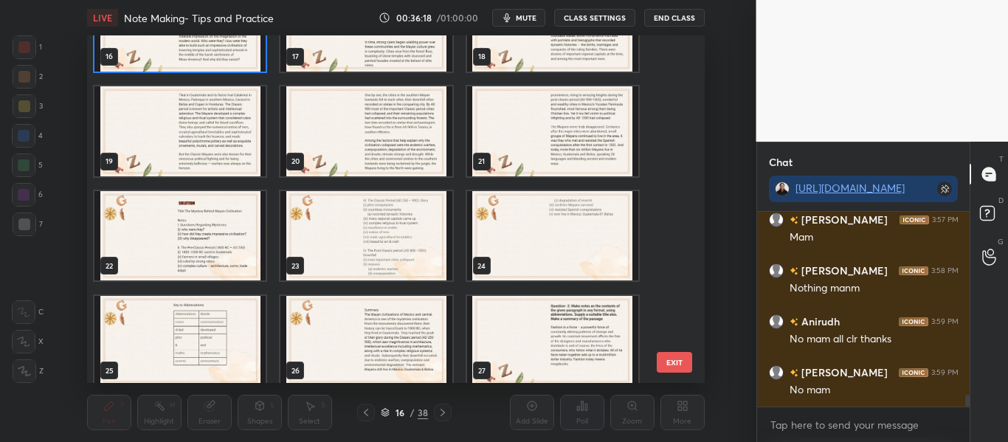
click at [591, 353] on img "grid" at bounding box center [551, 341] width 171 height 90
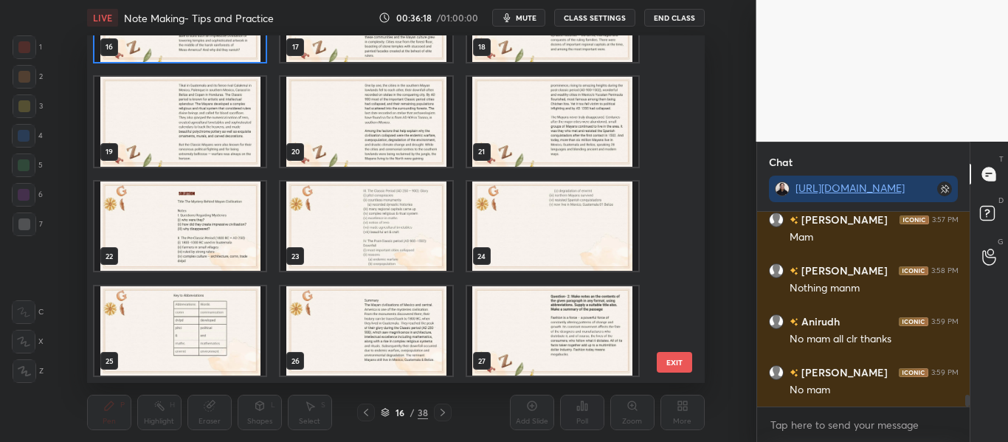
click at [591, 353] on div "16 17 18 19 20 21 22 23 24 25 26 27 28 29 30" at bounding box center [383, 209] width 592 height 348
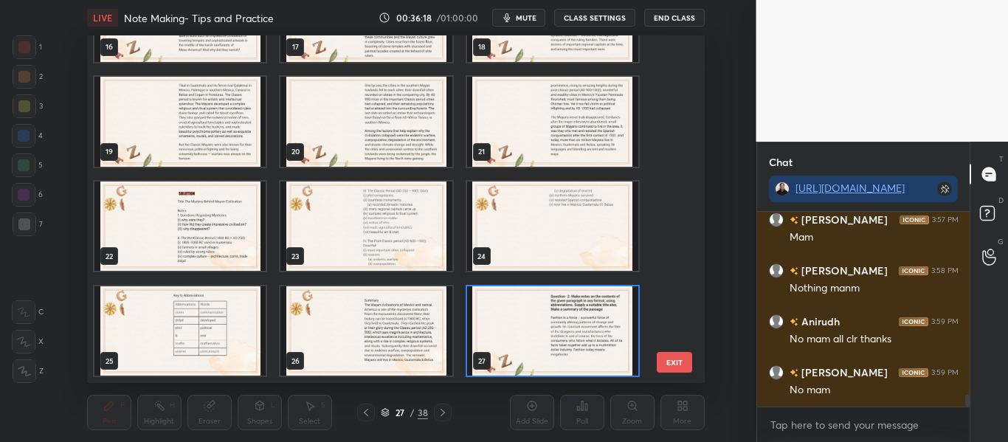
click at [591, 353] on img "grid" at bounding box center [551, 331] width 171 height 90
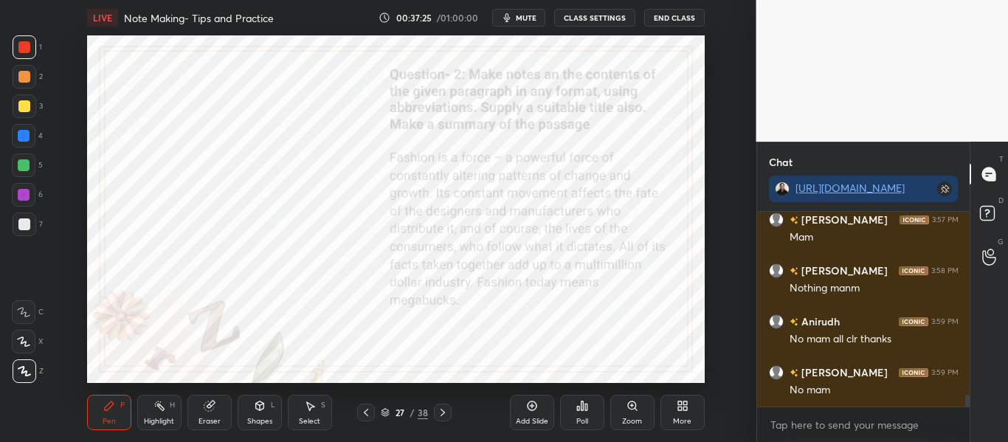
click at [532, 406] on icon at bounding box center [532, 406] width 4 height 4
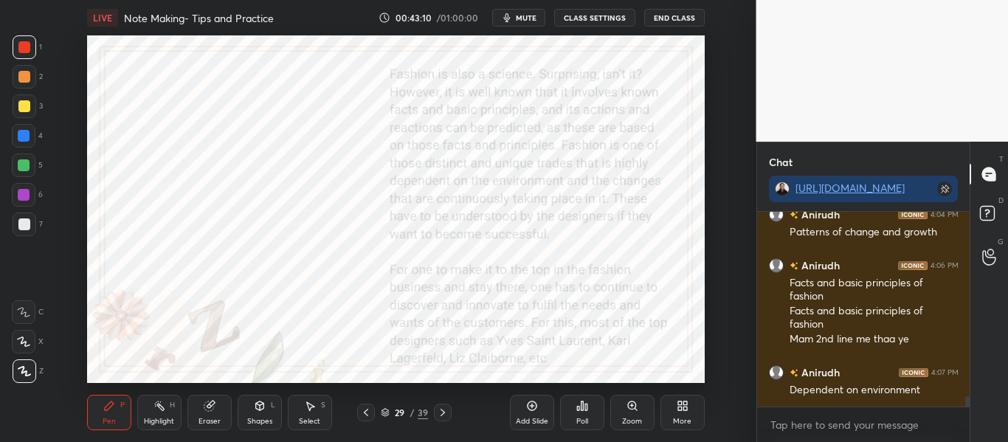
scroll to position [3517, 0]
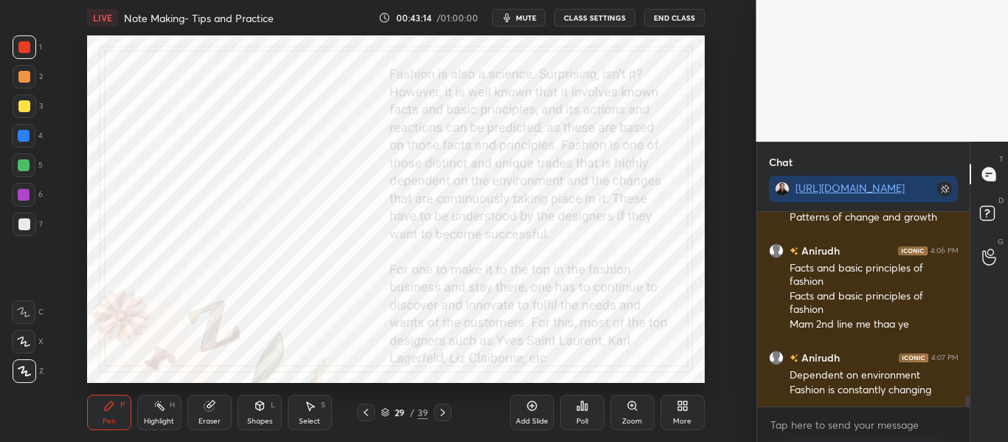
click at [382, 413] on icon at bounding box center [384, 413] width 7 height 2
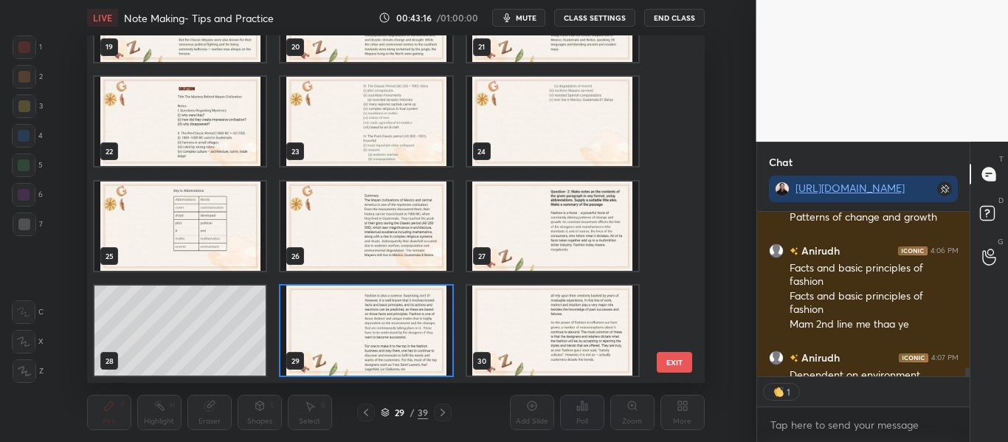
scroll to position [160, 208]
drag, startPoint x: 671, startPoint y: 222, endPoint x: 668, endPoint y: 269, distance: 46.5
click at [668, 269] on div "16 17 18 19 20 21 22 23 24 25 26 27 28 29 30" at bounding box center [383, 209] width 592 height 348
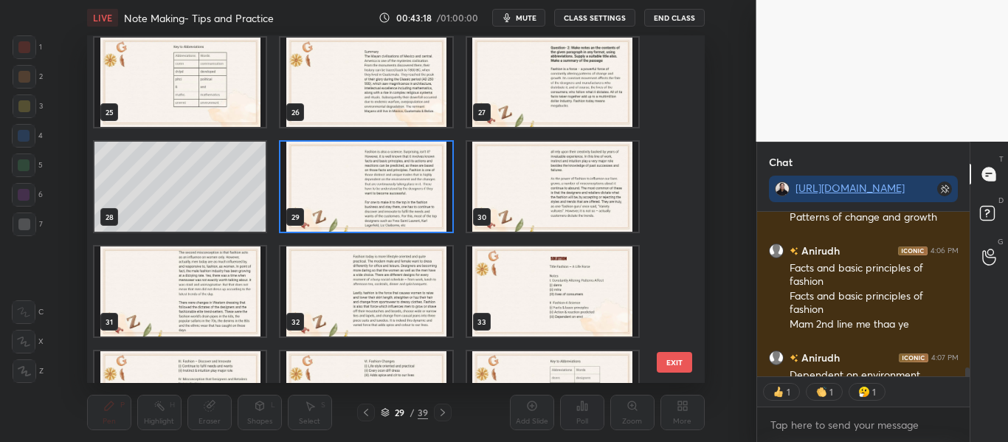
scroll to position [883, 0]
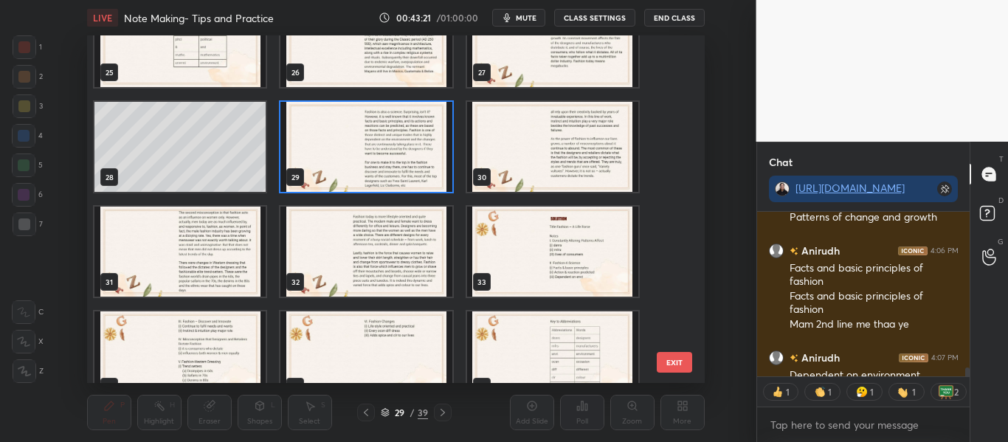
click at [358, 142] on img "grid" at bounding box center [365, 147] width 171 height 90
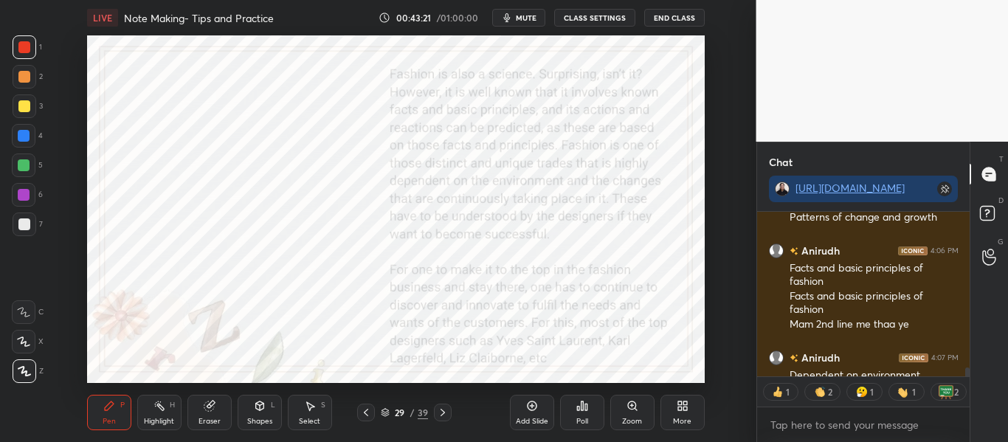
click at [358, 142] on img "grid" at bounding box center [365, 147] width 171 height 90
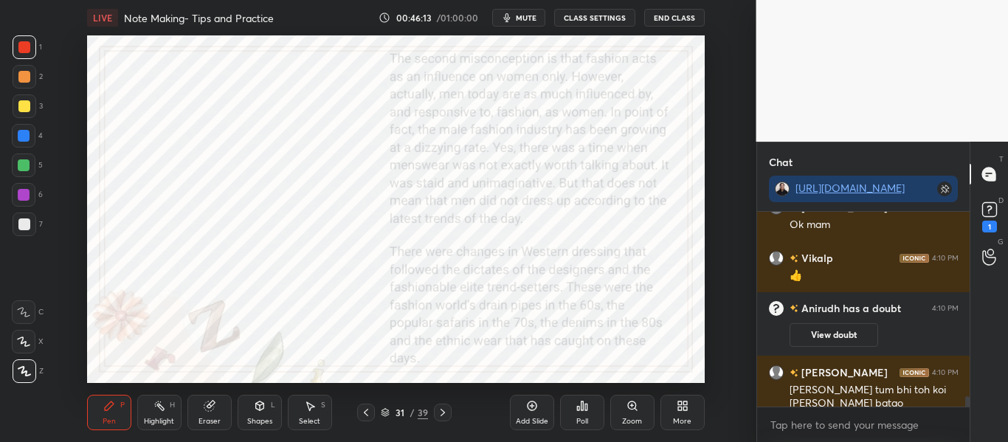
scroll to position [3379, 0]
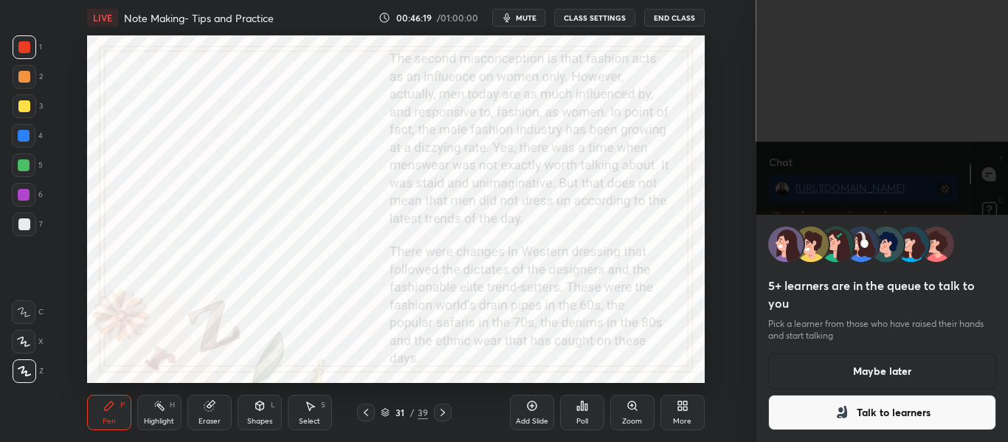
click at [825, 380] on button "Maybe later" at bounding box center [882, 370] width 229 height 35
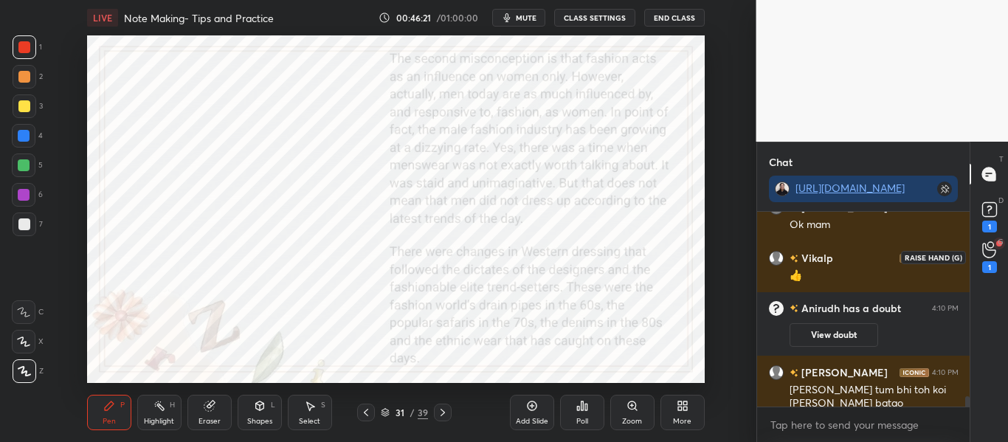
click at [985, 253] on icon at bounding box center [989, 249] width 14 height 17
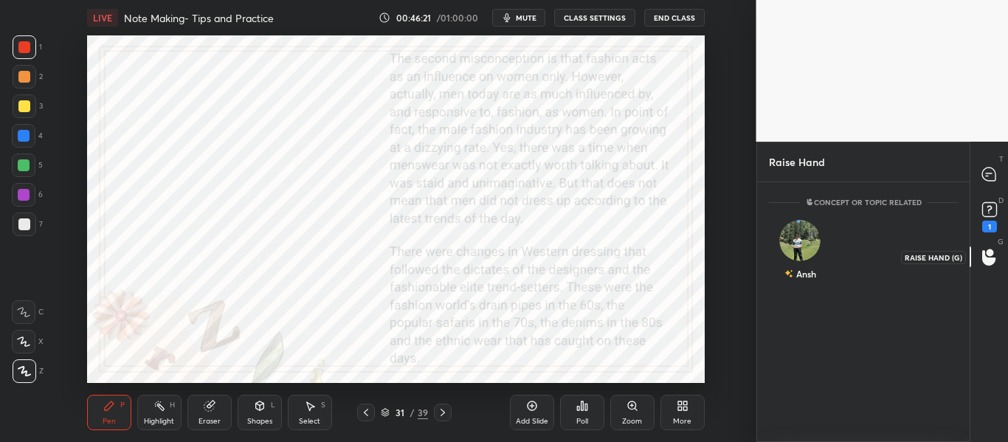
scroll to position [5, 5]
click at [787, 255] on div "[DEMOGRAPHIC_DATA] INVITE" at bounding box center [800, 256] width 63 height 93
click at [798, 278] on button "INVITE" at bounding box center [799, 283] width 49 height 19
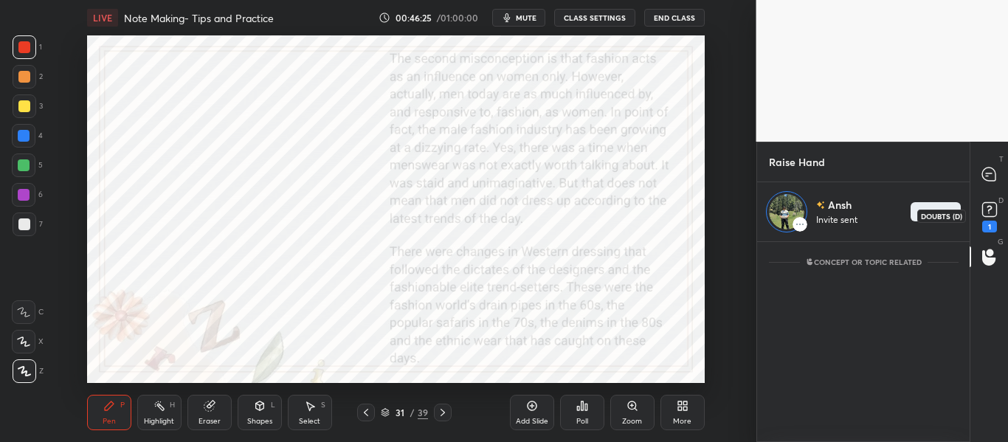
click at [985, 216] on rect at bounding box center [989, 210] width 14 height 14
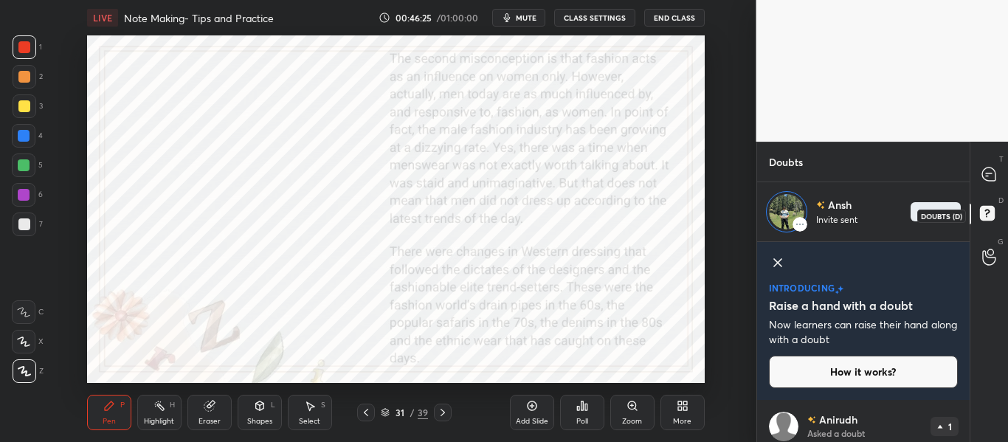
scroll to position [76, 0]
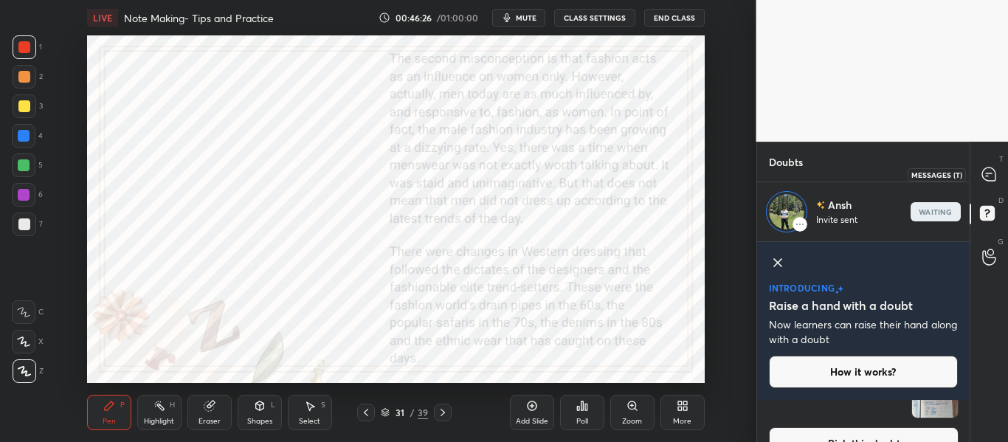
click at [989, 172] on icon at bounding box center [988, 173] width 13 height 13
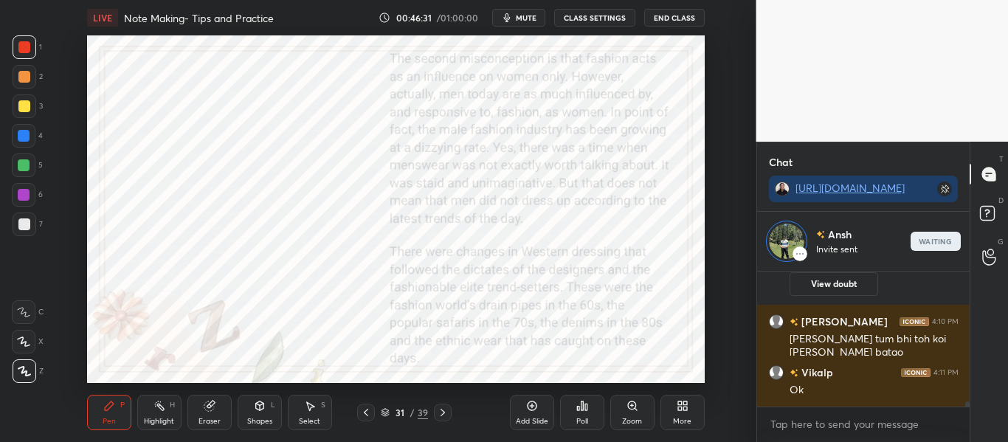
scroll to position [3614, 0]
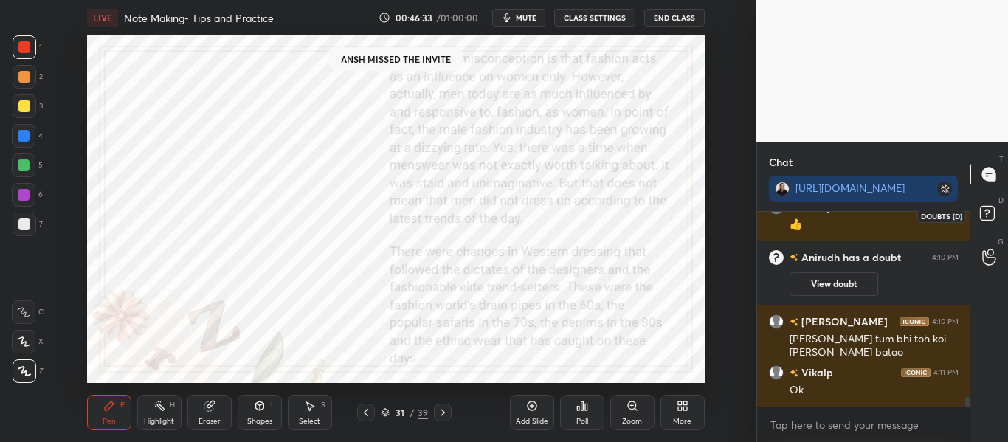
click at [984, 216] on rect at bounding box center [987, 214] width 14 height 14
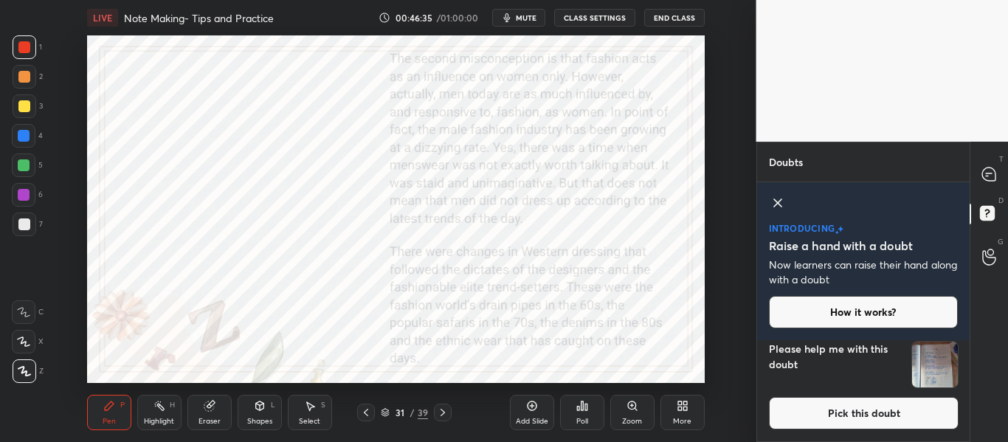
click at [781, 210] on icon at bounding box center [778, 203] width 18 height 18
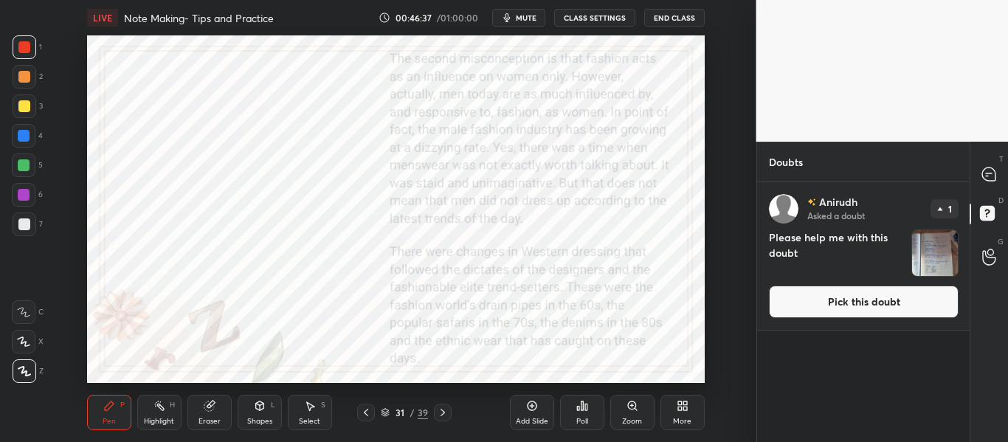
click at [993, 159] on div "T Messages (T)" at bounding box center [989, 173] width 38 height 41
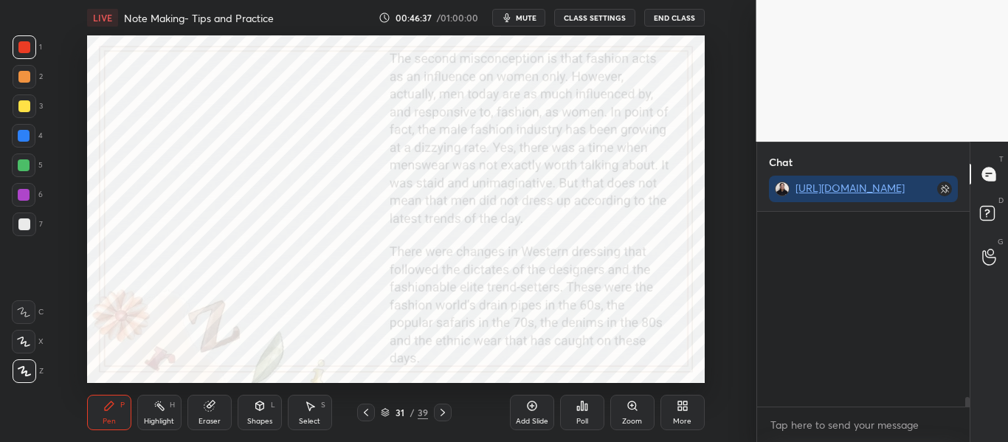
scroll to position [5, 5]
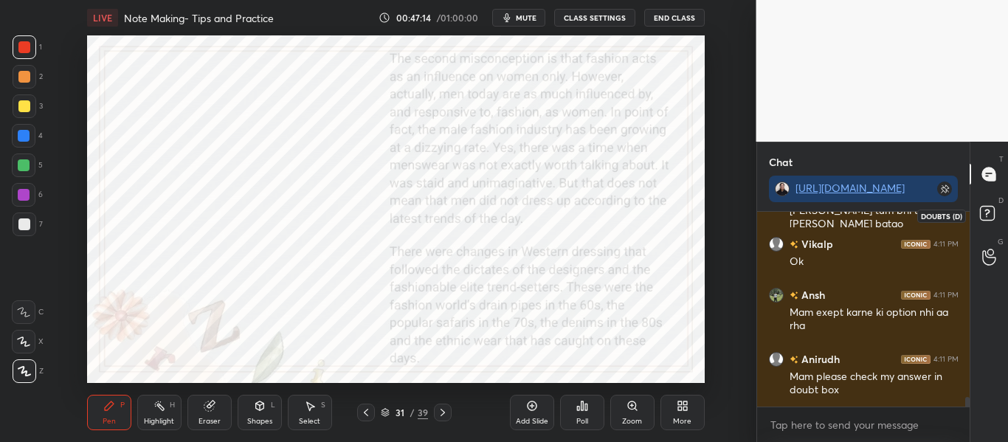
click at [984, 218] on rect at bounding box center [987, 214] width 14 height 14
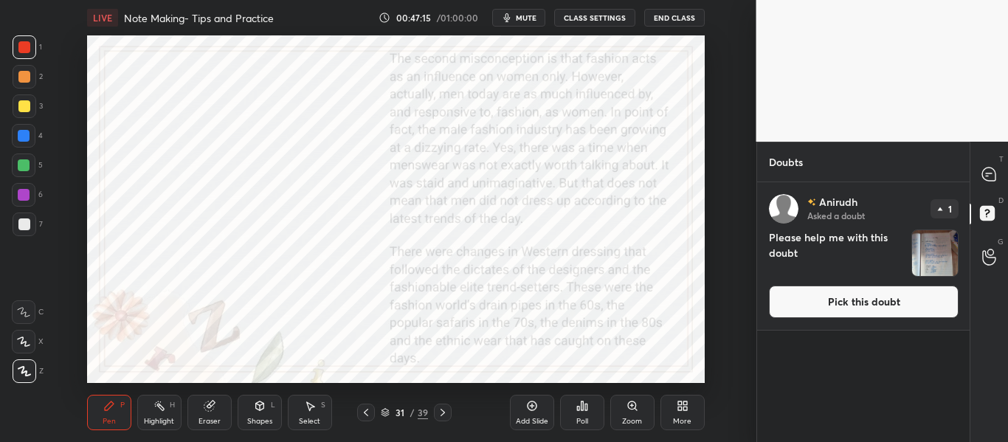
click at [933, 261] on img "grid" at bounding box center [935, 253] width 46 height 46
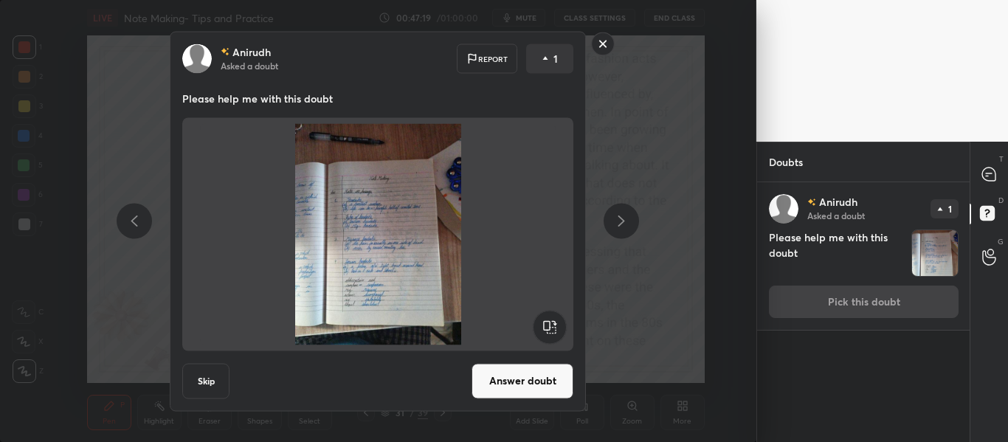
click at [597, 40] on rect at bounding box center [603, 43] width 23 height 23
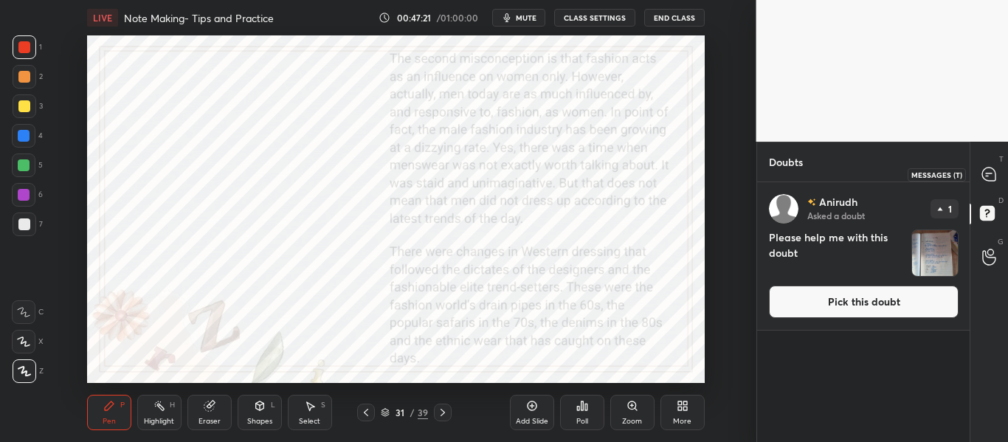
click at [982, 178] on icon at bounding box center [988, 174] width 15 height 15
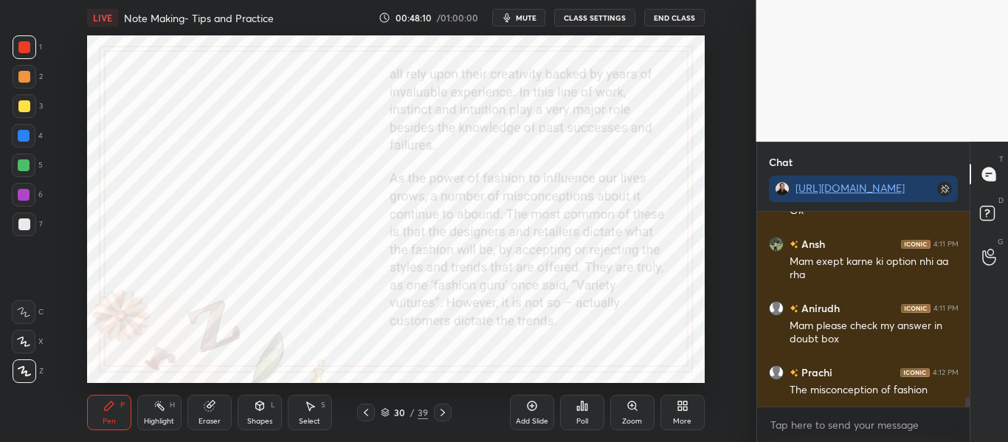
scroll to position [3871, 0]
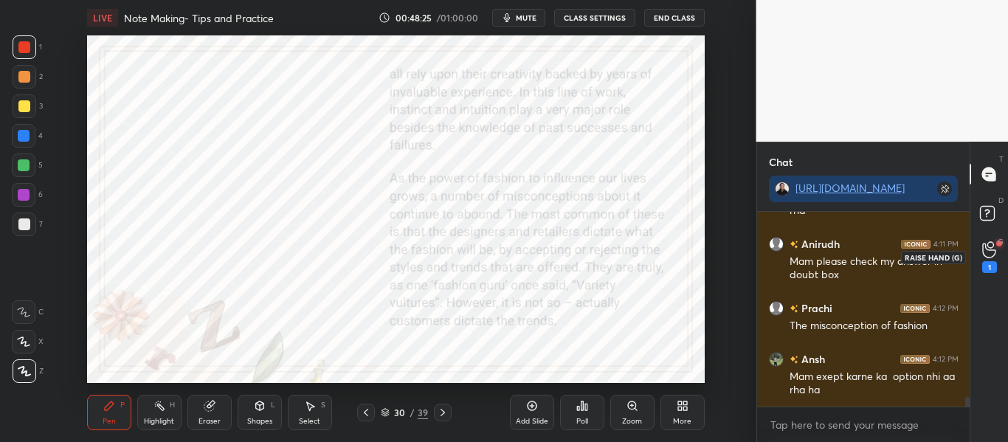
click at [991, 249] on icon at bounding box center [988, 250] width 13 height 15
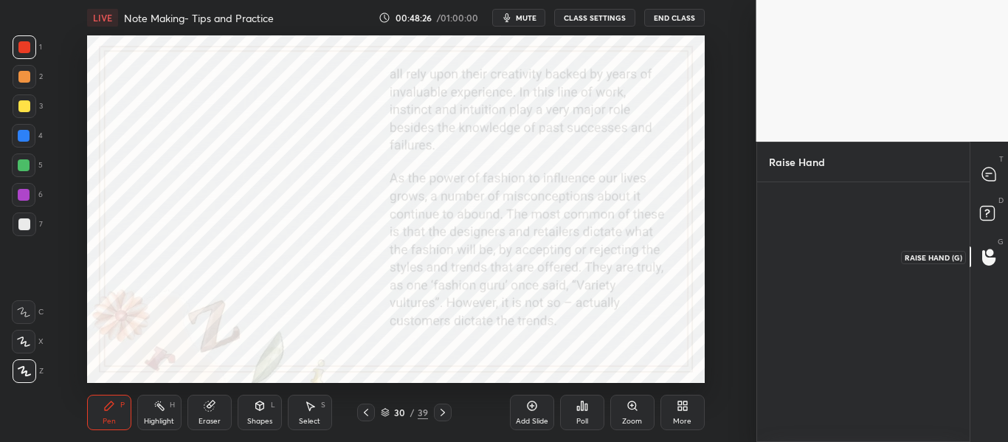
scroll to position [5, 5]
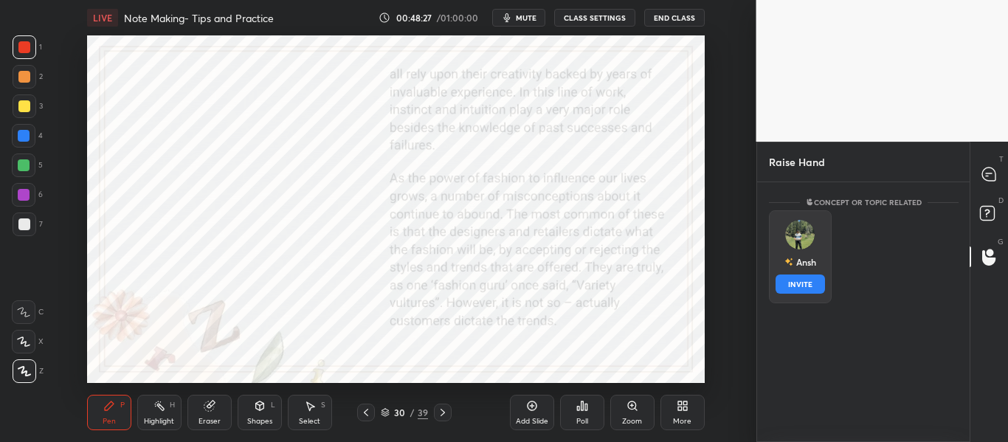
click at [787, 236] on img "grid" at bounding box center [800, 235] width 30 height 30
click at [787, 281] on button "INVITE" at bounding box center [799, 283] width 49 height 19
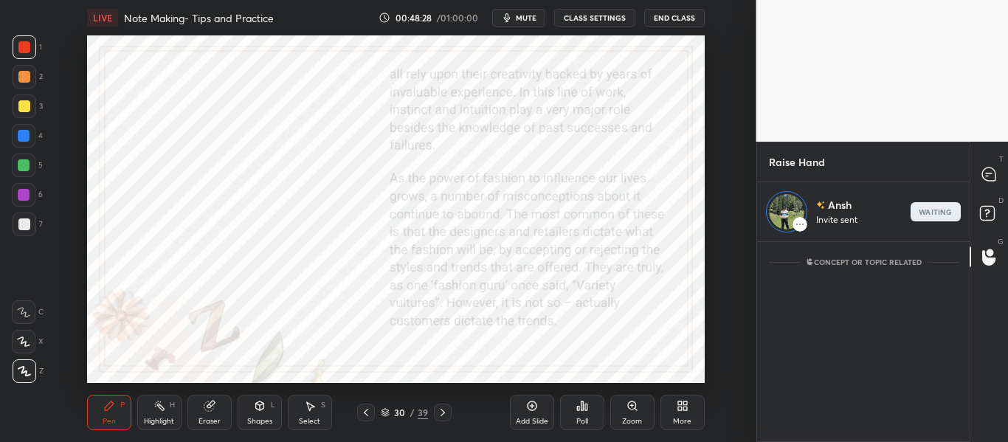
scroll to position [196, 208]
click at [989, 165] on div at bounding box center [990, 174] width 30 height 27
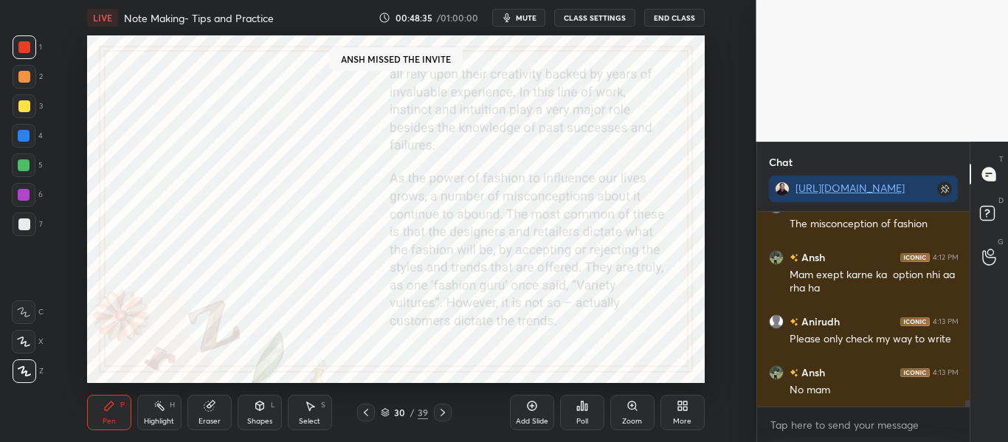
scroll to position [3973, 0]
click at [989, 214] on rect at bounding box center [987, 214] width 14 height 14
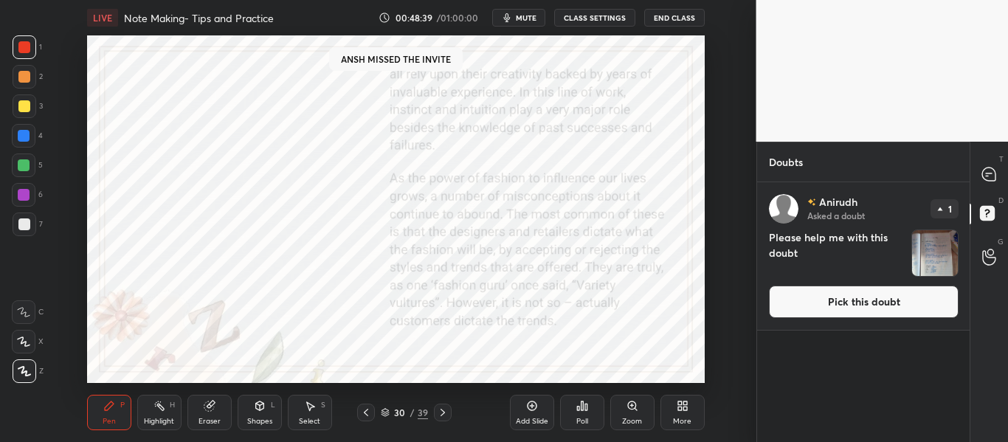
scroll to position [255, 208]
click at [939, 242] on img "grid" at bounding box center [935, 253] width 46 height 46
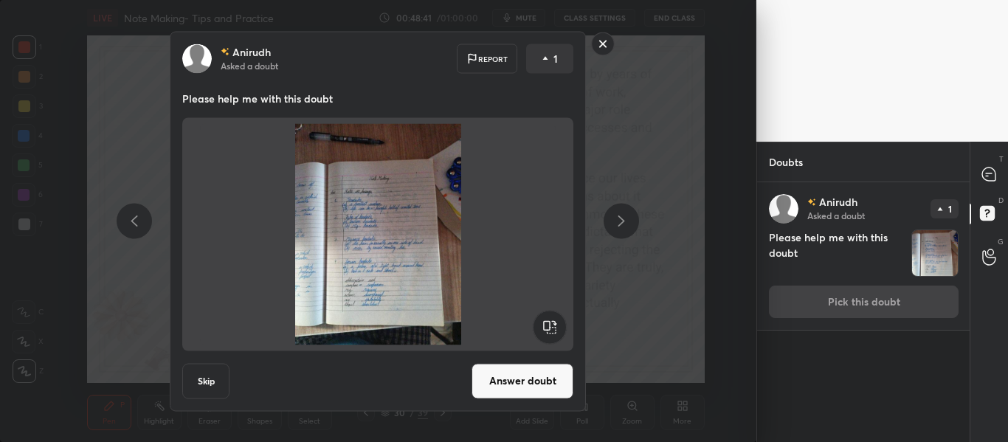
click at [536, 376] on button "Answer doubt" at bounding box center [522, 380] width 102 height 35
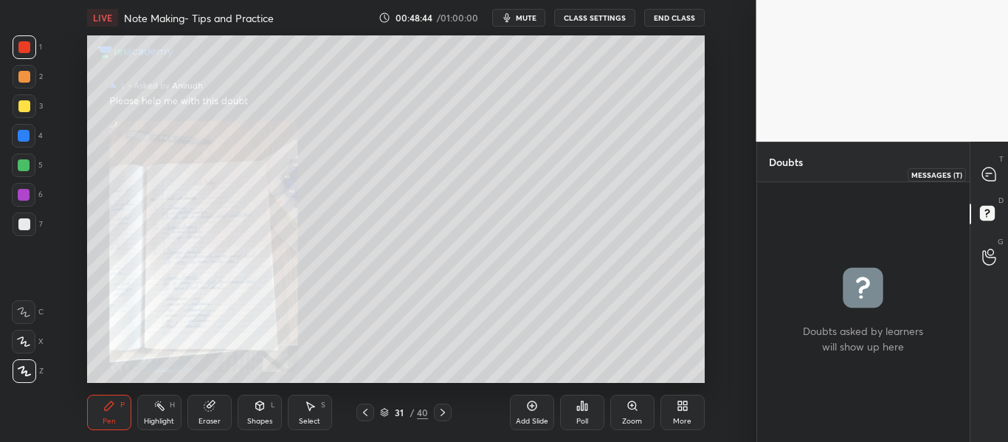
click at [994, 178] on icon at bounding box center [988, 173] width 13 height 13
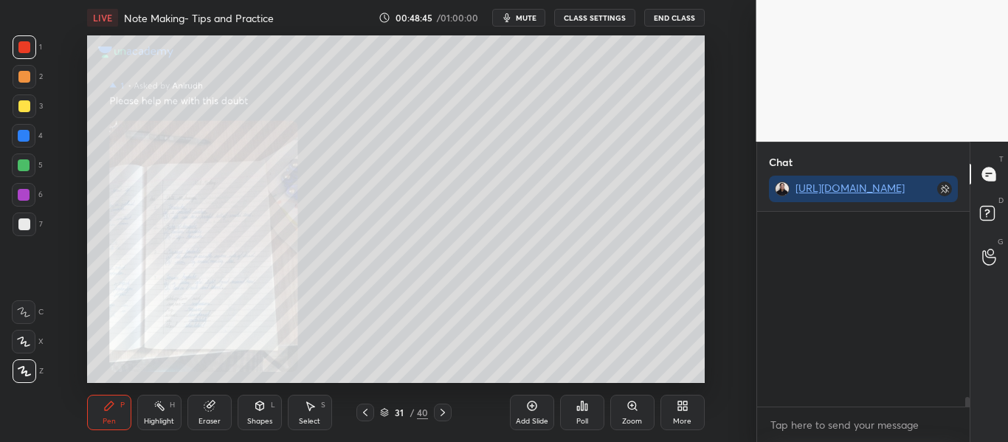
scroll to position [190, 208]
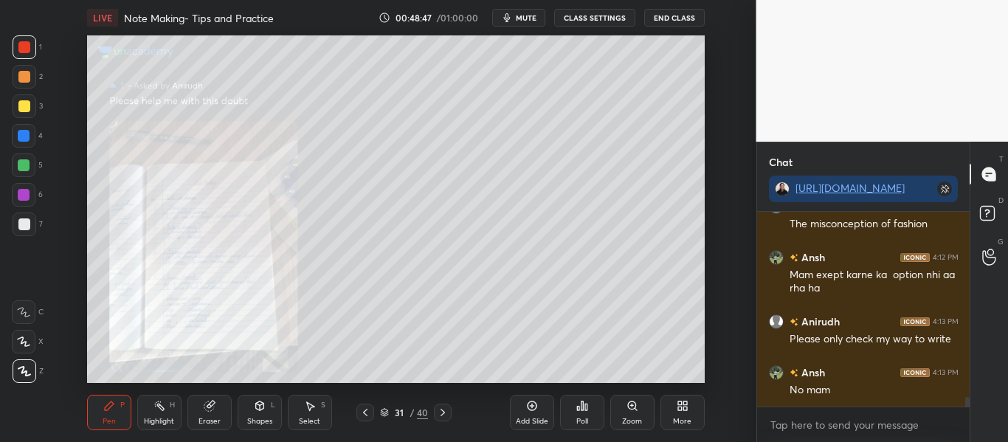
click at [621, 422] on div "Zoom" at bounding box center [632, 412] width 44 height 35
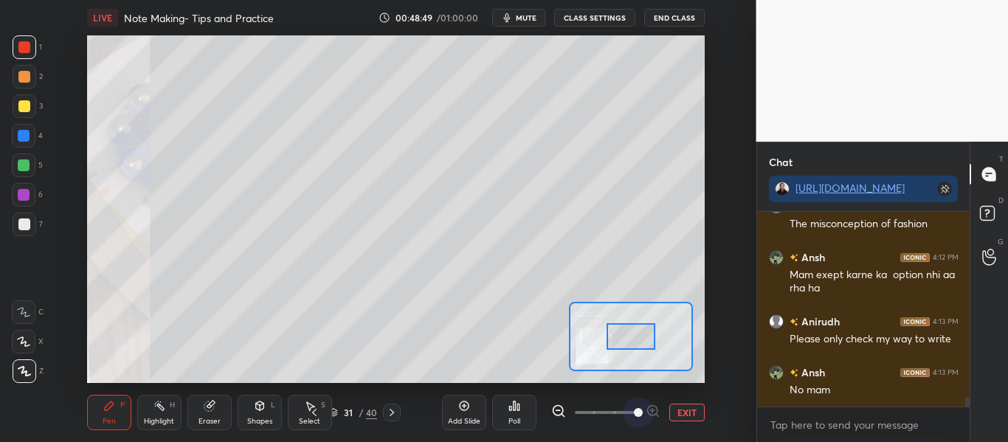
drag, startPoint x: 612, startPoint y: 417, endPoint x: 635, endPoint y: 342, distance: 78.4
click at [635, 342] on div "LIVE Note Making- Tips and Practice 00:48:49 / 01:00:00 mute CLASS SETTINGS End…" at bounding box center [395, 221] width 697 height 442
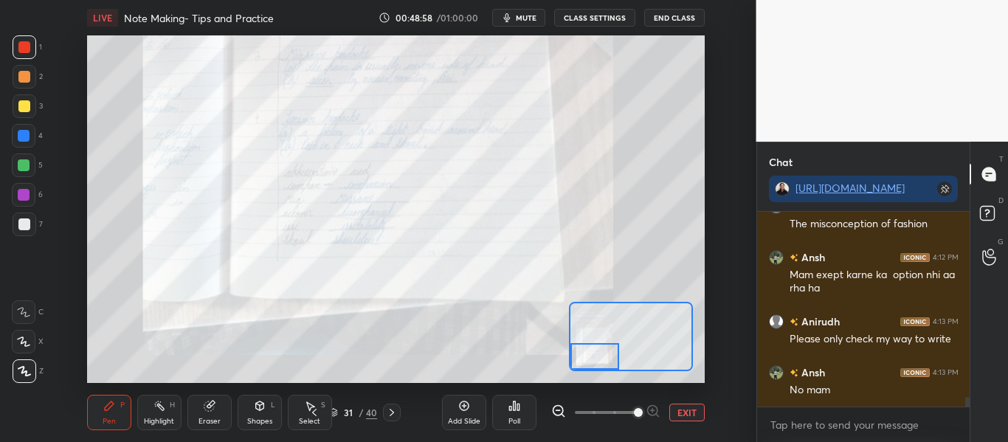
drag, startPoint x: 635, startPoint y: 342, endPoint x: 586, endPoint y: 393, distance: 70.5
click at [586, 393] on div "LIVE Note Making- Tips and Practice 00:48:58 / 01:00:00 mute CLASS SETTINGS End…" at bounding box center [395, 221] width 697 height 442
click at [674, 407] on button "EXIT" at bounding box center [686, 413] width 35 height 18
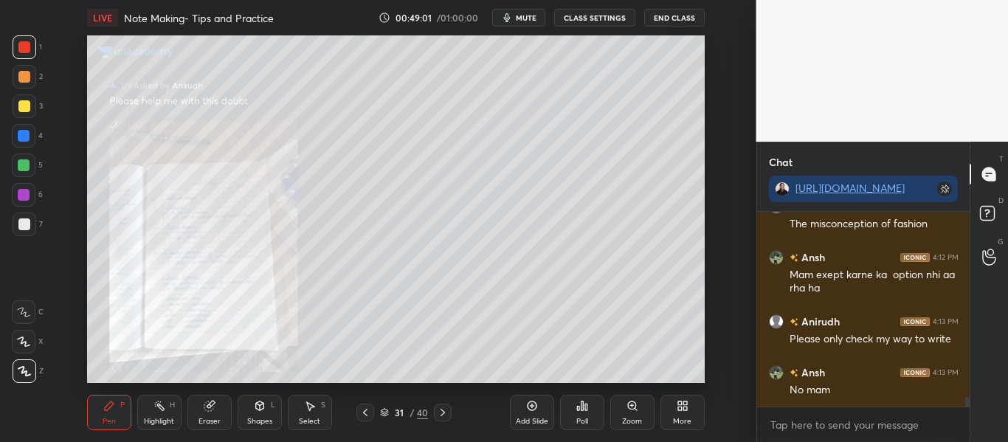
click at [364, 417] on icon at bounding box center [365, 413] width 12 height 12
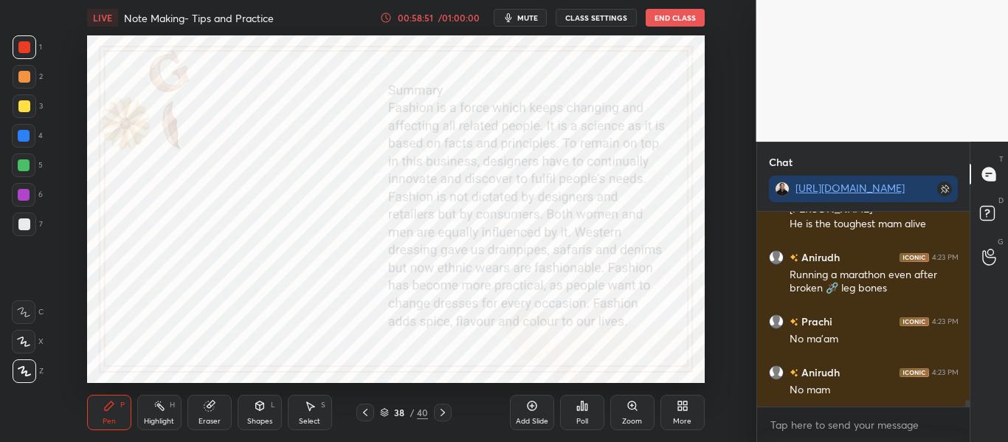
scroll to position [5315, 0]
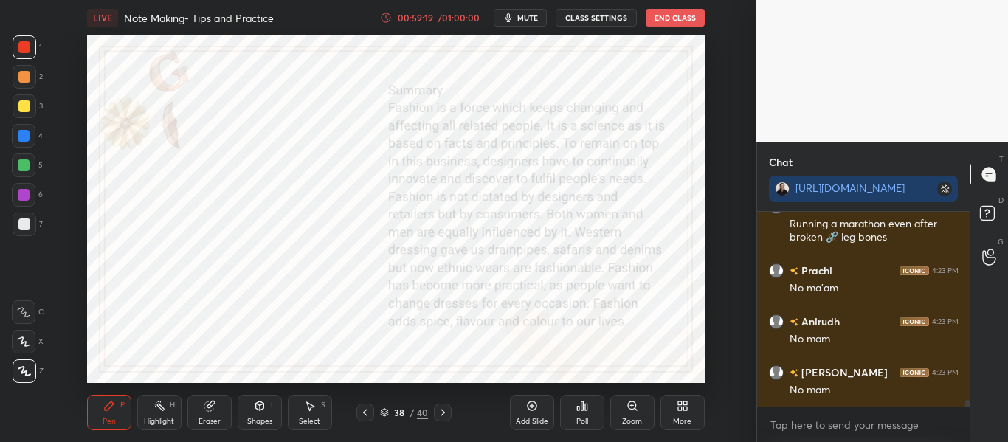
click at [384, 415] on icon at bounding box center [384, 412] width 9 height 9
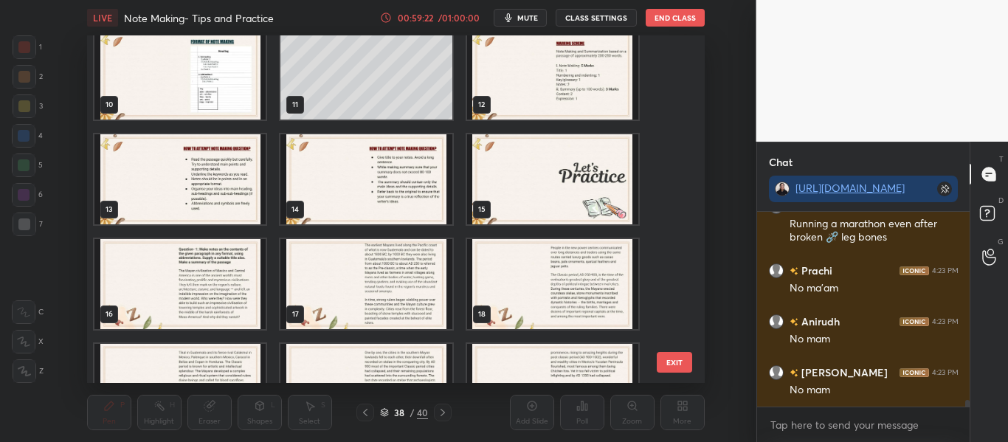
scroll to position [331, 0]
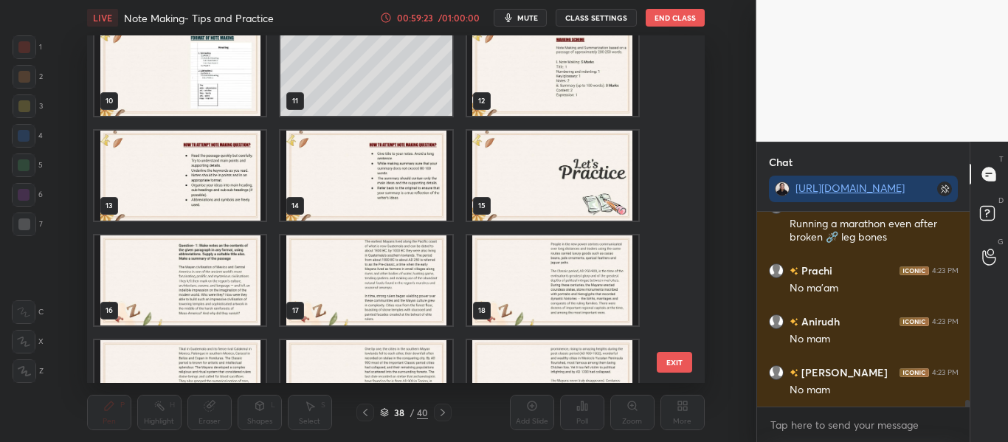
click at [164, 268] on img "grid" at bounding box center [179, 280] width 171 height 90
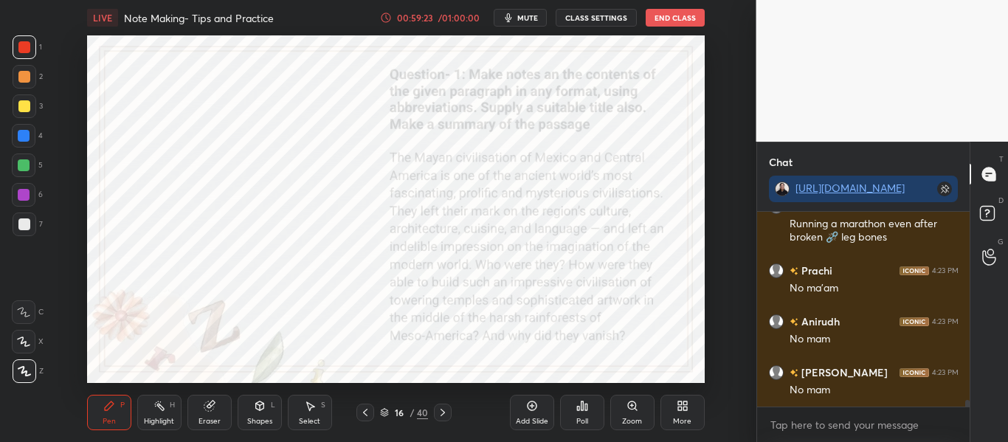
click at [164, 268] on img "grid" at bounding box center [179, 280] width 171 height 90
click at [385, 410] on icon at bounding box center [384, 412] width 9 height 9
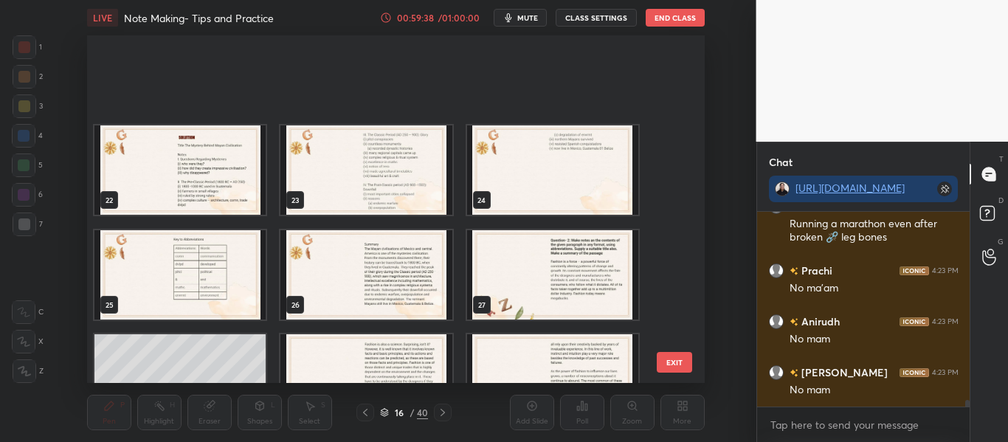
scroll to position [1119, 0]
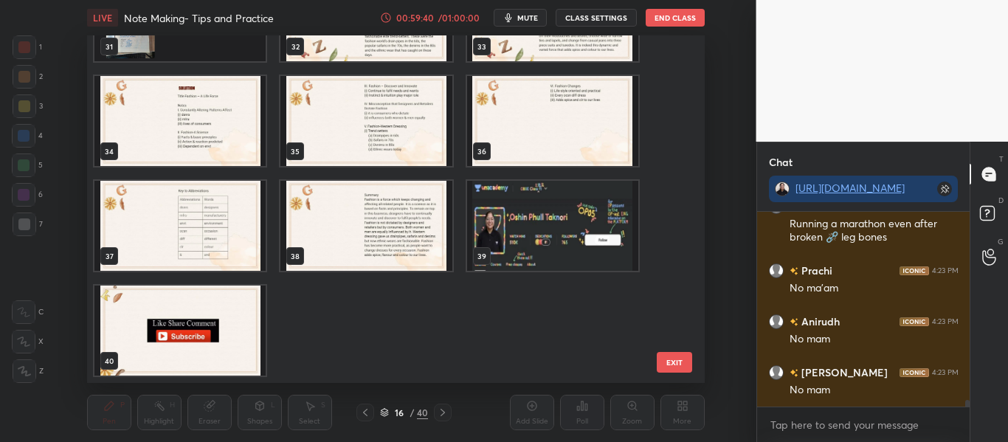
click at [602, 235] on img "grid" at bounding box center [551, 226] width 171 height 90
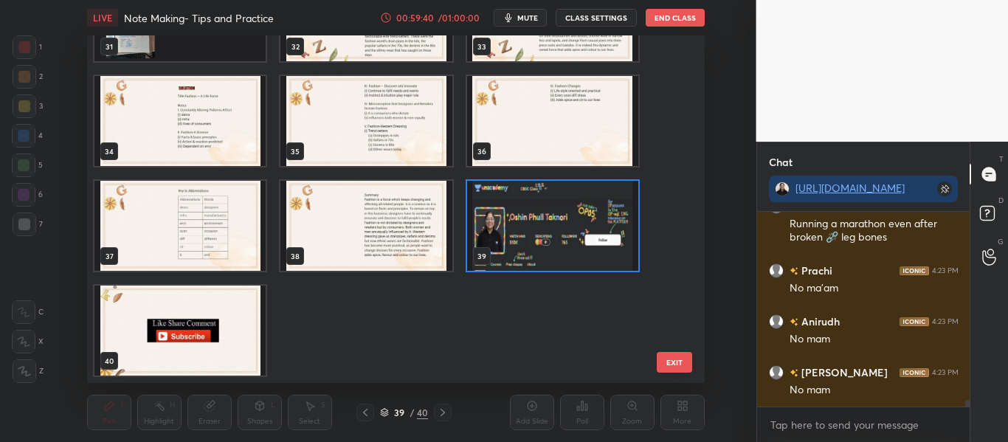
click at [602, 235] on img "grid" at bounding box center [551, 226] width 171 height 90
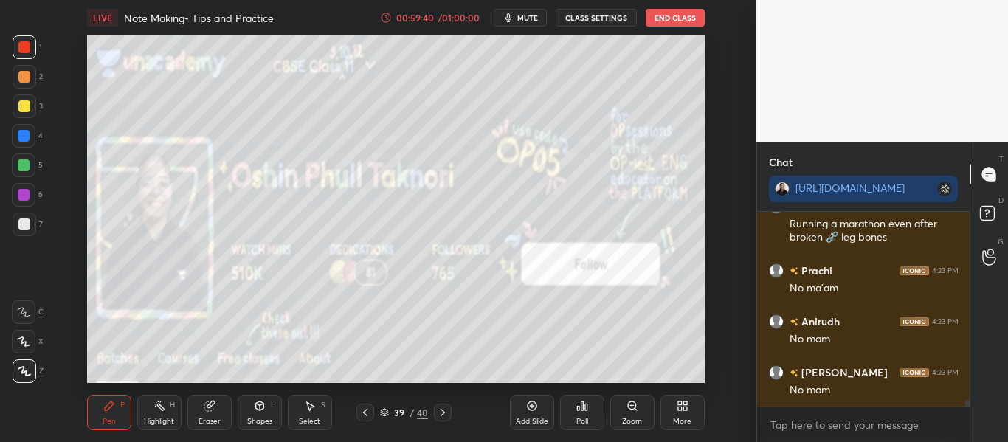
click at [602, 235] on img "grid" at bounding box center [551, 226] width 171 height 90
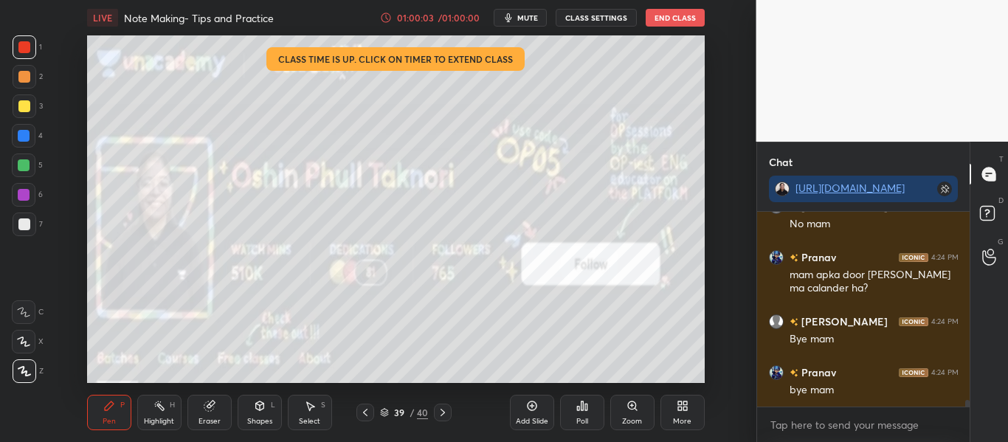
scroll to position [5532, 0]
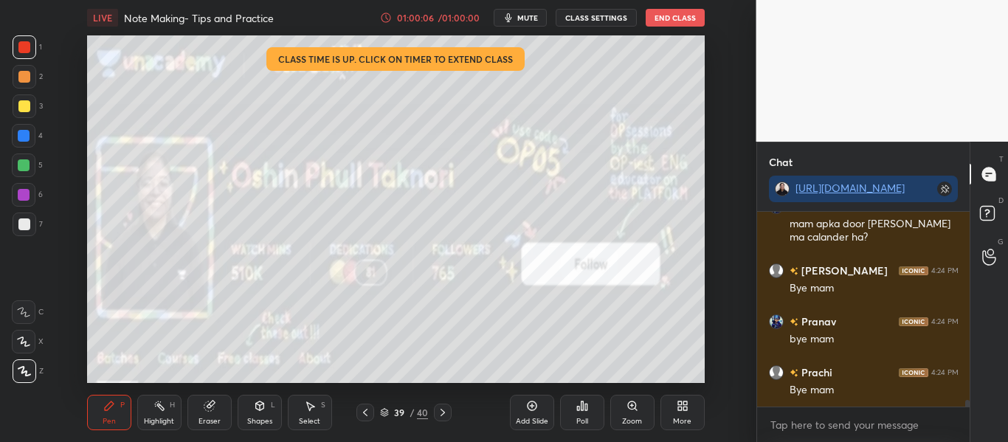
click at [676, 18] on button "End Class" at bounding box center [675, 18] width 59 height 18
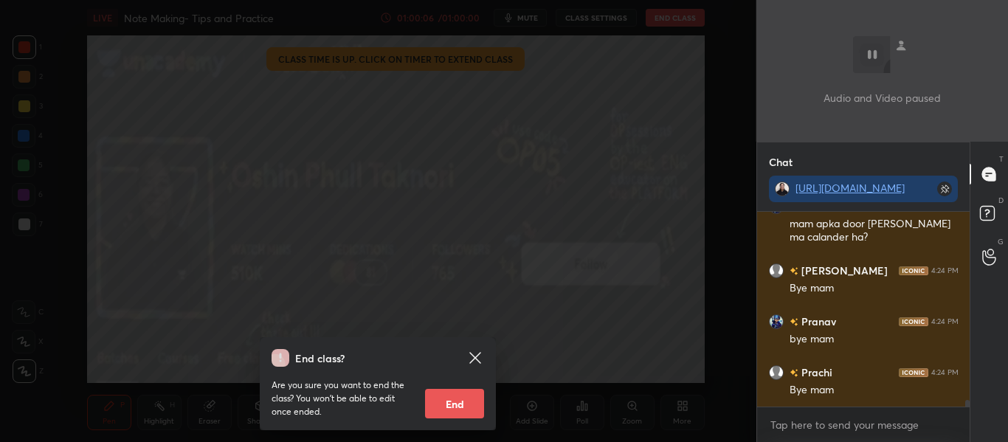
scroll to position [5583, 0]
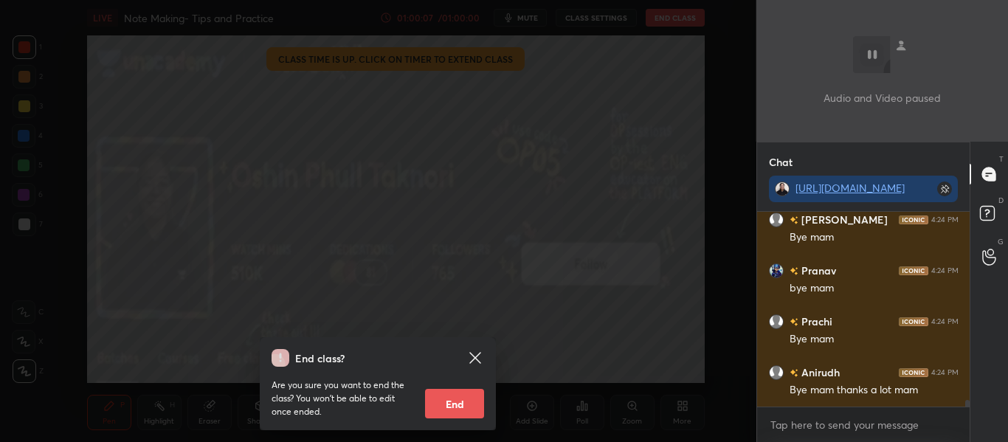
click at [466, 406] on button "End" at bounding box center [454, 404] width 59 height 30
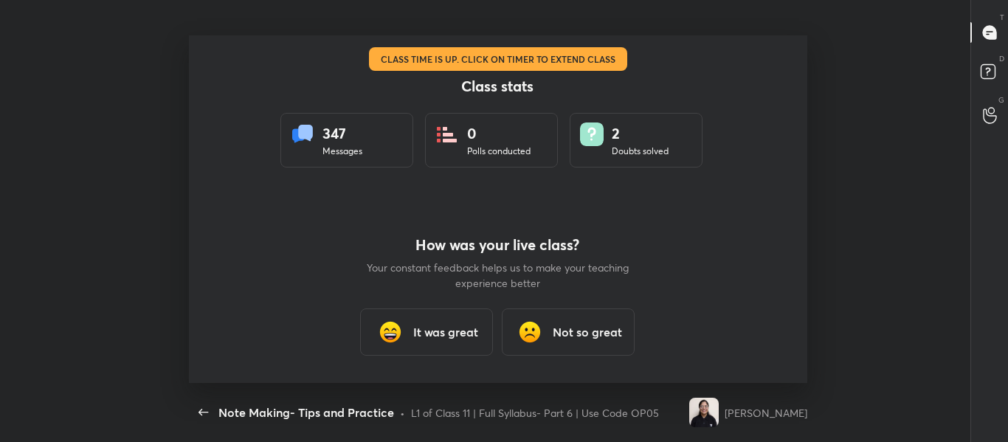
scroll to position [73437, 72983]
type textarea "x"
